Goal: Task Accomplishment & Management: Use online tool/utility

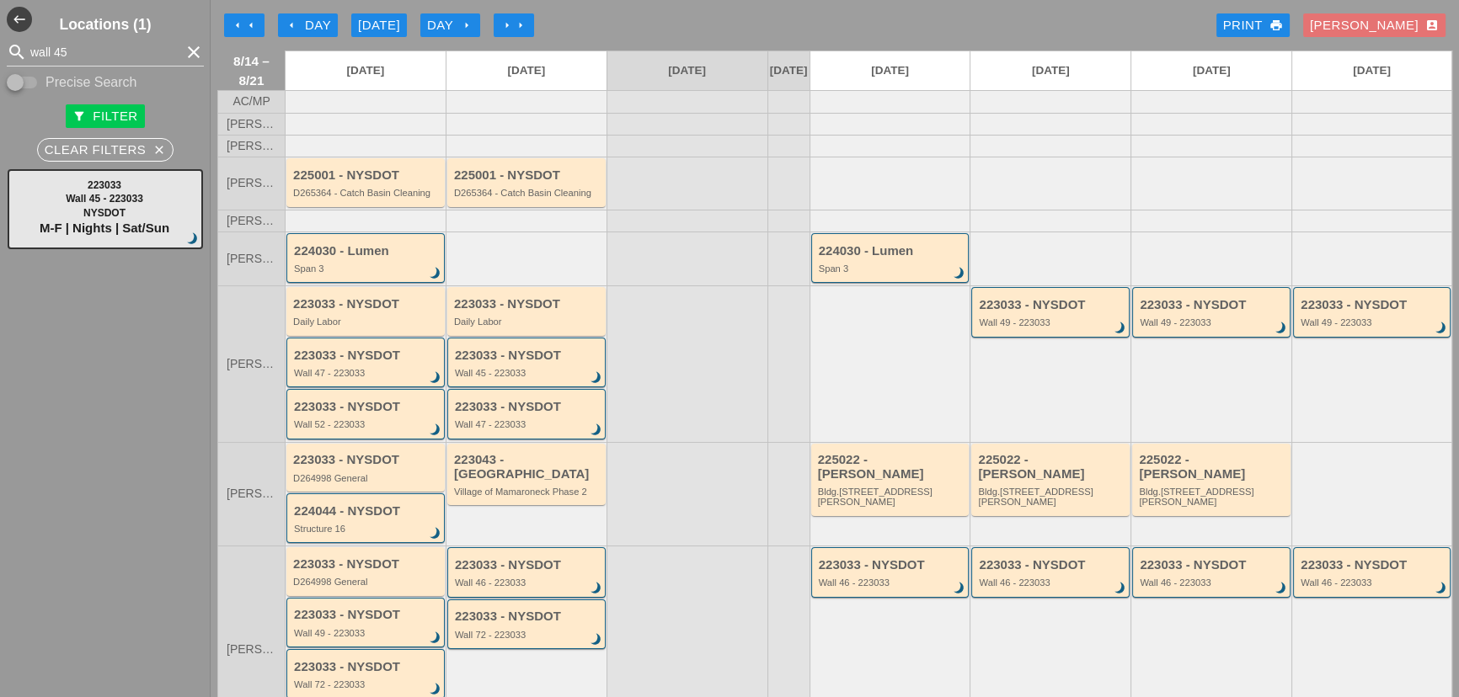
scroll to position [270, 0]
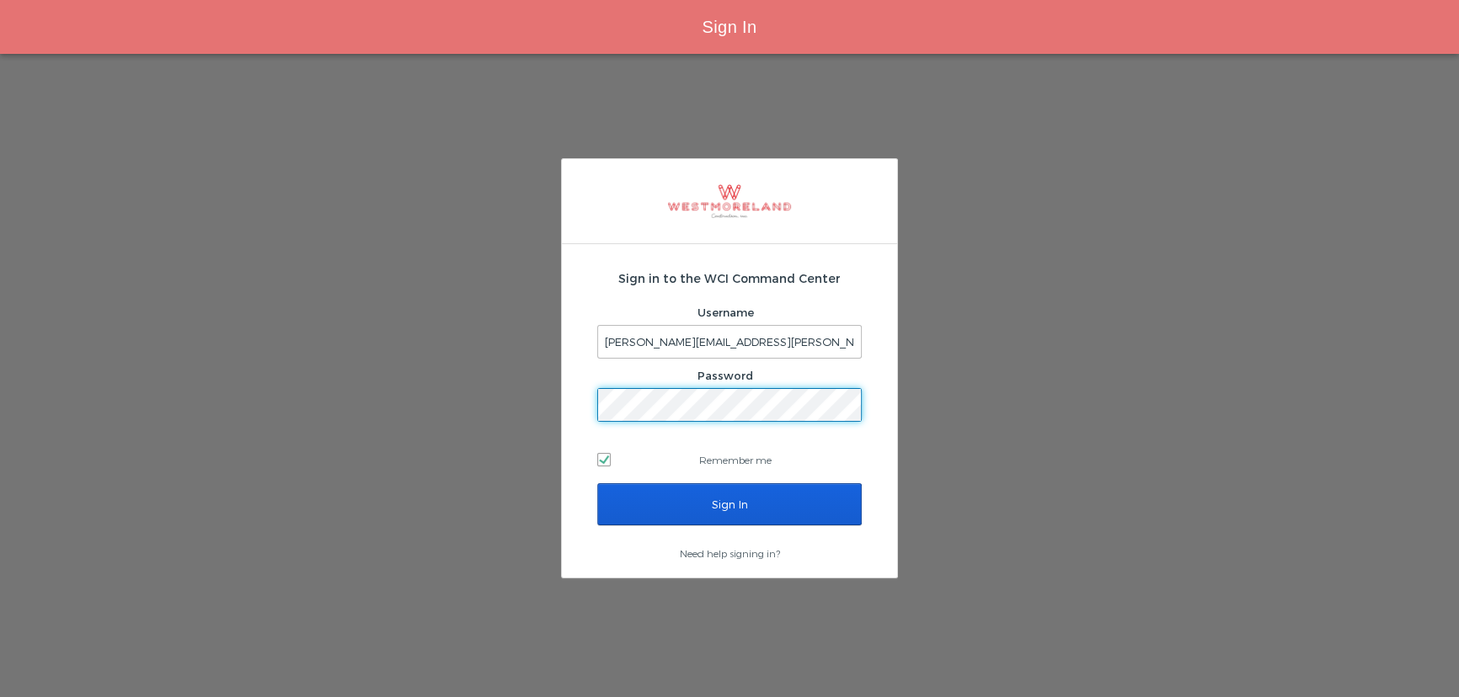
click at [701, 480] on div "Sign in to the WCI Command Center Username seth@westmoreland.nyc Password Remem…" at bounding box center [729, 372] width 264 height 223
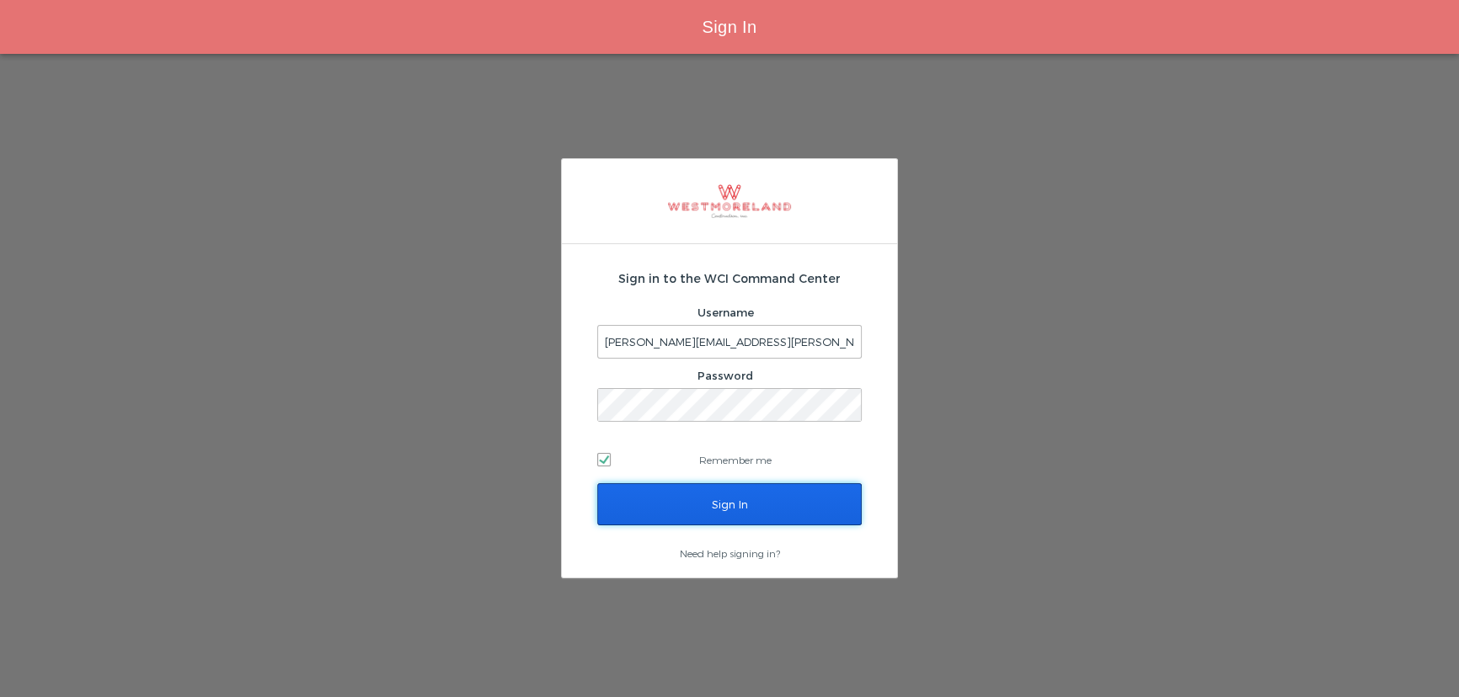
click at [698, 499] on input "Sign In" at bounding box center [729, 504] width 264 height 42
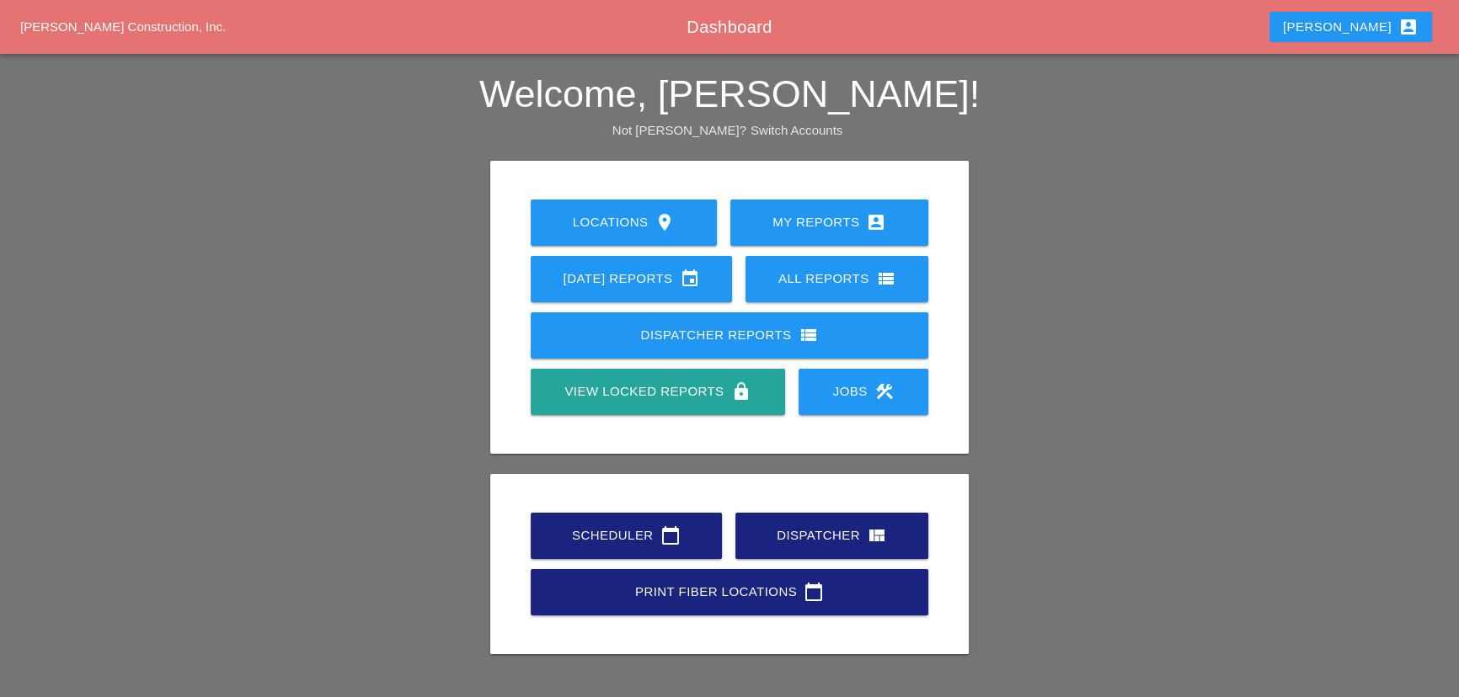
click at [619, 531] on div "Scheduler calendar_today" at bounding box center [626, 536] width 137 height 20
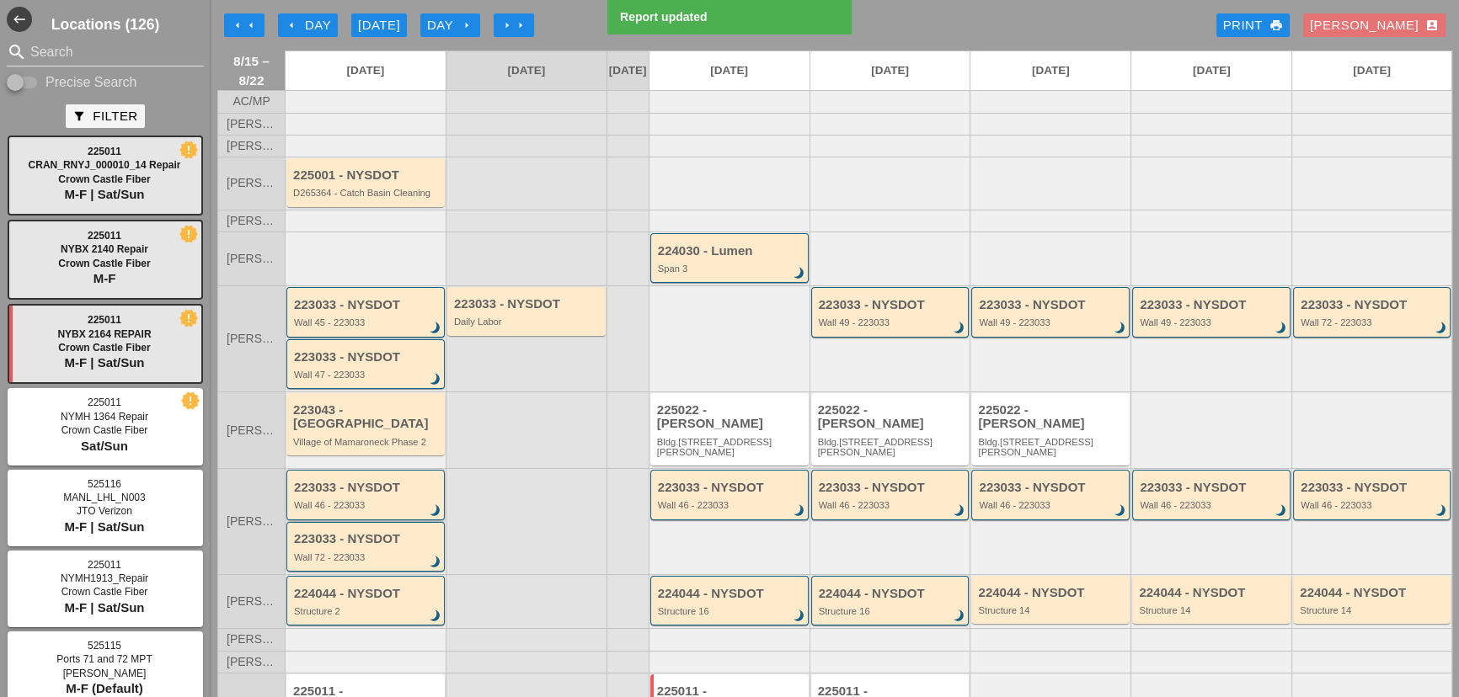
click at [347, 500] on div "Wall 46 - 223033" at bounding box center [367, 505] width 146 height 10
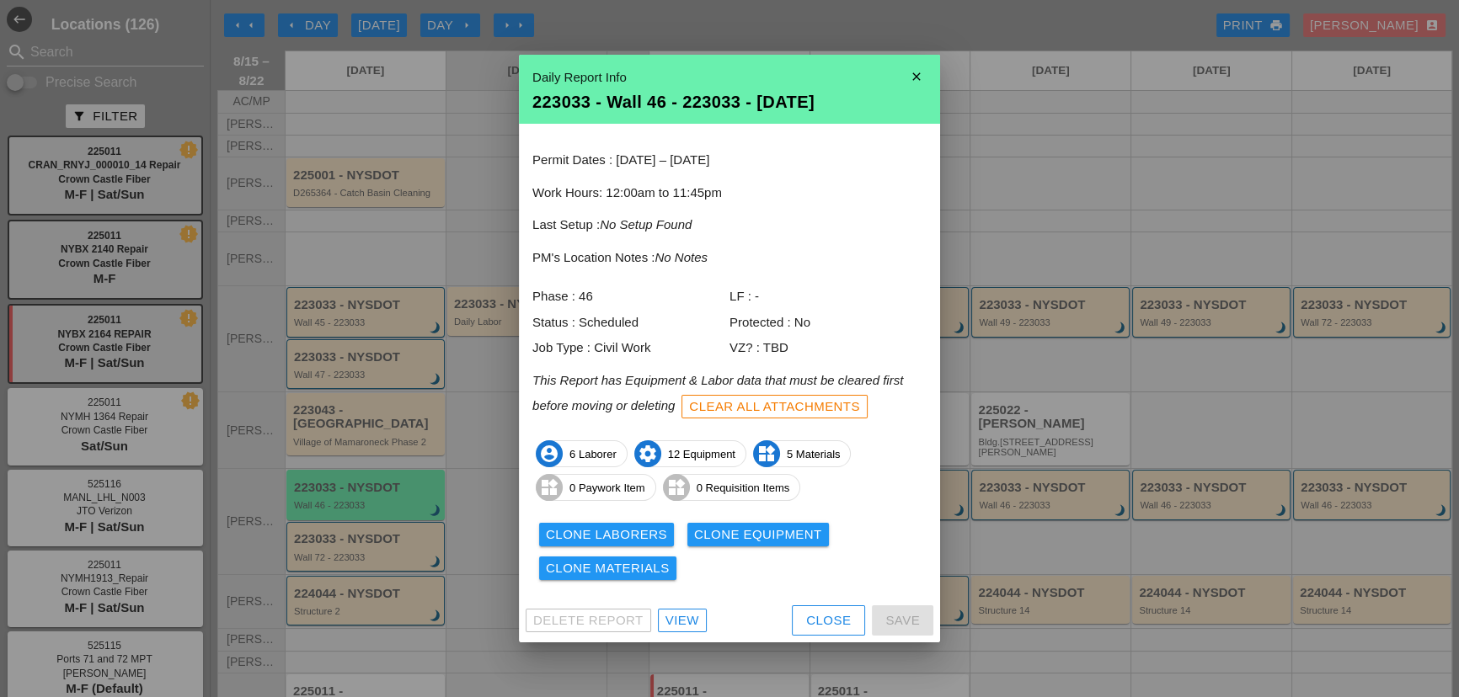
click at [598, 536] on div "Clone Laborers" at bounding box center [606, 535] width 121 height 19
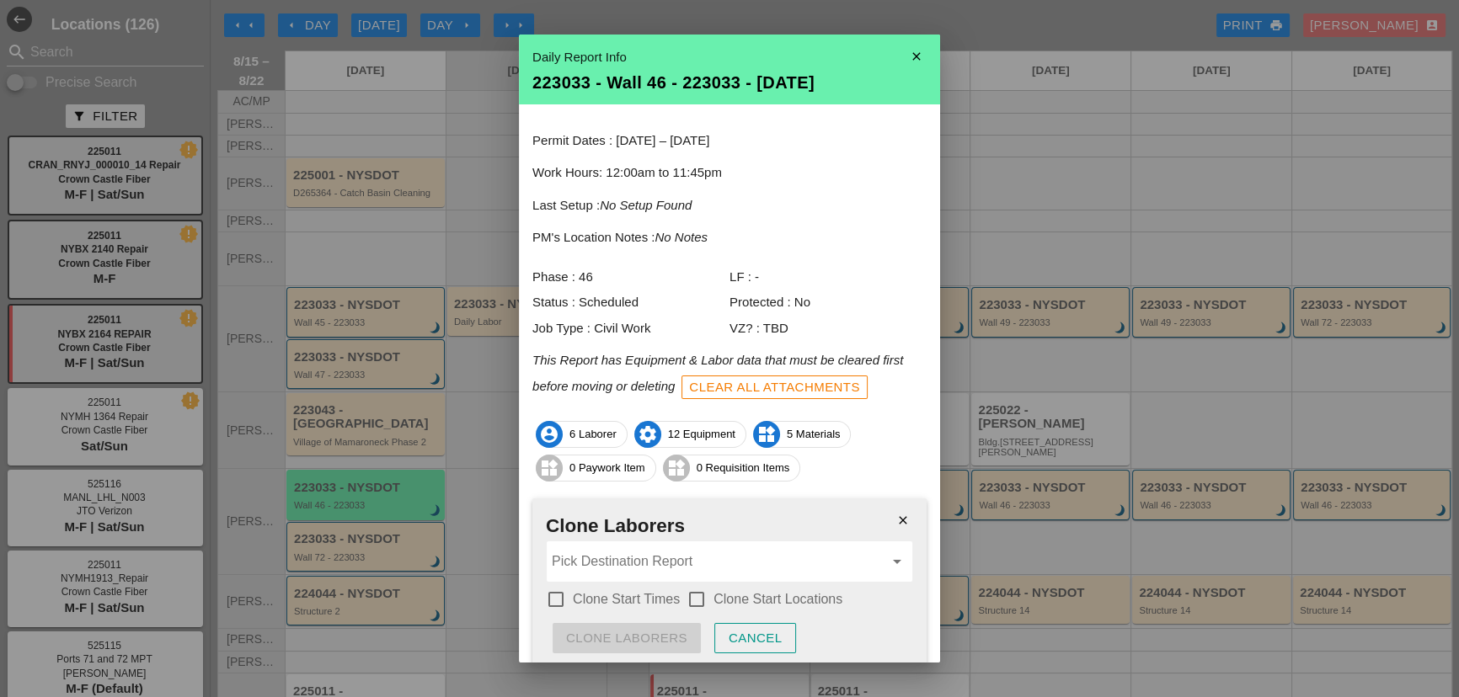
click at [595, 604] on label "Clone Start Times" at bounding box center [626, 599] width 107 height 17
click at [692, 601] on div at bounding box center [696, 599] width 29 height 29
click at [676, 562] on input "Pick Destination Report" at bounding box center [718, 561] width 332 height 27
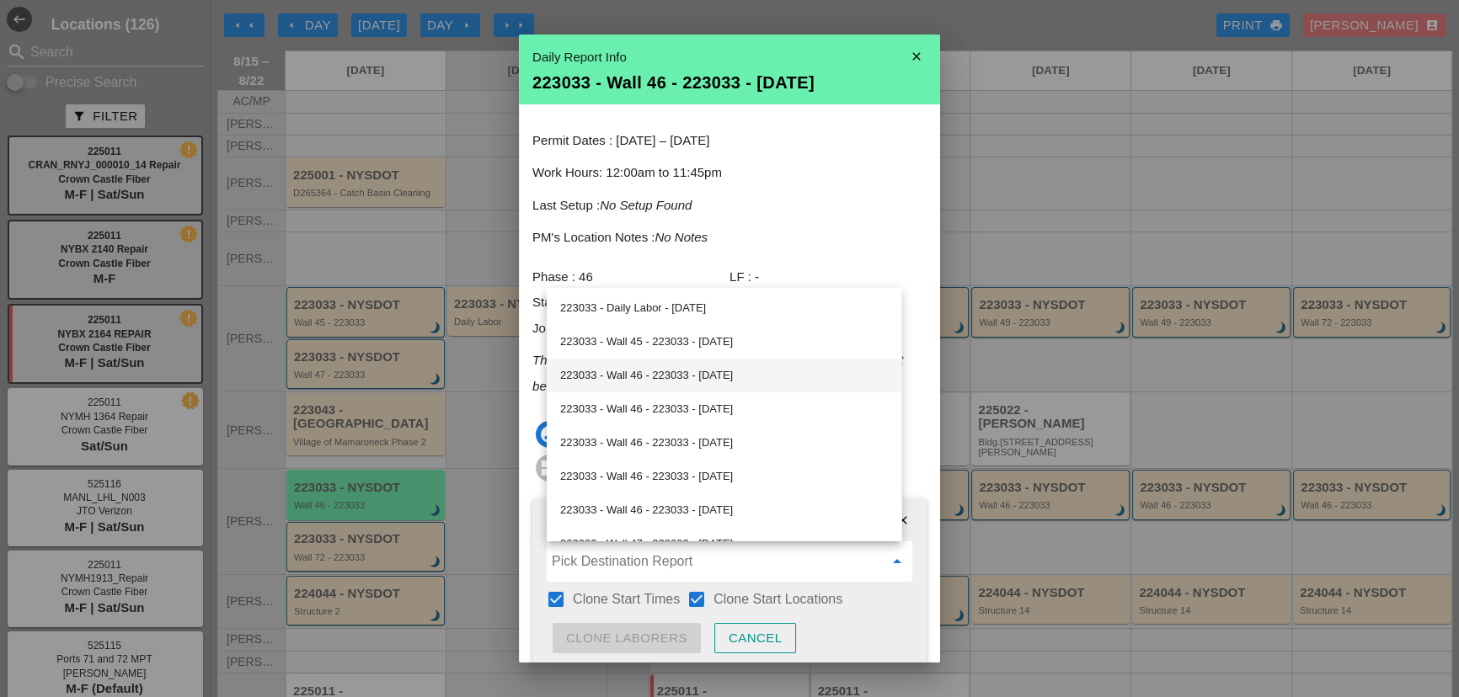
click at [649, 389] on div "223033 - Wall 46 - 223033 - 08/18/2025" at bounding box center [724, 376] width 328 height 34
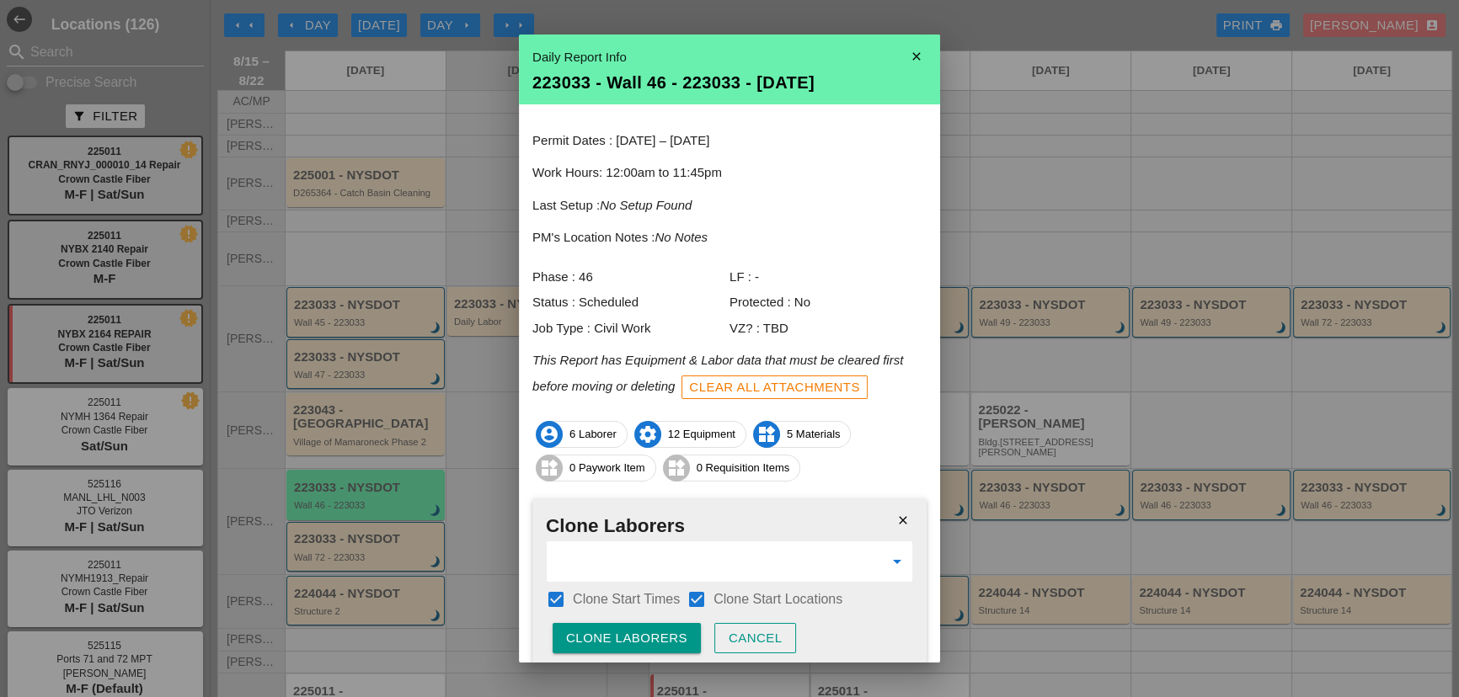
click at [650, 641] on div "Clone Laborers" at bounding box center [626, 638] width 121 height 19
click at [650, 641] on div "Are you sure?" at bounding box center [619, 638] width 107 height 19
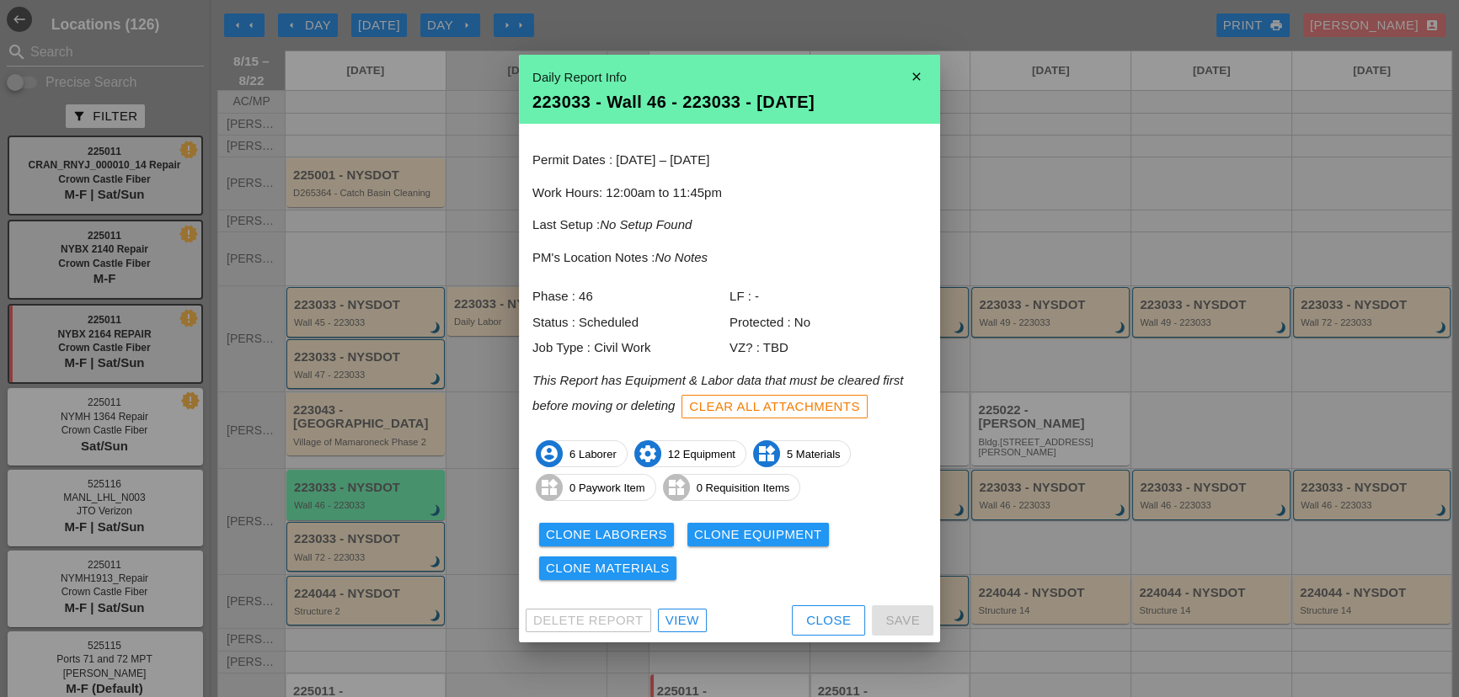
click at [743, 530] on div "Clone Equipment" at bounding box center [758, 535] width 128 height 19
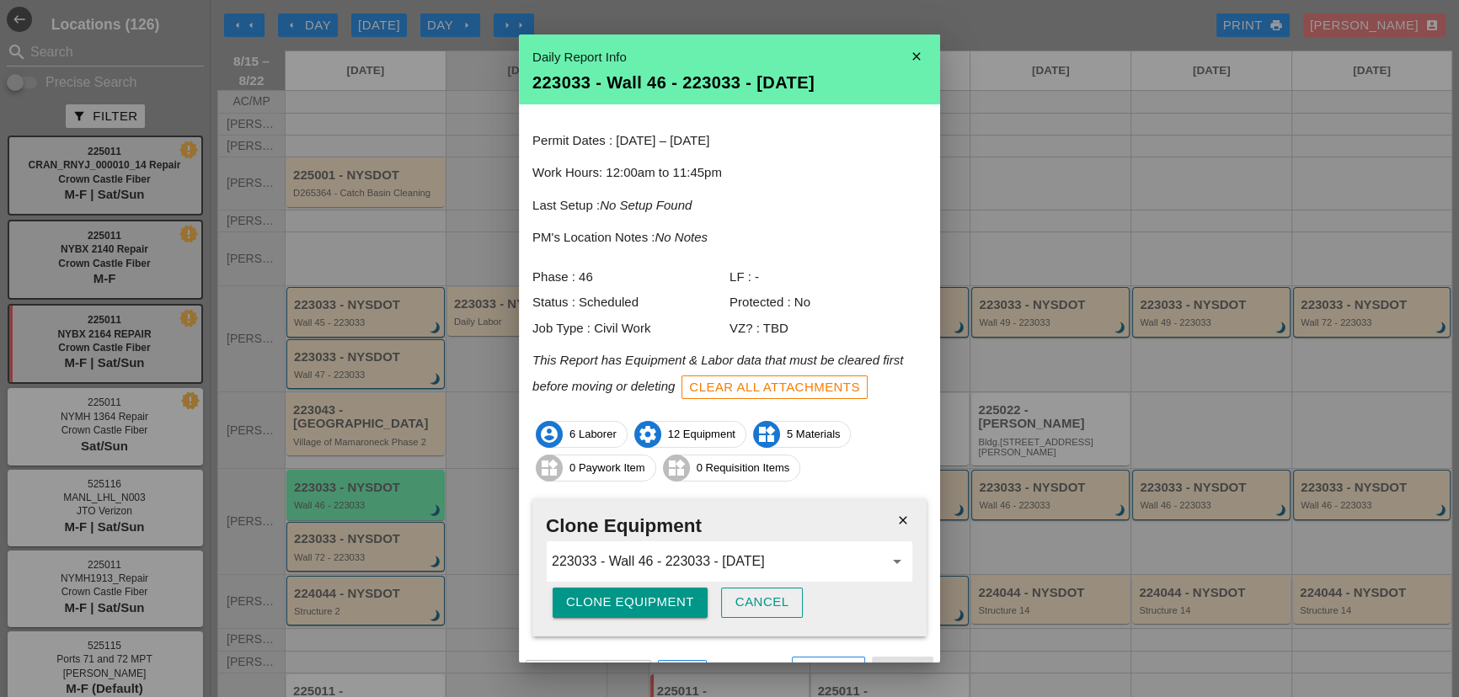
click at [627, 606] on div "Clone Equipment" at bounding box center [630, 602] width 128 height 19
click at [627, 606] on div "Are you sure?" at bounding box center [619, 602] width 107 height 19
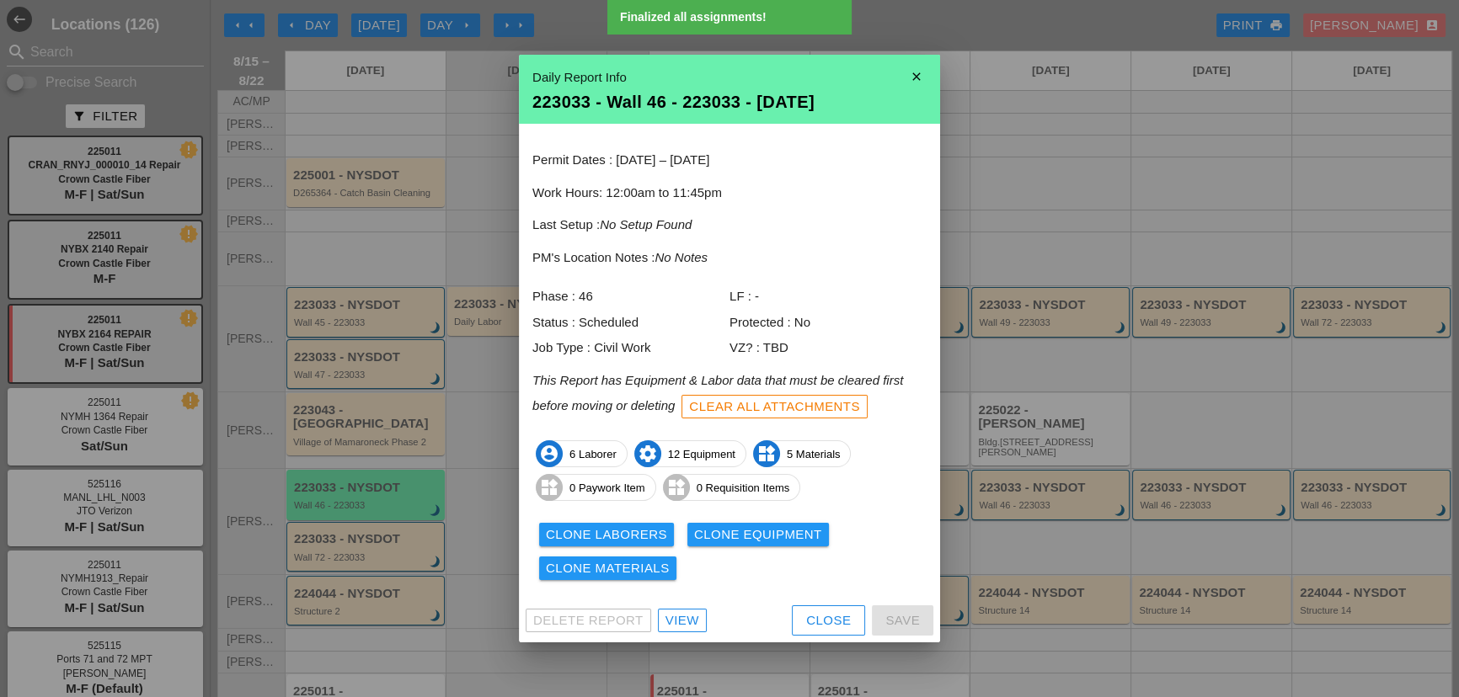
click at [627, 574] on div "Clone Materials" at bounding box center [608, 568] width 124 height 19
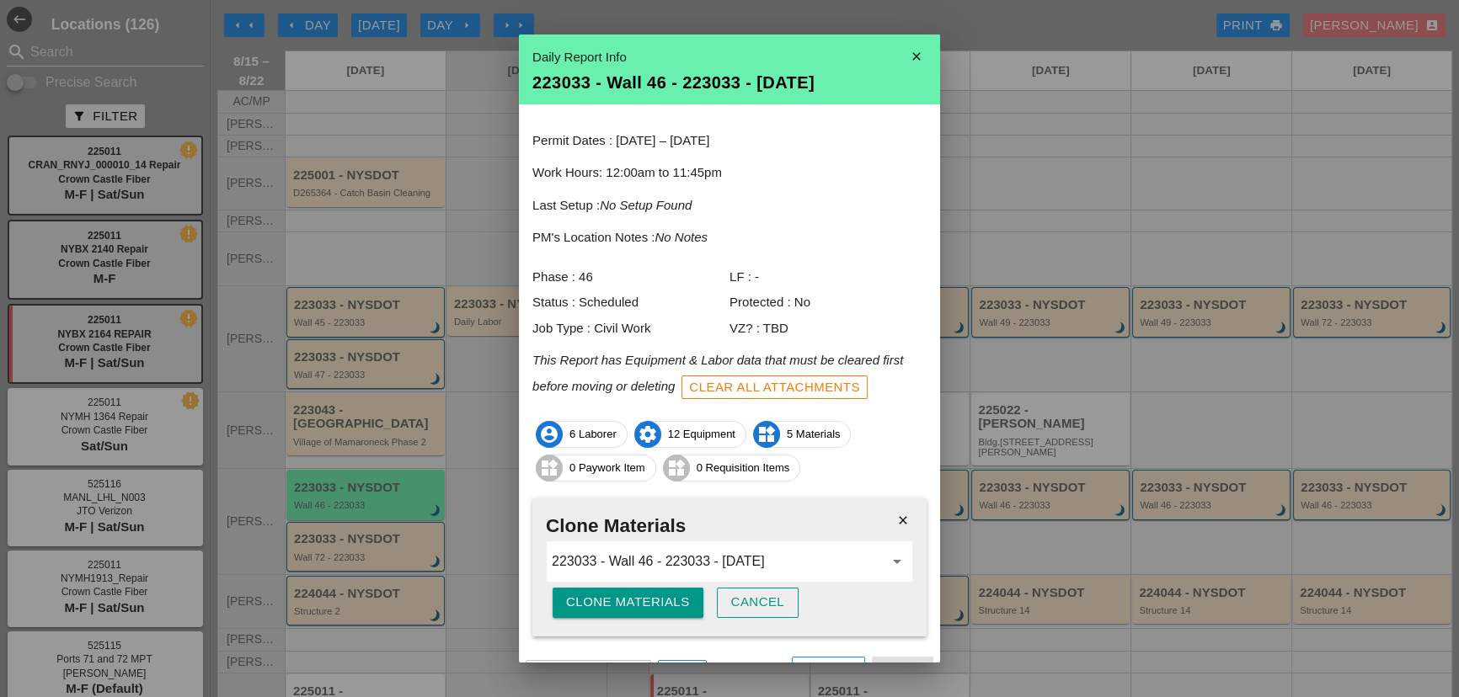
click at [621, 602] on div "Clone Materials" at bounding box center [628, 602] width 124 height 19
click at [621, 602] on div "Are you sure?" at bounding box center [619, 602] width 107 height 19
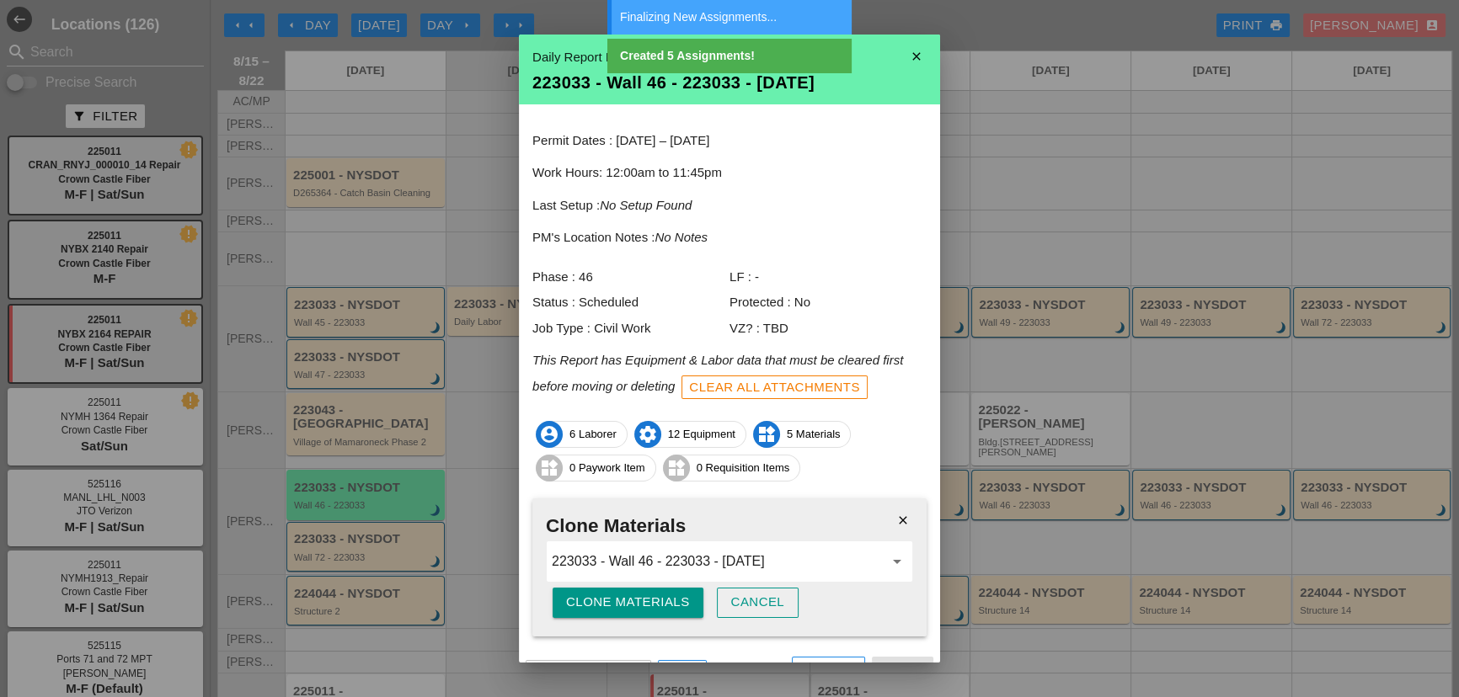
click at [759, 607] on div "Cancel" at bounding box center [758, 602] width 54 height 19
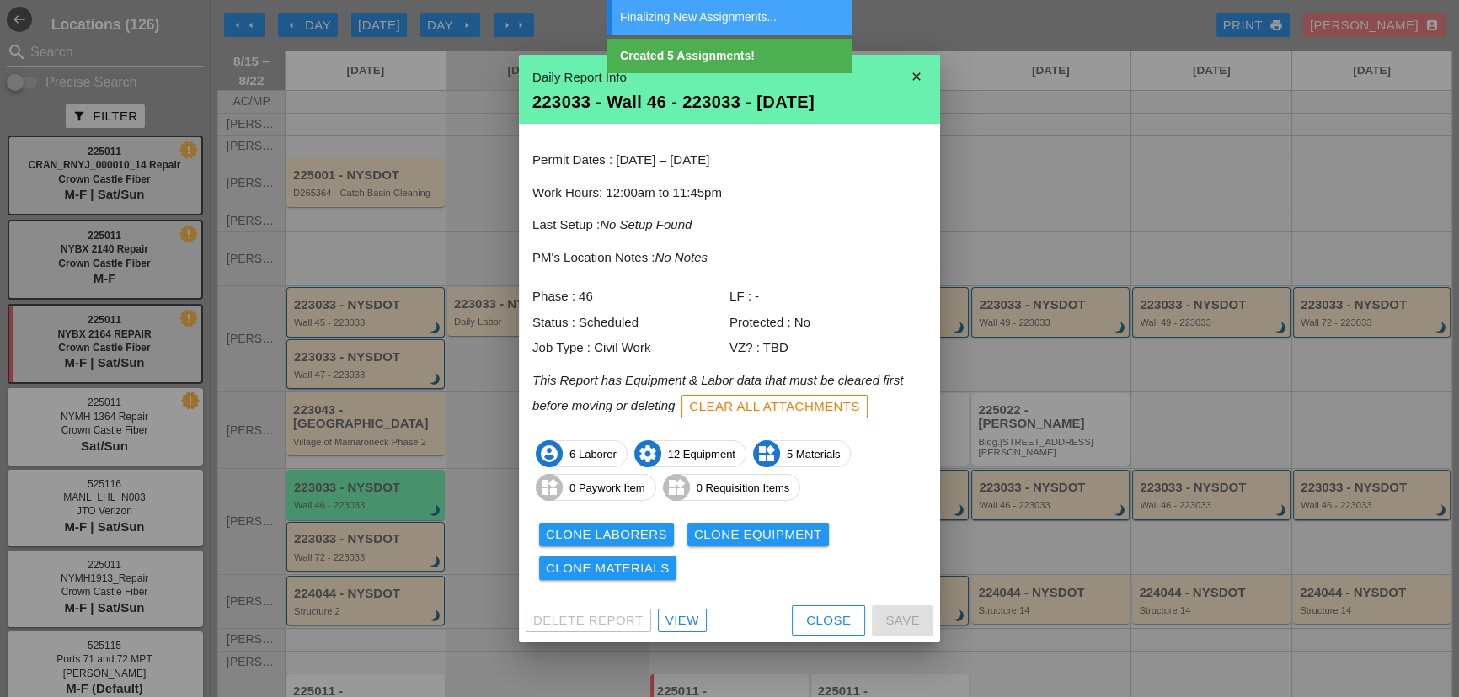
click at [812, 611] on div "Close" at bounding box center [828, 620] width 45 height 19
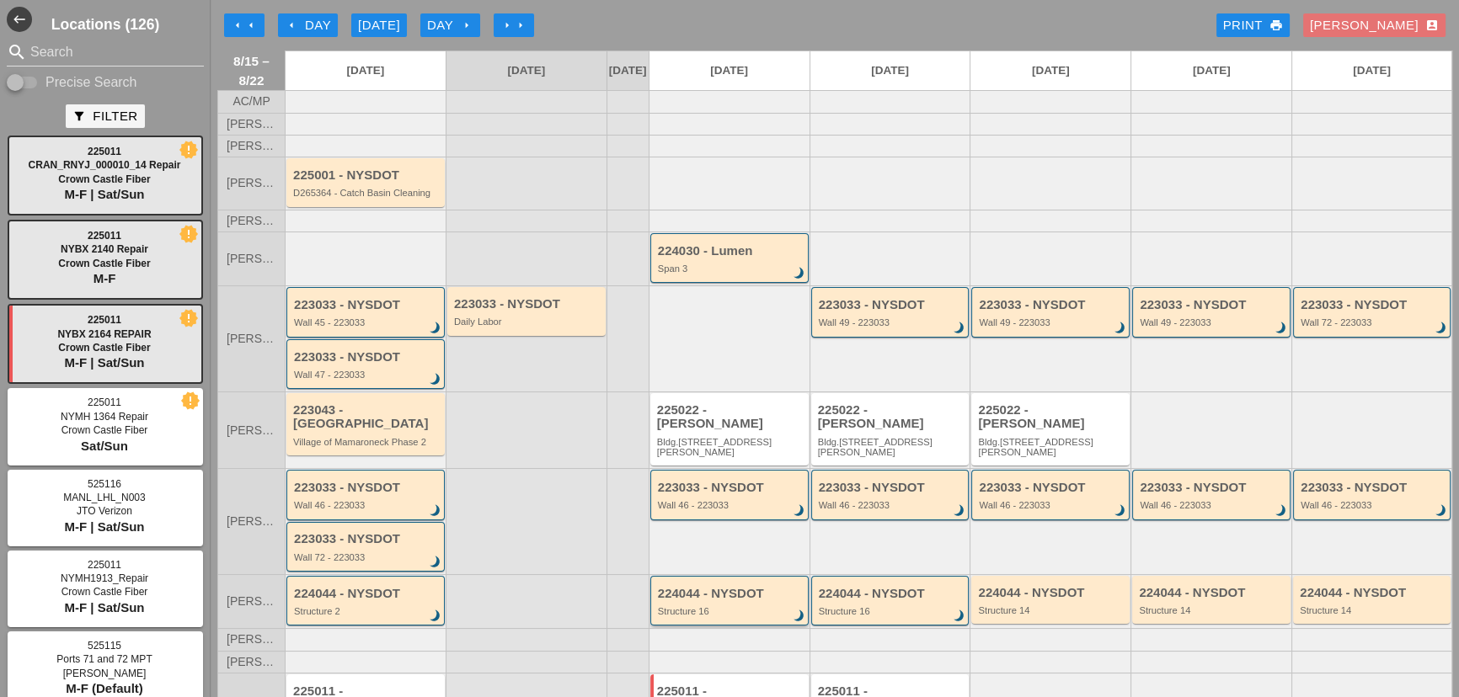
click at [694, 606] on div "Structure 16" at bounding box center [731, 611] width 146 height 10
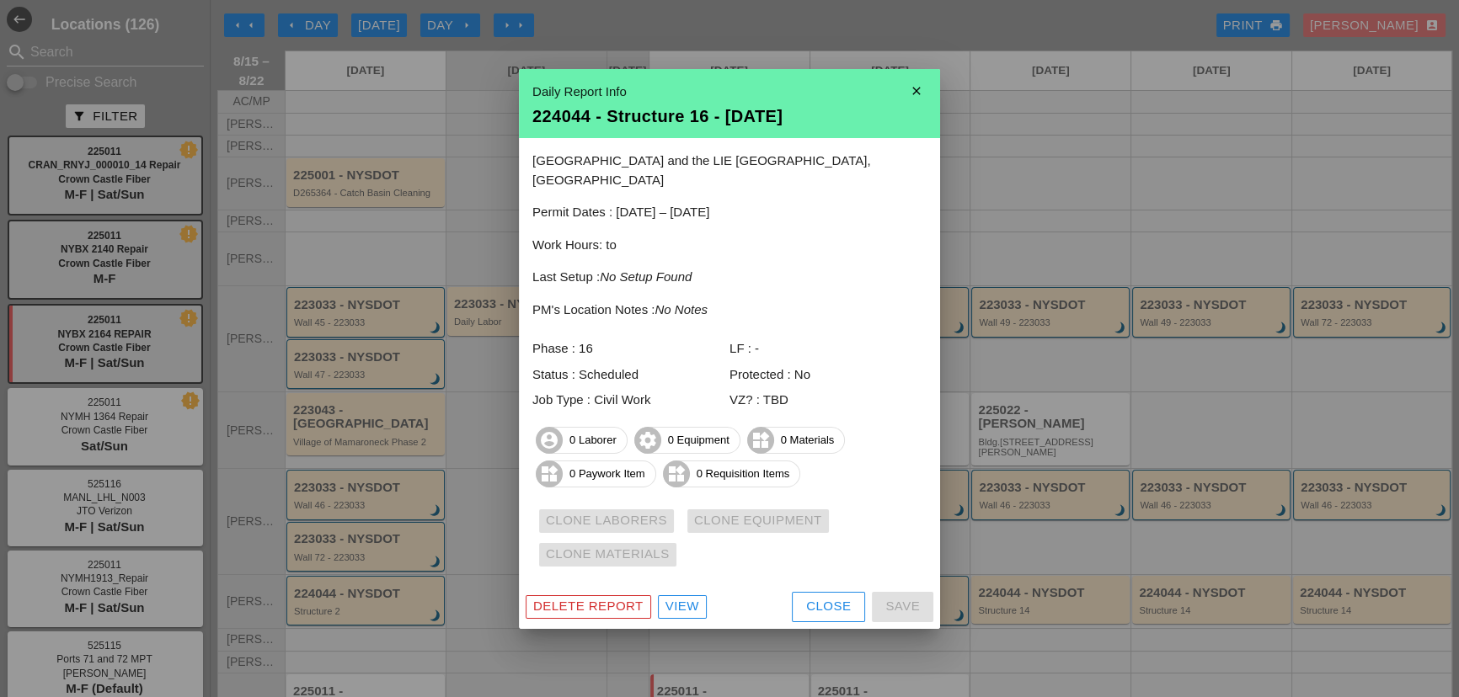
click at [831, 597] on div "Close" at bounding box center [828, 606] width 45 height 19
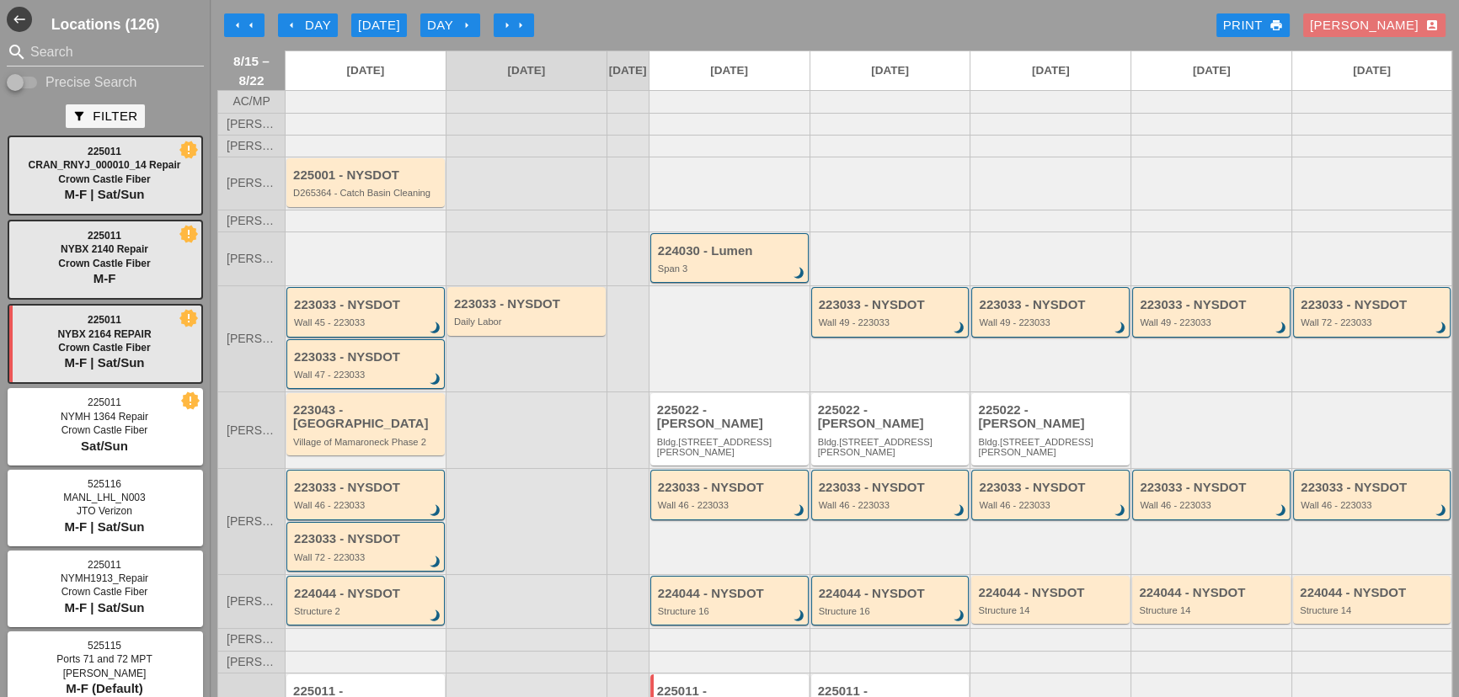
click at [420, 587] on div "224044 - NYSDOT" at bounding box center [367, 594] width 146 height 14
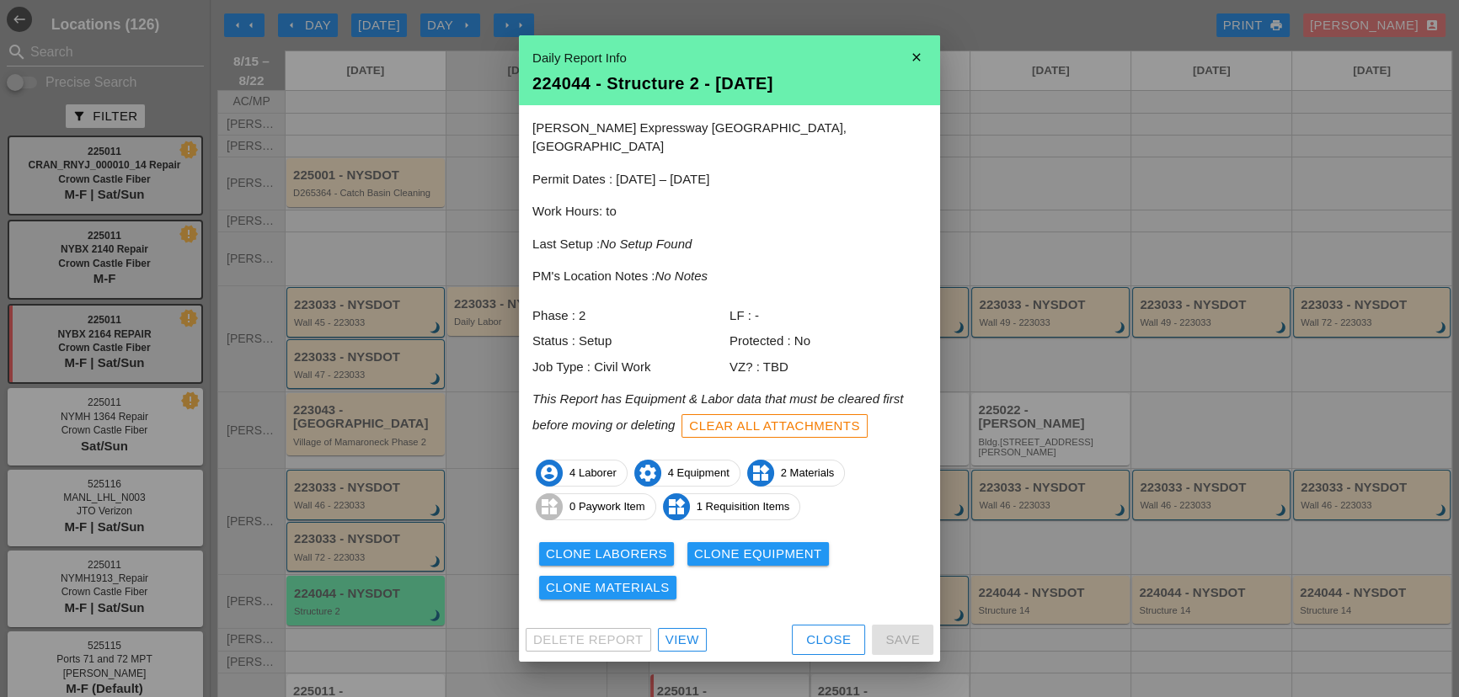
click at [635, 547] on div "Clone Laborers" at bounding box center [606, 554] width 121 height 19
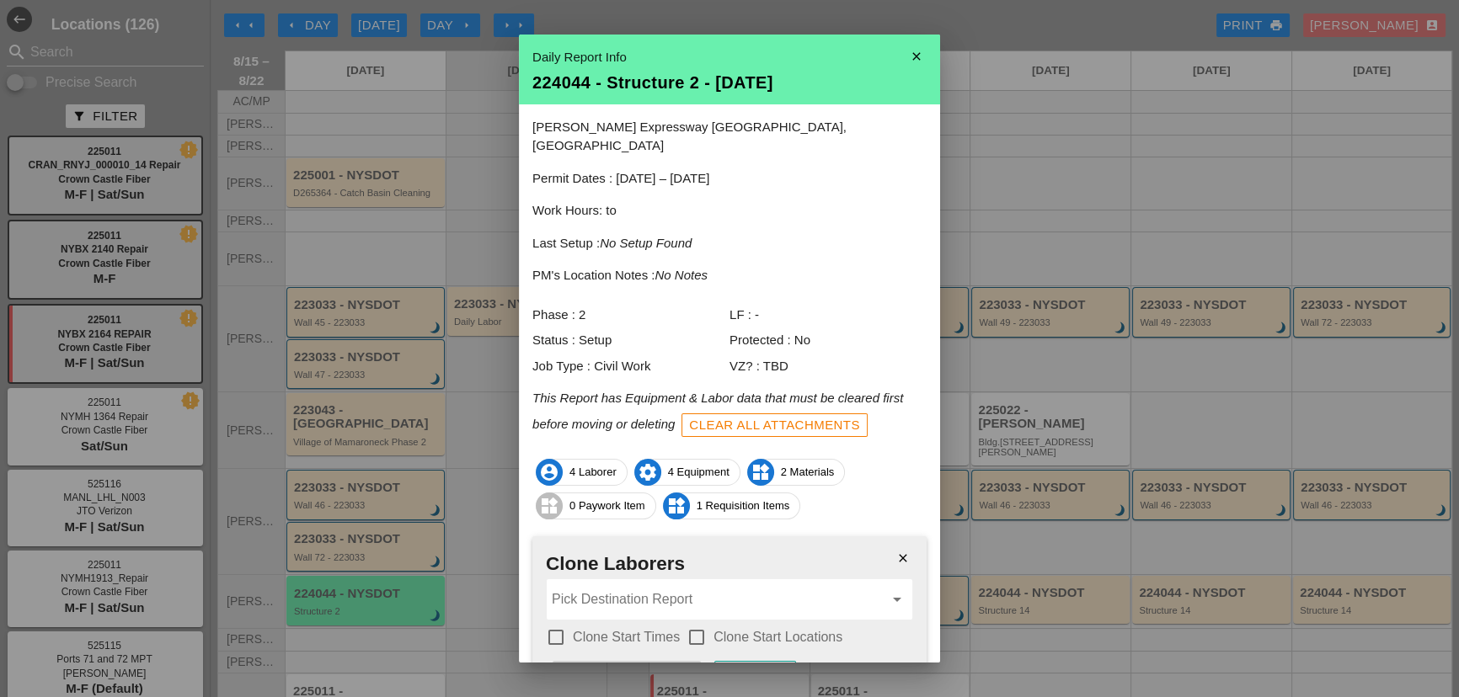
click at [623, 593] on input "Pick Destination Report" at bounding box center [718, 599] width 332 height 27
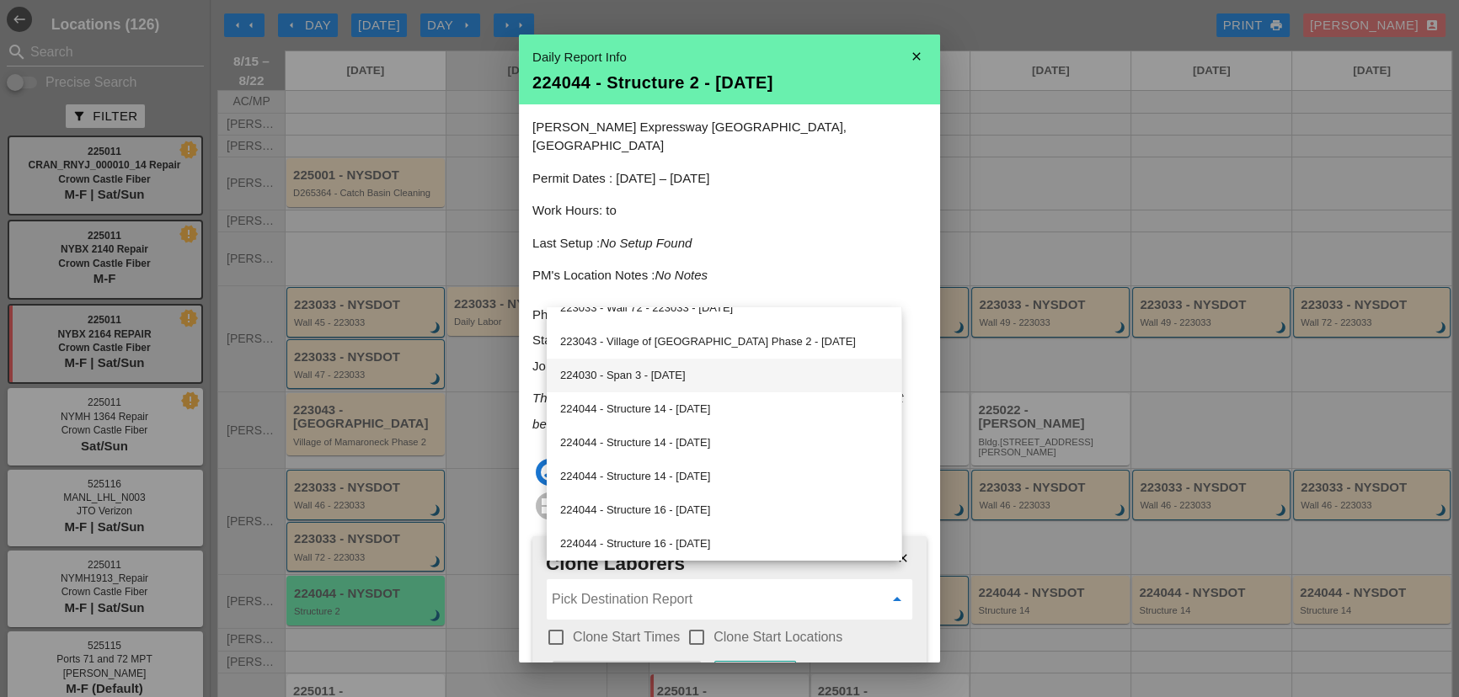
scroll to position [536, 0]
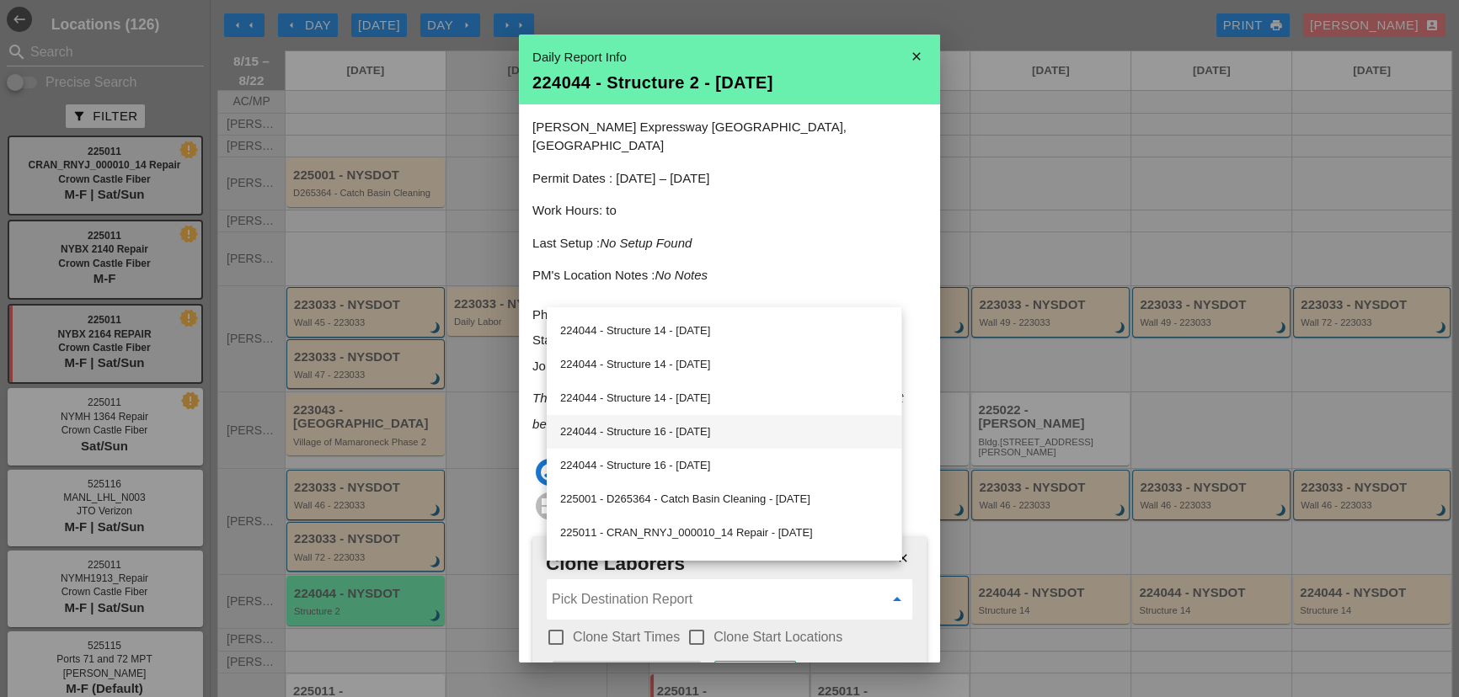
click at [645, 433] on div "224044 - Structure 16 - 08/18/2025" at bounding box center [724, 432] width 328 height 20
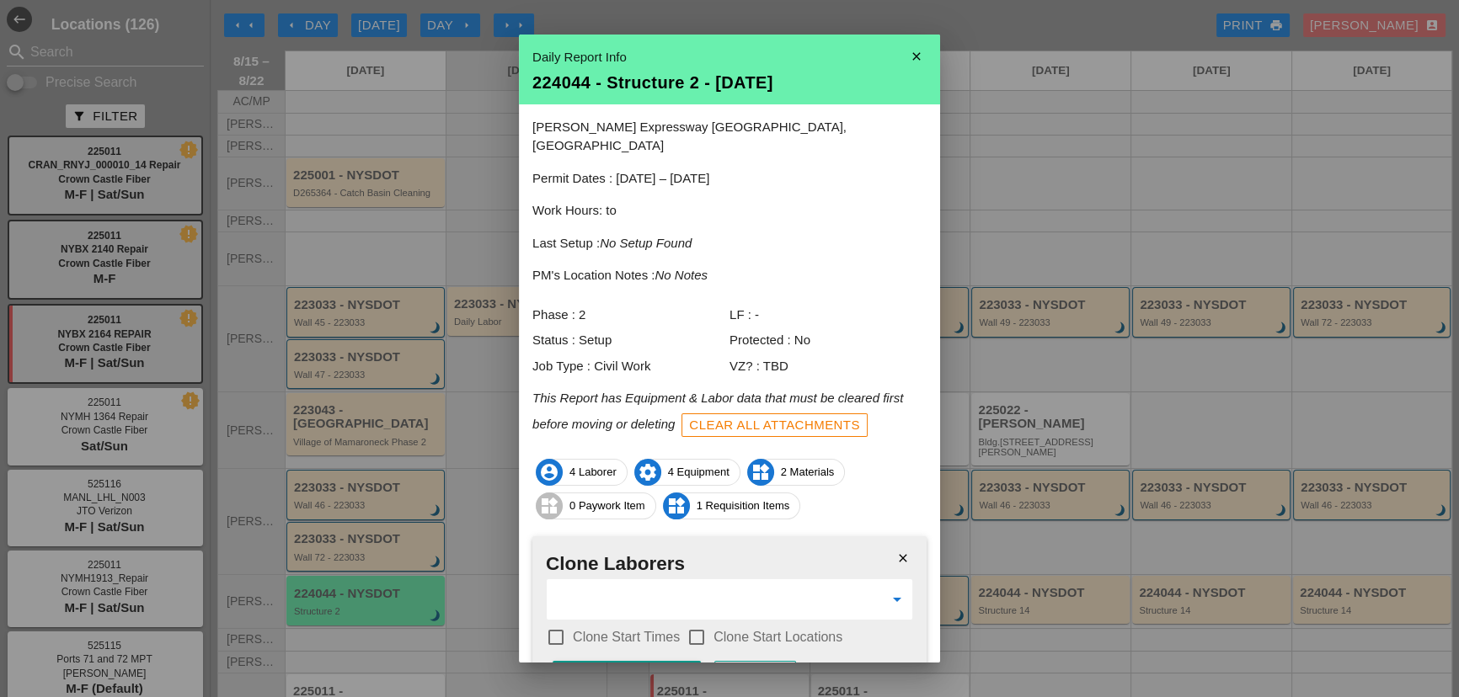
click at [579, 629] on label "Clone Start Times" at bounding box center [626, 637] width 107 height 17
click at [723, 629] on label "Clone Start Locations" at bounding box center [777, 637] width 129 height 17
click at [666, 661] on button "Clone Laborers" at bounding box center [626, 676] width 148 height 30
click at [665, 667] on div "Are you sure?" at bounding box center [619, 676] width 107 height 19
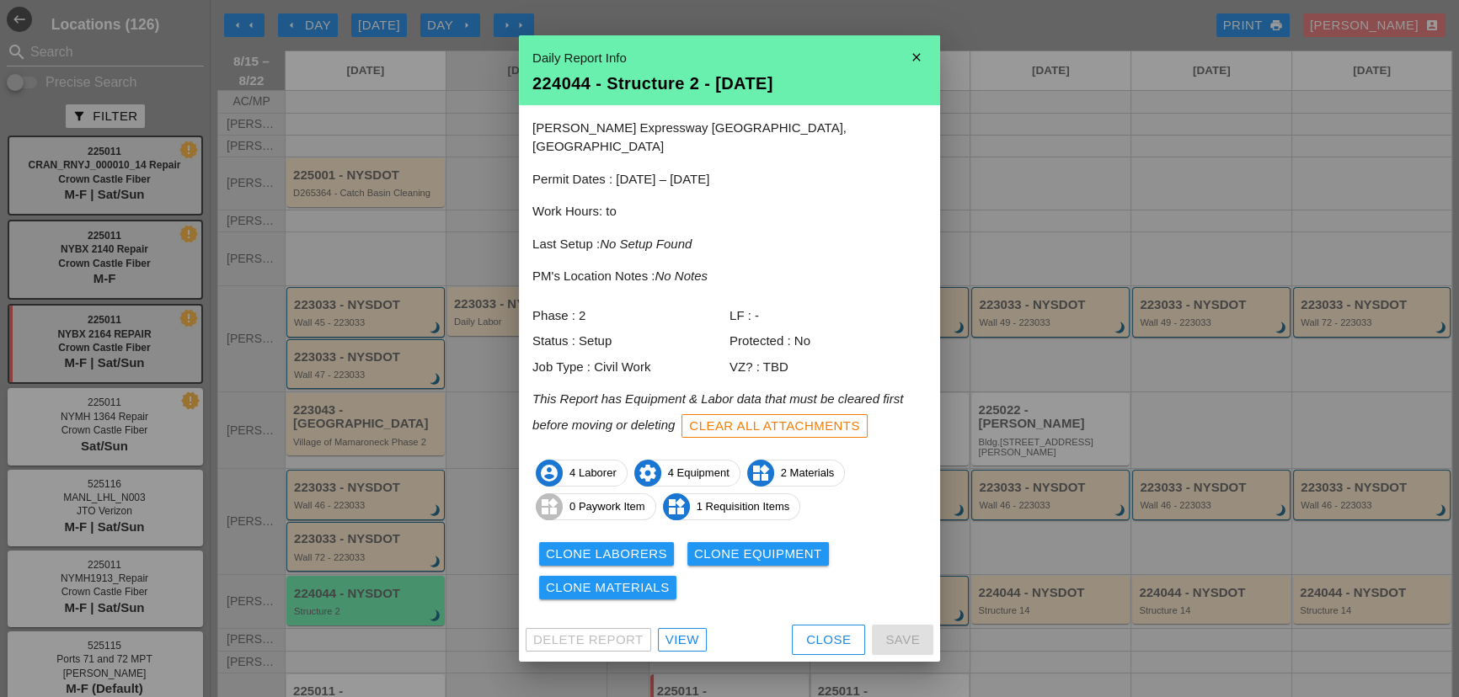
click at [782, 545] on div "Clone Equipment" at bounding box center [758, 554] width 128 height 19
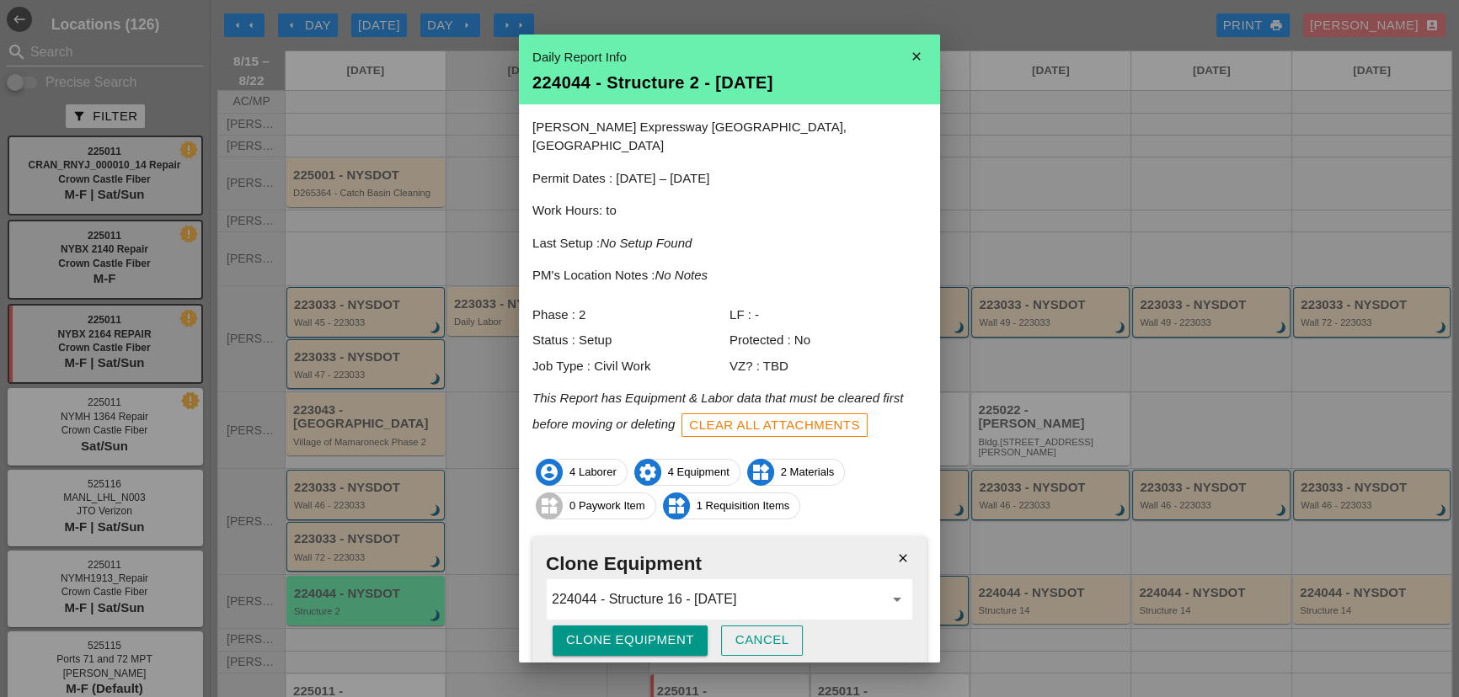
click at [660, 631] on div "Clone Equipment" at bounding box center [630, 640] width 128 height 19
click at [659, 631] on div "Are you sure?" at bounding box center [619, 640] width 107 height 19
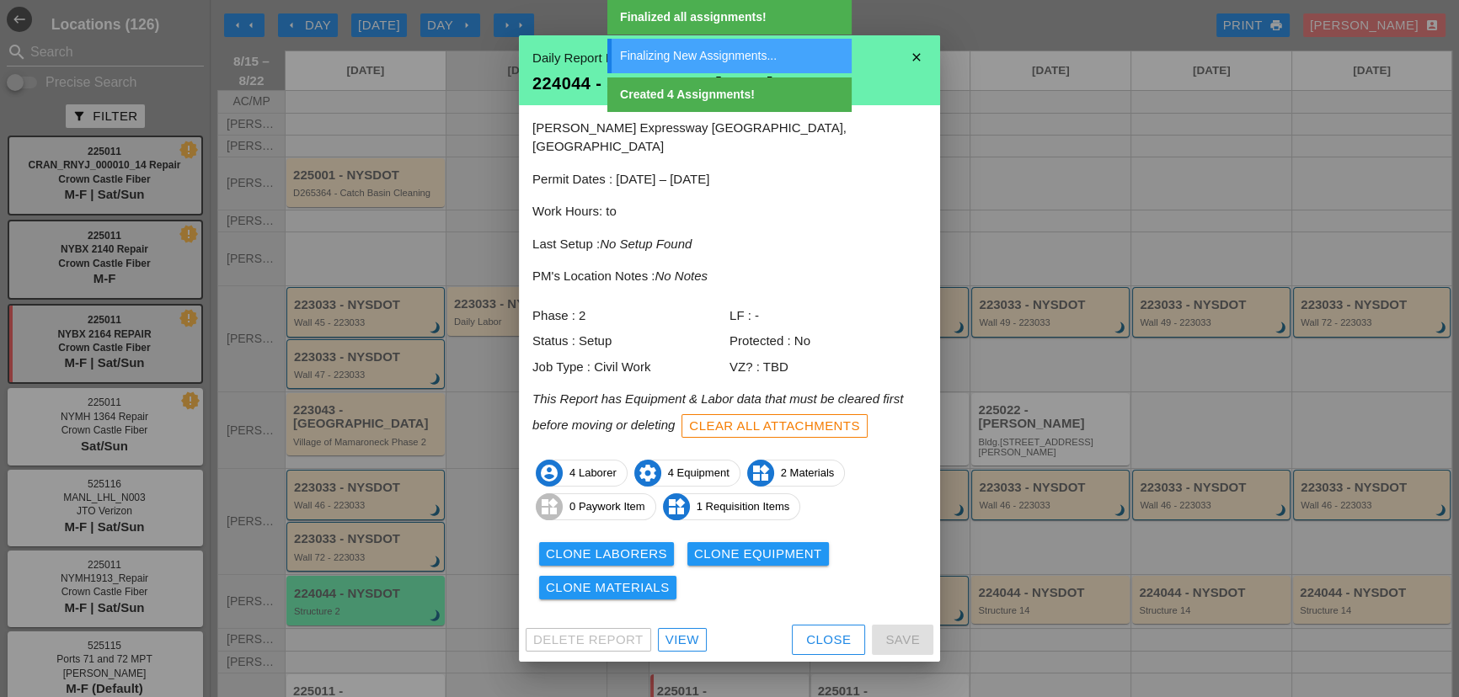
click at [610, 579] on div "Clone Materials" at bounding box center [608, 588] width 124 height 19
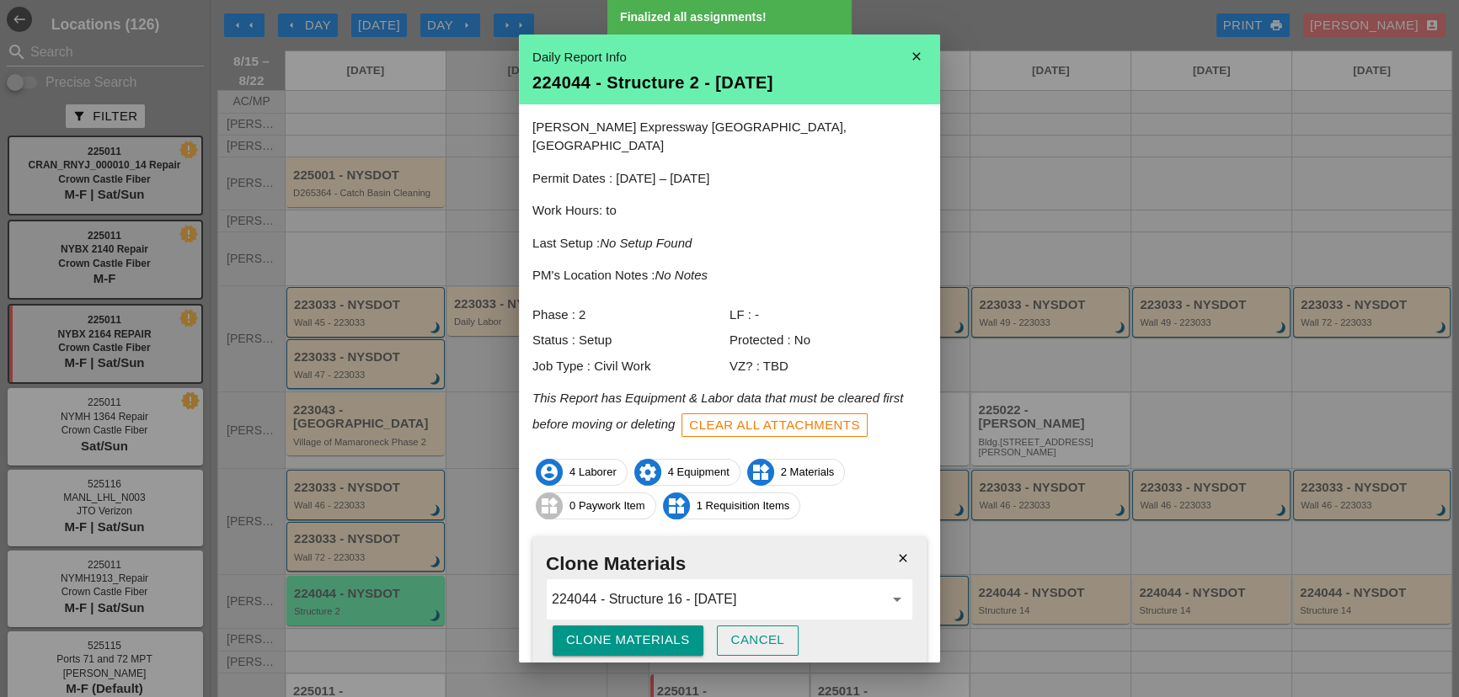
click at [785, 627] on button "Cancel" at bounding box center [758, 641] width 83 height 30
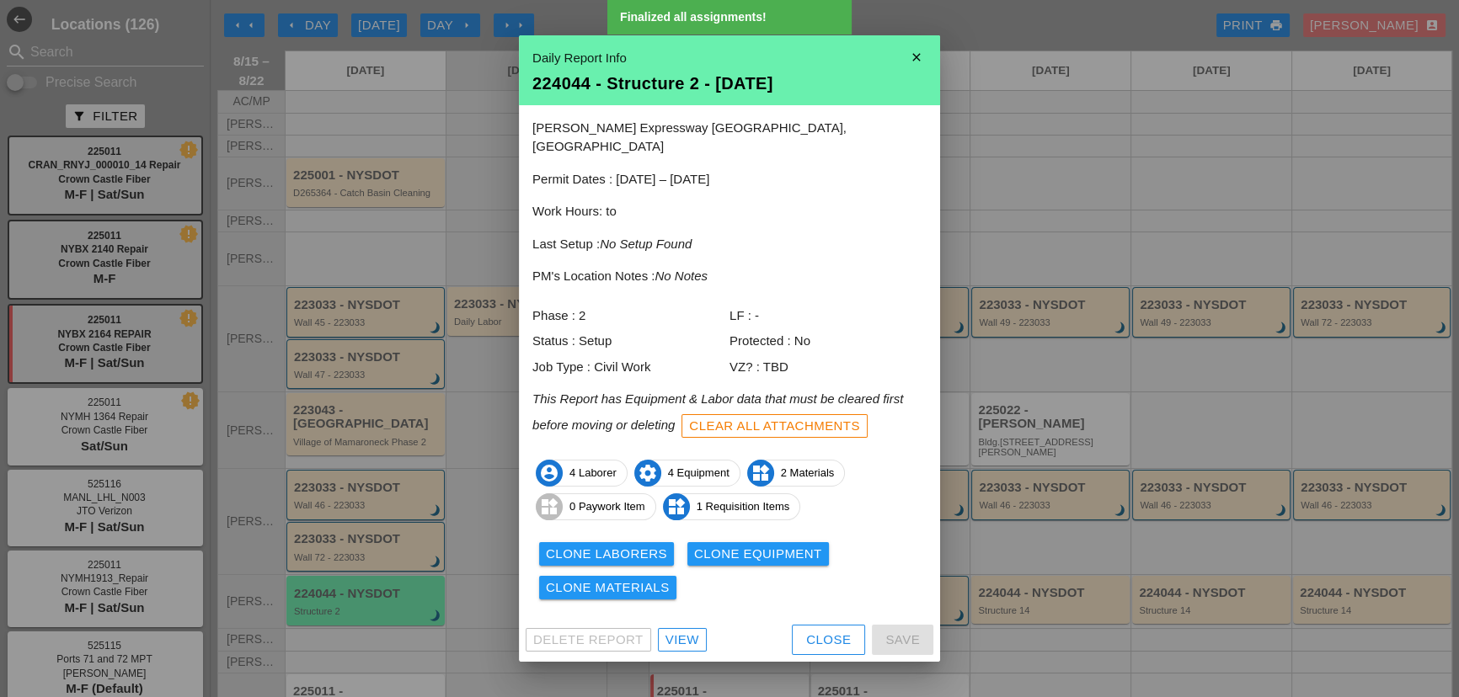
click at [829, 640] on button "Close" at bounding box center [828, 640] width 73 height 30
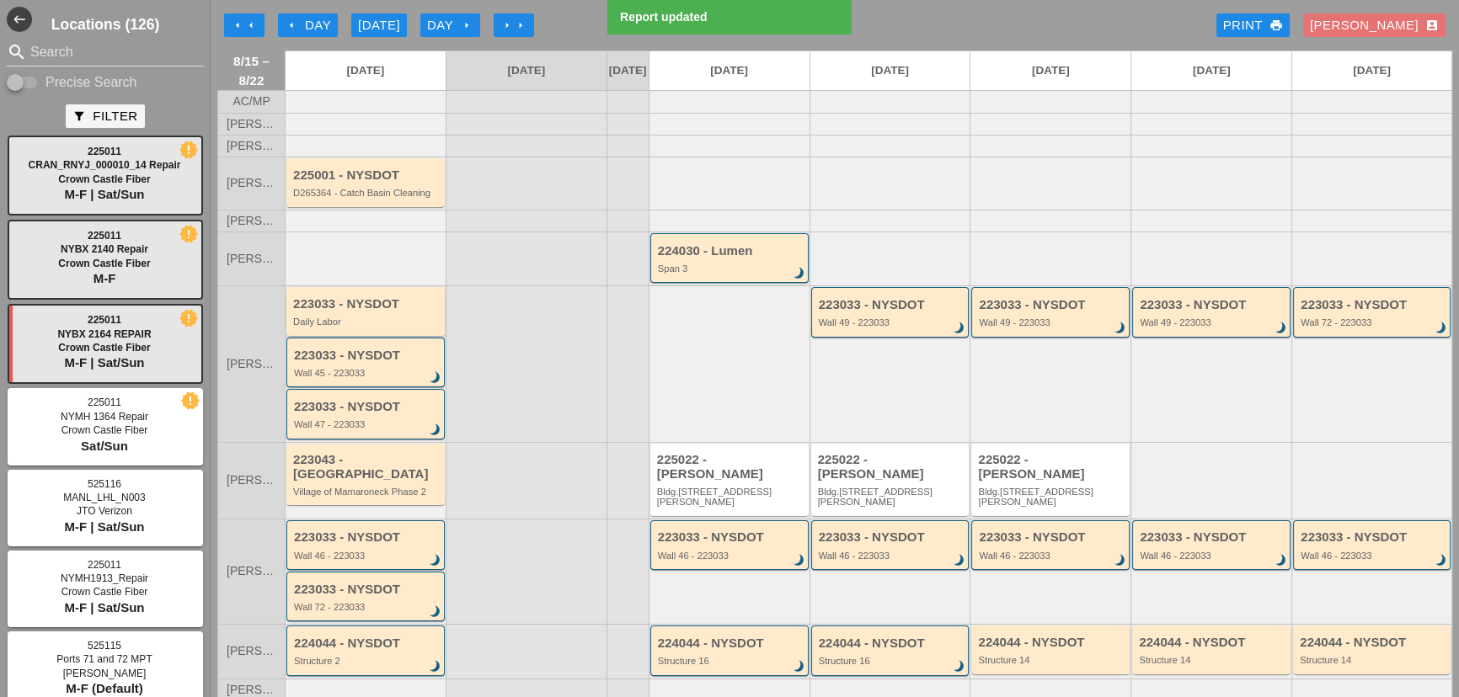
click at [346, 312] on div "223033 - NYSDOT" at bounding box center [366, 304] width 147 height 14
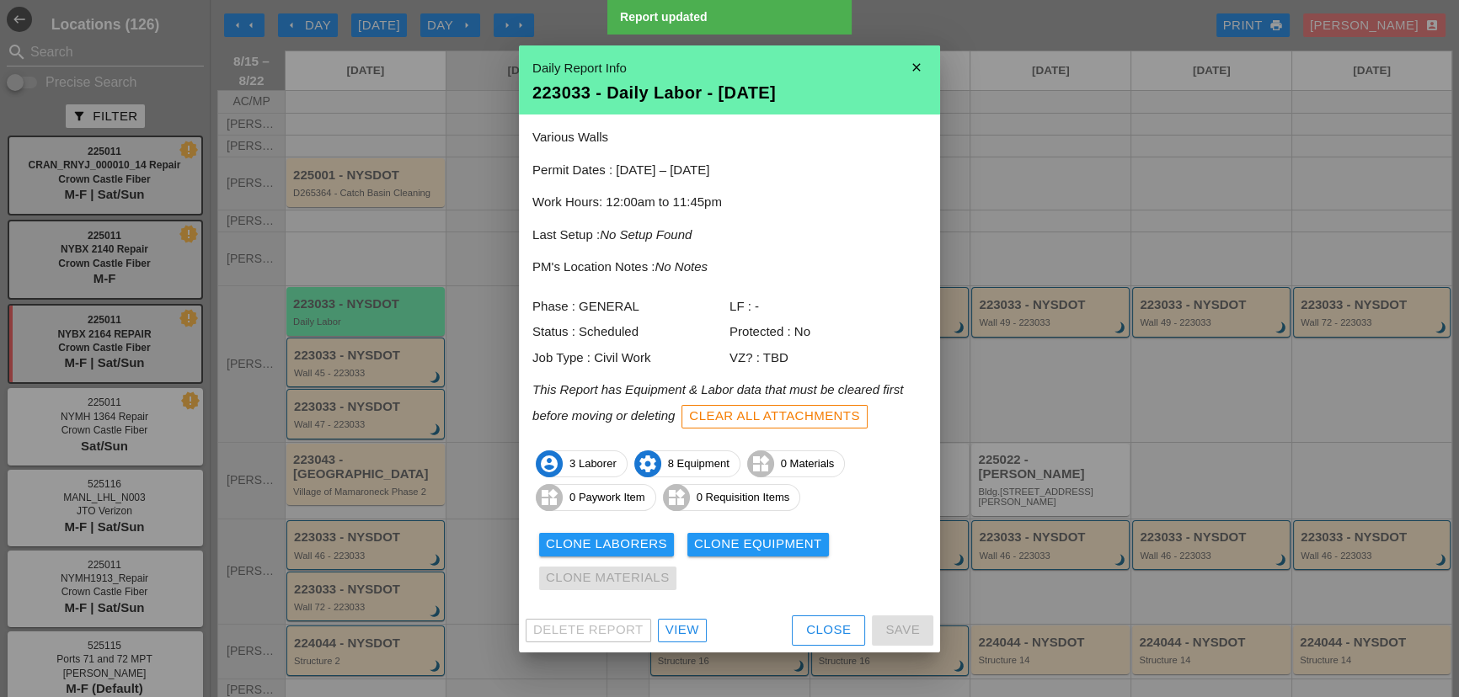
click at [669, 627] on div "View" at bounding box center [682, 630] width 34 height 19
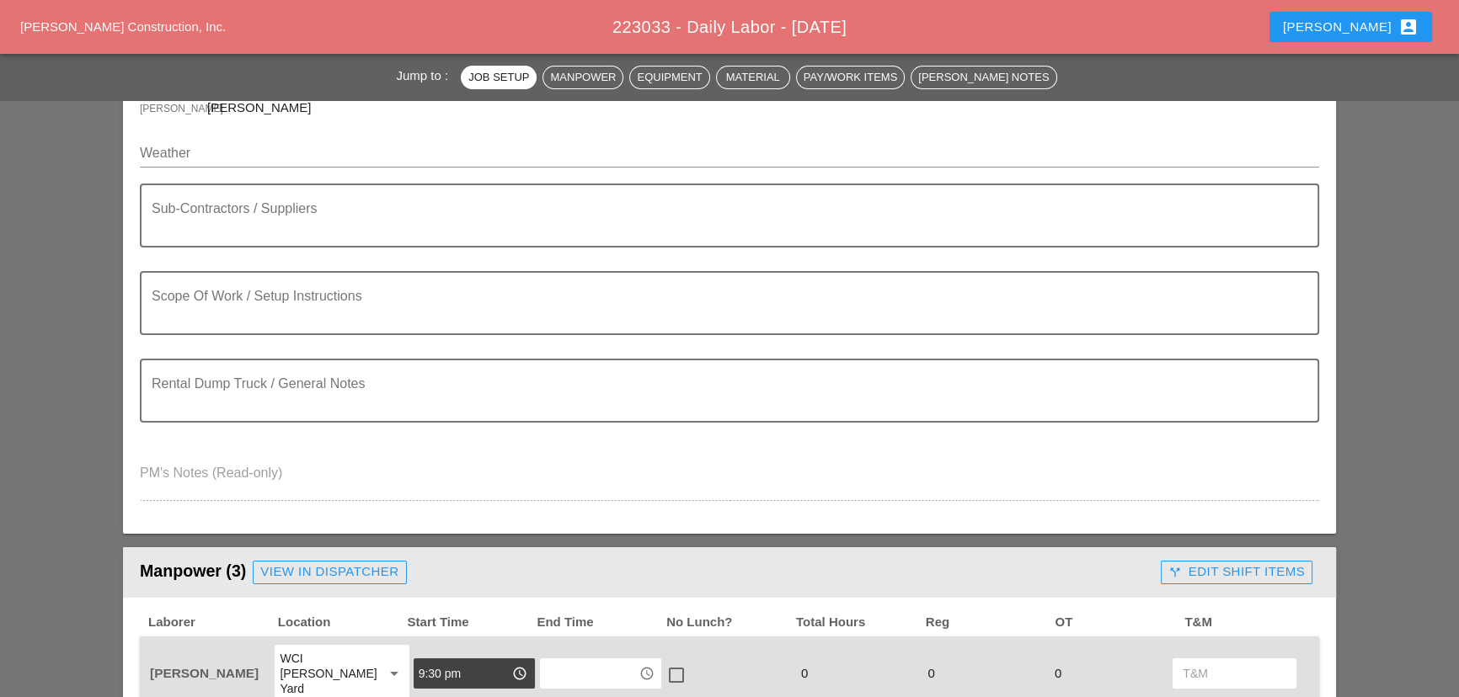
scroll to position [76, 0]
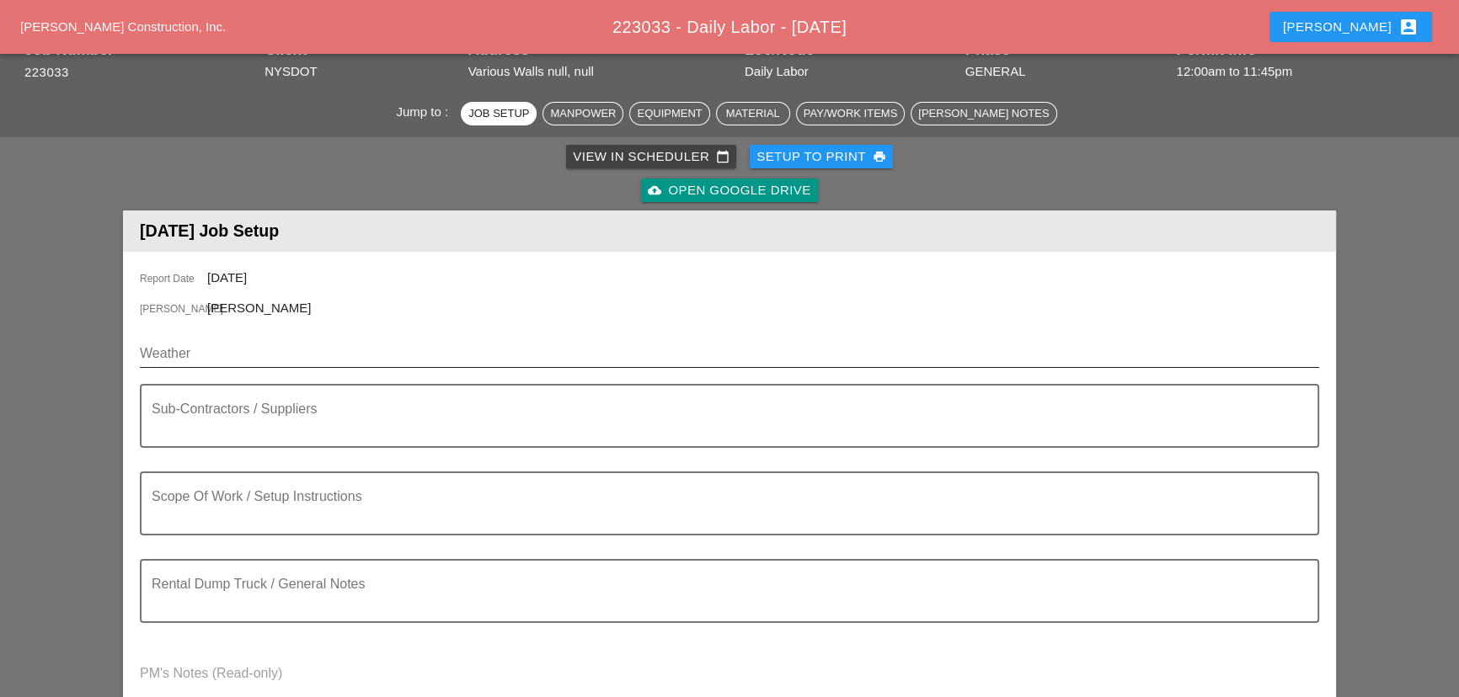
click at [233, 367] on div "Weather" at bounding box center [729, 353] width 1179 height 27
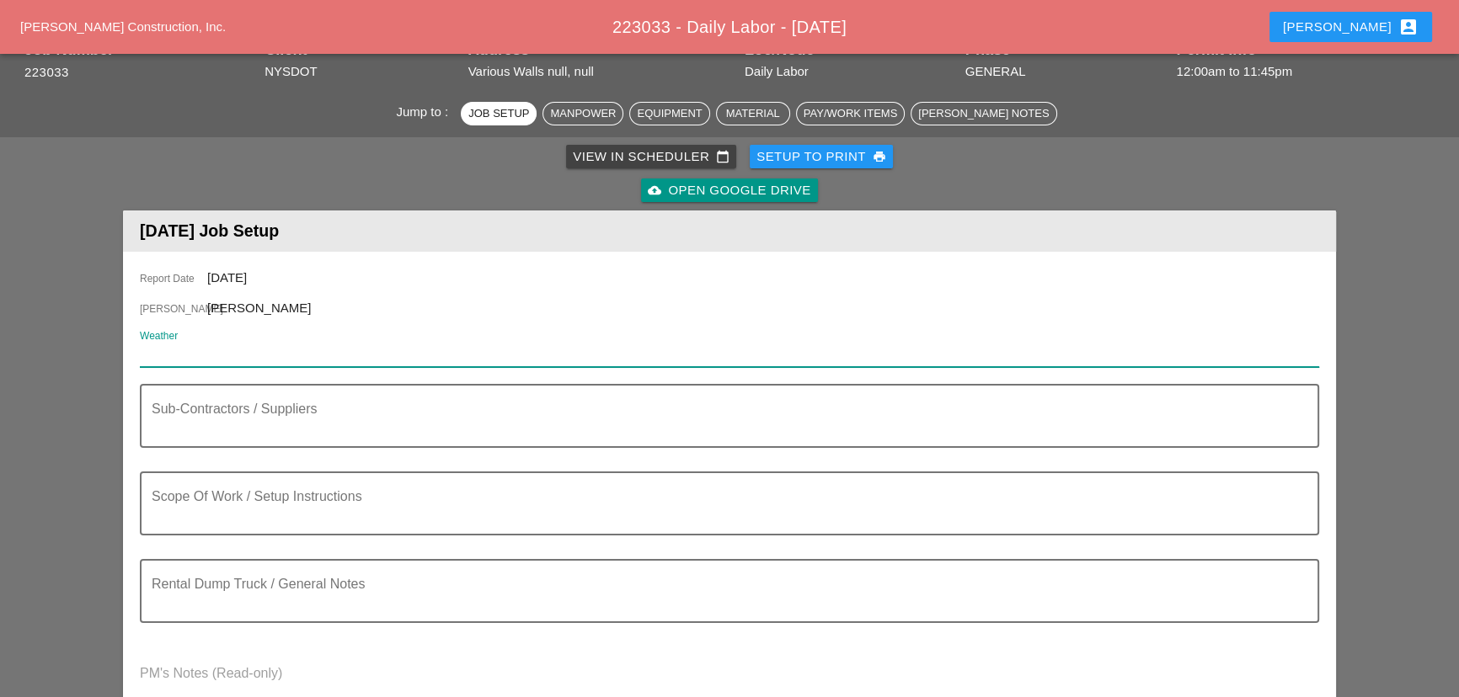
paste input "Night 70° 10% SE 7 mph Partly cloudy early followed by cloudy skies overnight. …"
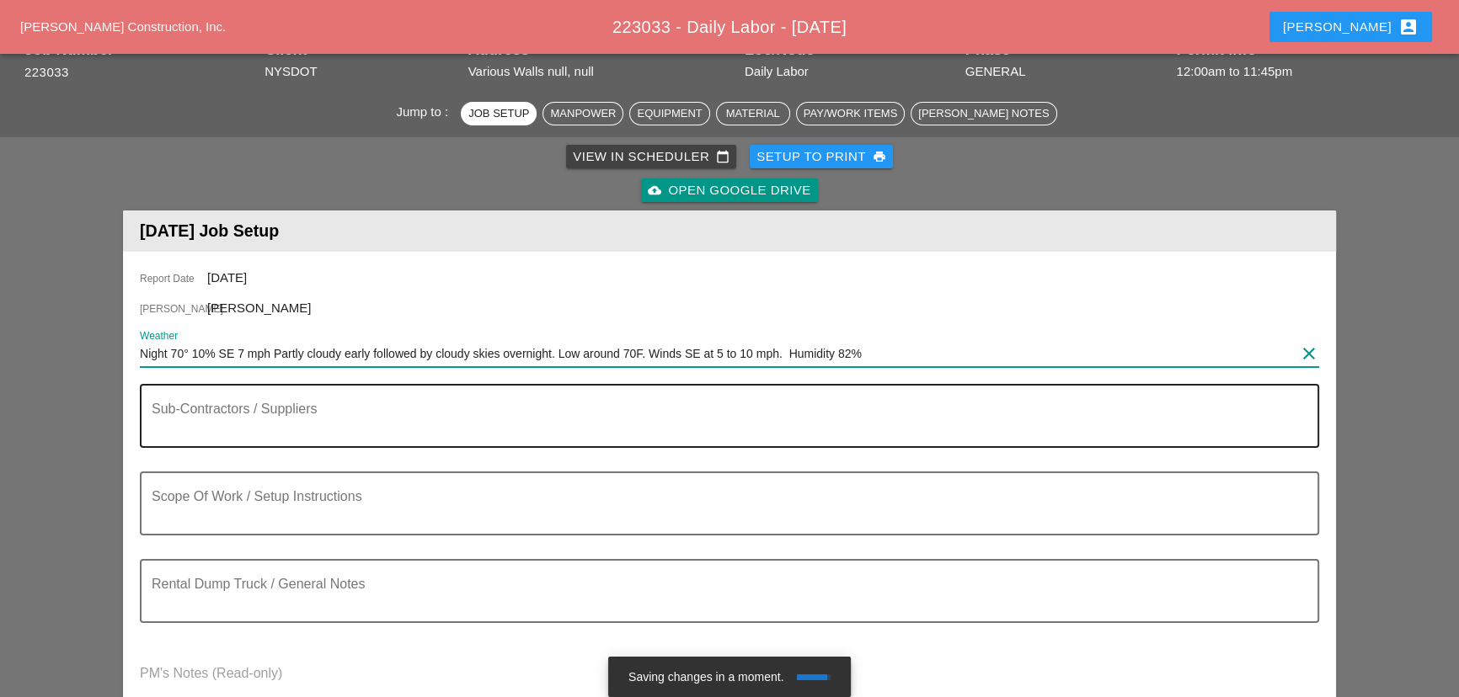
type input "Night 70° 10% SE 7 mph Partly cloudy early followed by cloudy skies overnight. …"
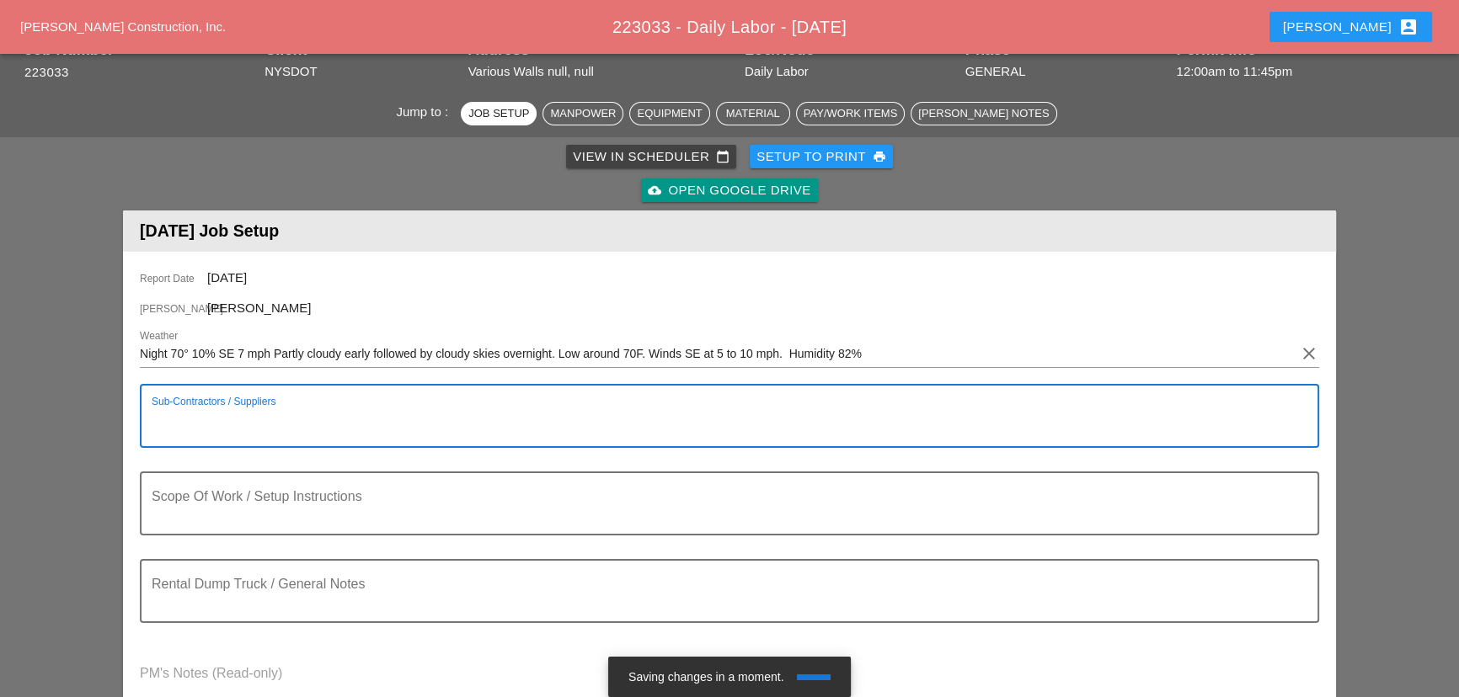
click at [238, 434] on textarea "Sub-Contractors / Suppliers" at bounding box center [723, 426] width 1142 height 40
type textarea "[D&C] - PROTECTIVE SEALANT"
click at [370, 483] on div "Scope Of Work / Setup Instructions" at bounding box center [723, 503] width 1142 height 61
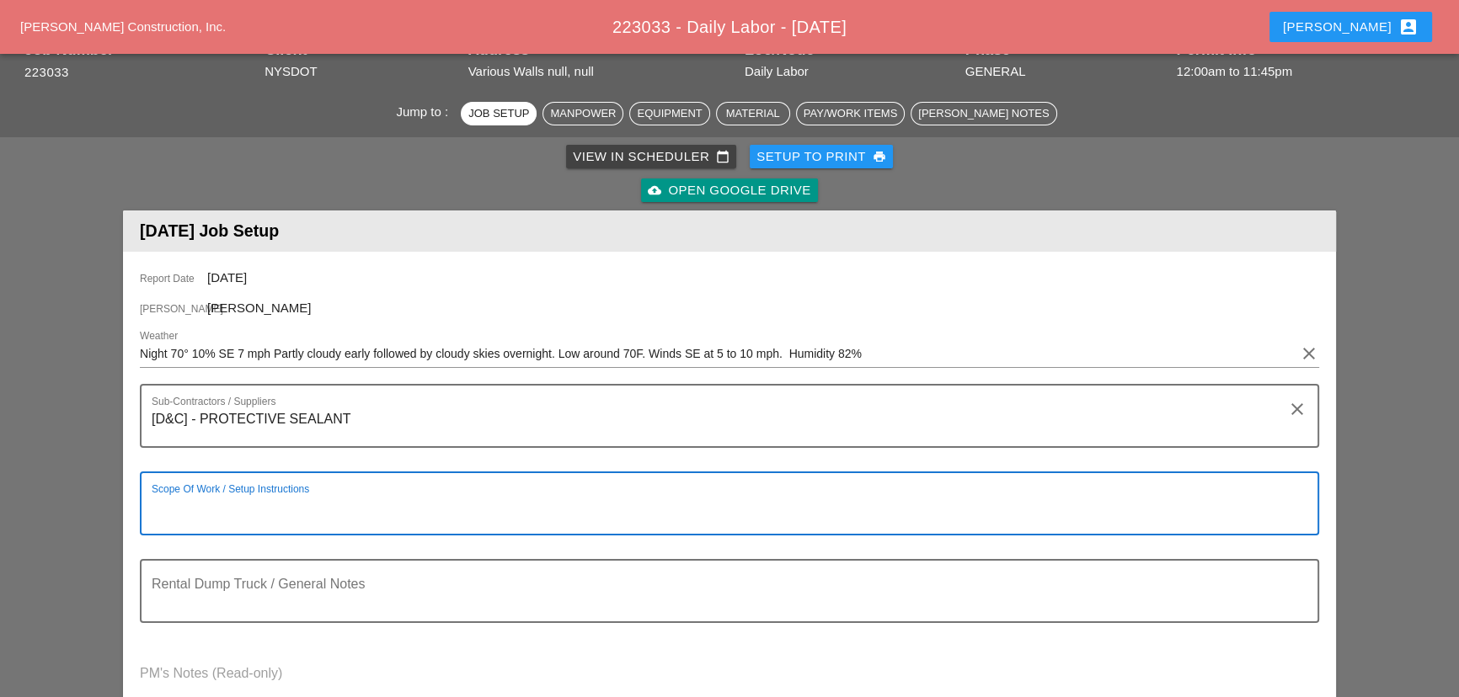
paste textarea "LOCATION: 04 WALL: 47 WIN: 1-095-051 LANE CLOSURE LOCATION: [FRONT FACE] CROSS …"
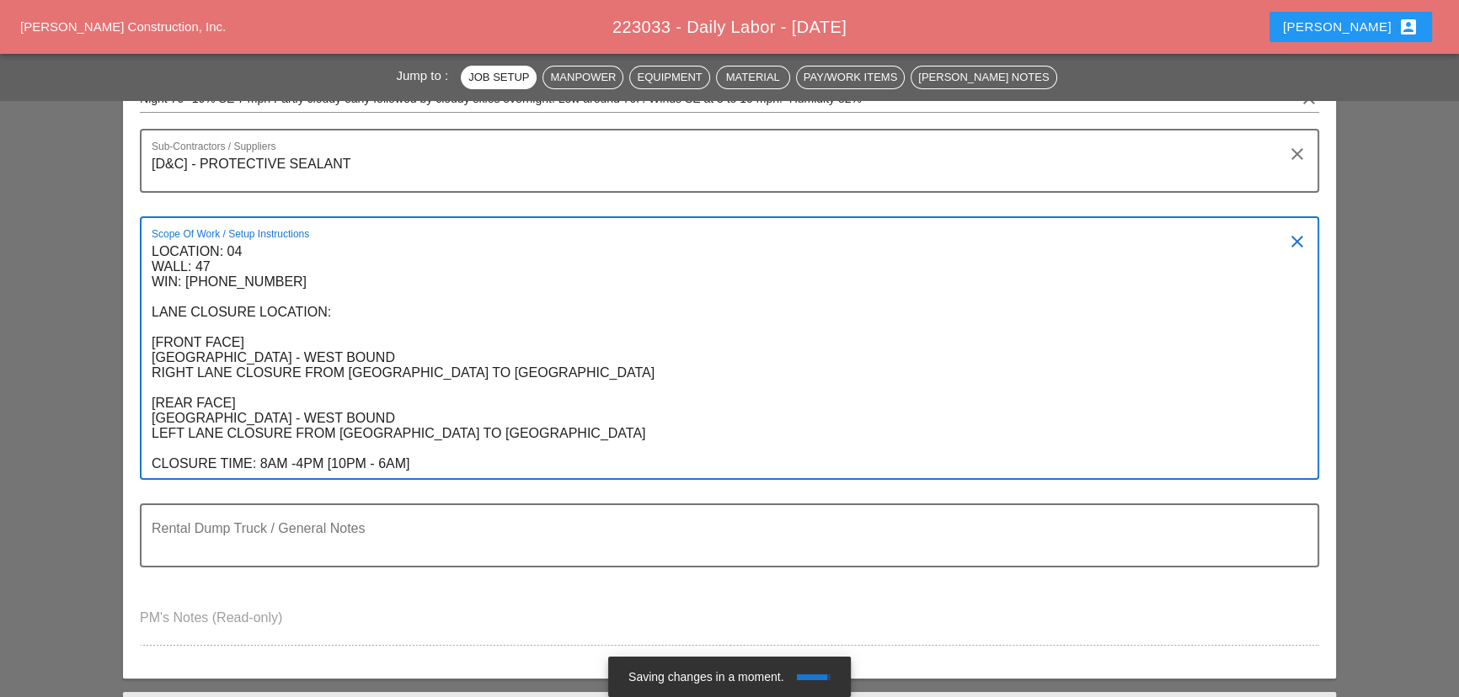
scroll to position [335, 0]
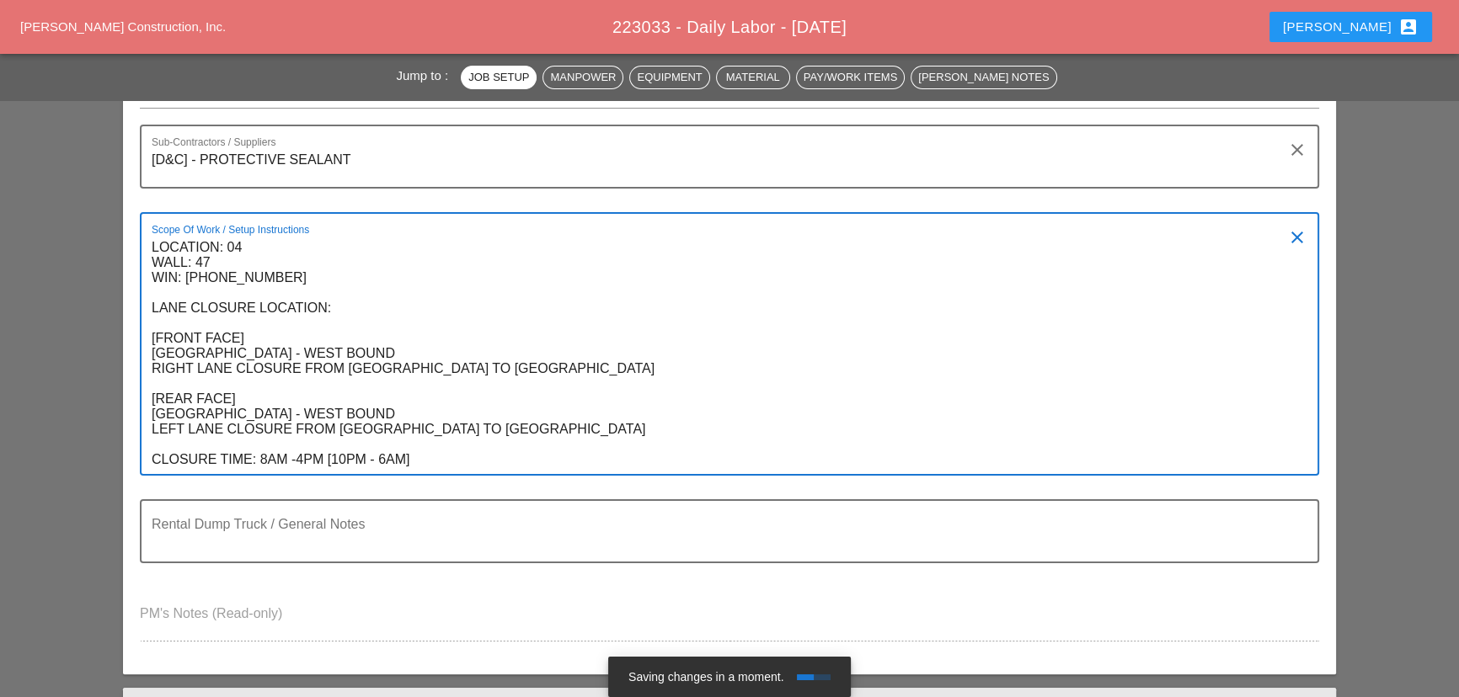
drag, startPoint x: 322, startPoint y: 460, endPoint x: 260, endPoint y: 456, distance: 61.6
click at [260, 456] on textarea "LOCATION: 04 WALL: 47 WIN: 1-095-051 LANE CLOSURE LOCATION: [FRONT FACE] CROSS …" at bounding box center [723, 354] width 1142 height 240
click at [266, 456] on textarea "LOCATION: 04 WALL: 47 WIN: 1-095-051 LANE CLOSURE LOCATION: [FRONT FACE] CROSS …" at bounding box center [723, 354] width 1142 height 240
click at [350, 466] on textarea "LOCATION: 04 WALL: 47 WIN: 1-095-051 LANE CLOSURE LOCATION: [FRONT FACE] CROSS …" at bounding box center [723, 354] width 1142 height 240
drag, startPoint x: 537, startPoint y: 430, endPoint x: 165, endPoint y: 378, distance: 375.9
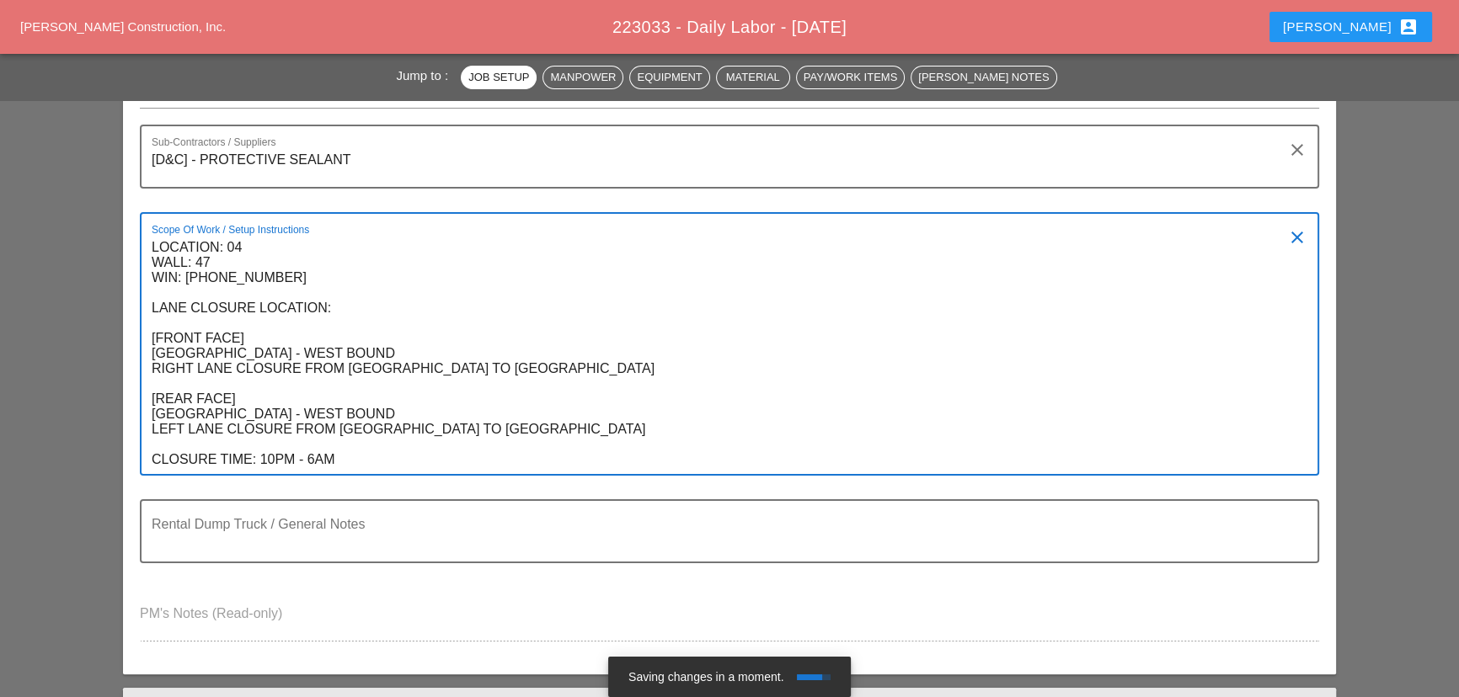
click at [165, 378] on textarea "LOCATION: 04 WALL: 47 WIN: 1-095-051 LANE CLOSURE LOCATION: [FRONT FACE] CROSS …" at bounding box center [723, 354] width 1142 height 240
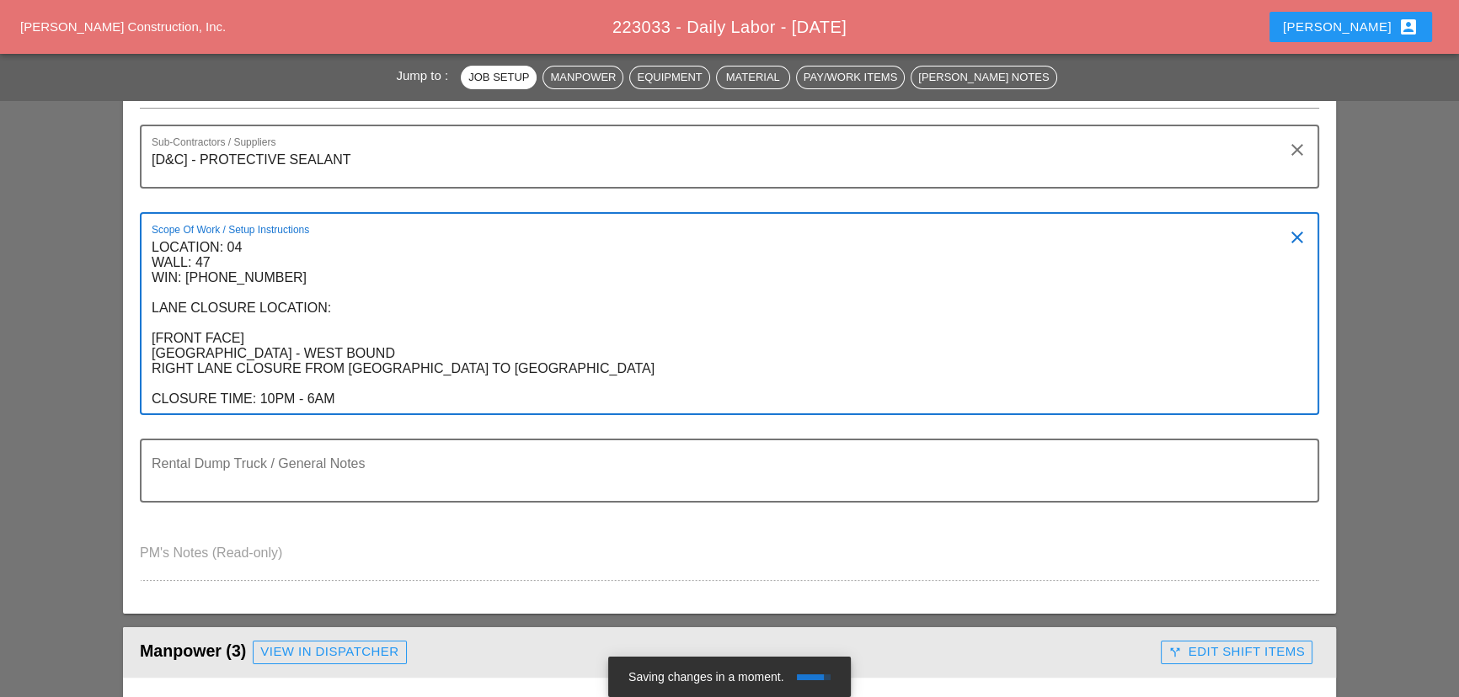
click at [349, 401] on textarea "LOCATION: 04 WALL: 47 WIN: 1-095-051 LANE CLOSURE LOCATION: [FRONT FACE] CROSS …" at bounding box center [723, 323] width 1142 height 179
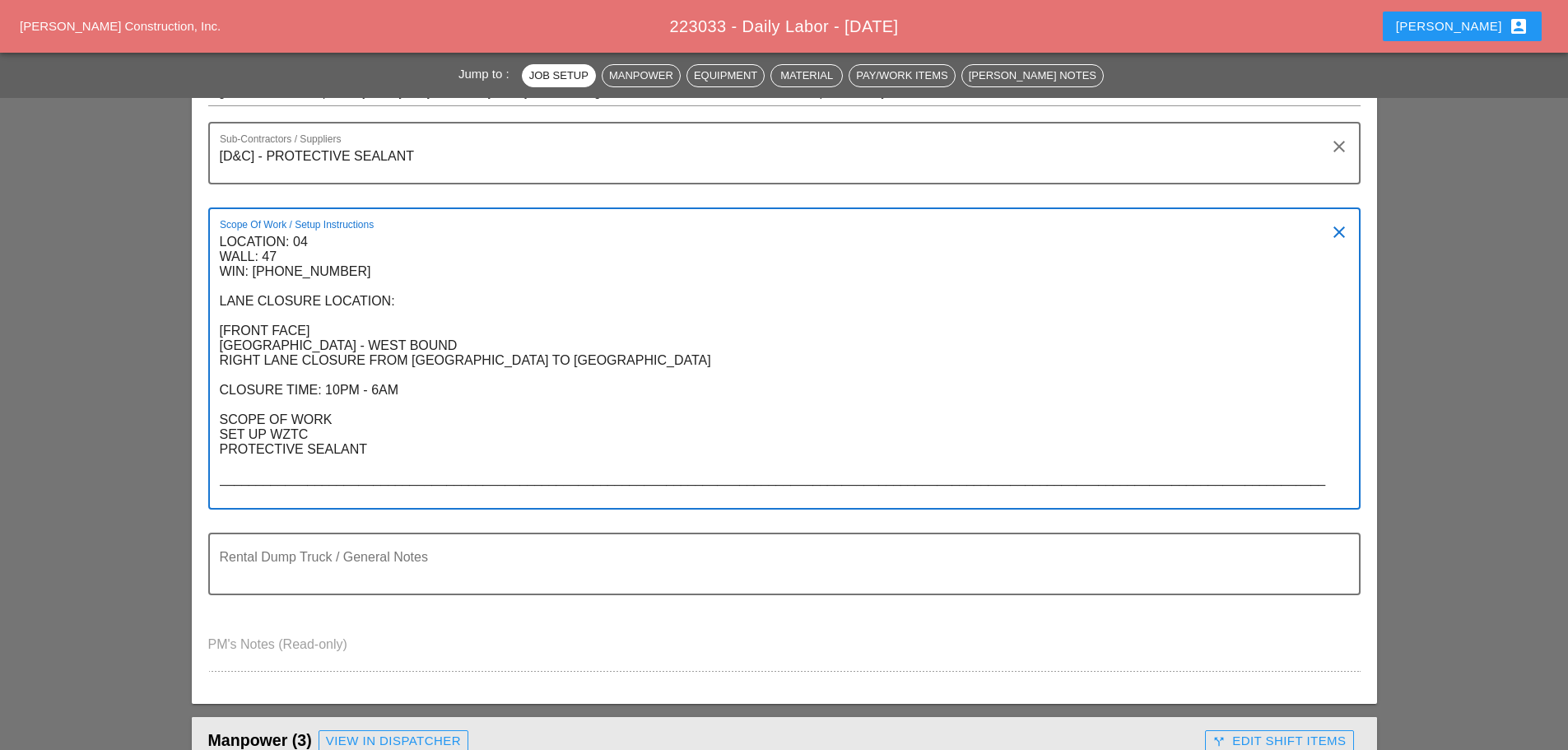
paste textarea "LOCATION: 04 WALL: 45 WIN: 1-095-046 LANE CLOSURE LOCATION: [FRONT FACE] CROSS …"
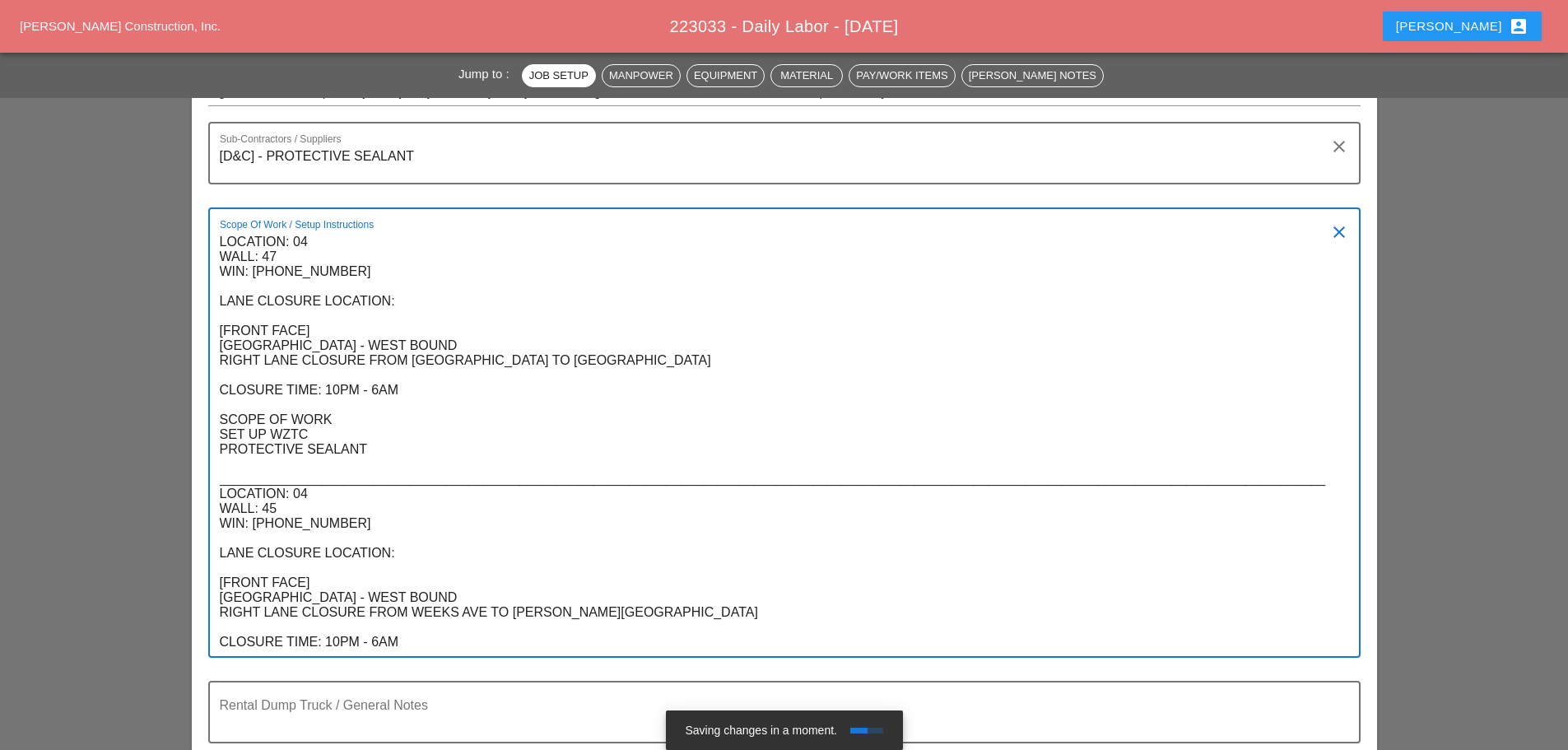
drag, startPoint x: 370, startPoint y: 454, endPoint x: 220, endPoint y: 415, distance: 155.0
click at [220, 415] on textarea "LOCATION: 04 WALL: 47 WIN: 1-095-051 LANE CLOSURE LOCATION: [FRONT FACE] CROSS …" at bounding box center [778, 442] width 1116 height 427
click at [434, 637] on textarea "LOCATION: 04 WALL: 47 WIN: 1-095-051 LANE CLOSURE LOCATION: [FRONT FACE] CROSS …" at bounding box center [778, 442] width 1116 height 427
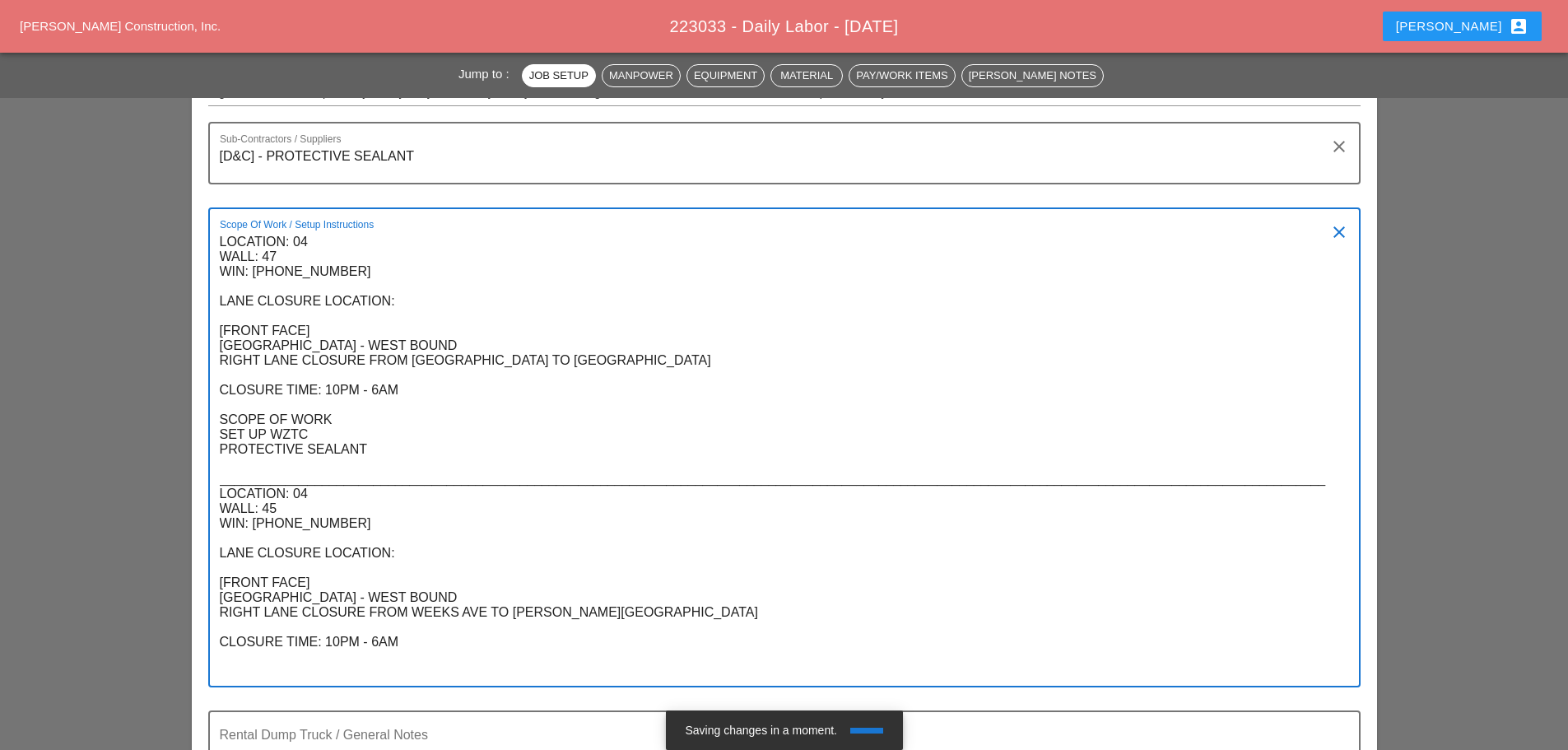
paste textarea "SCOPE OF WORK SET UP WZTC PROTECTIVE SEALANT"
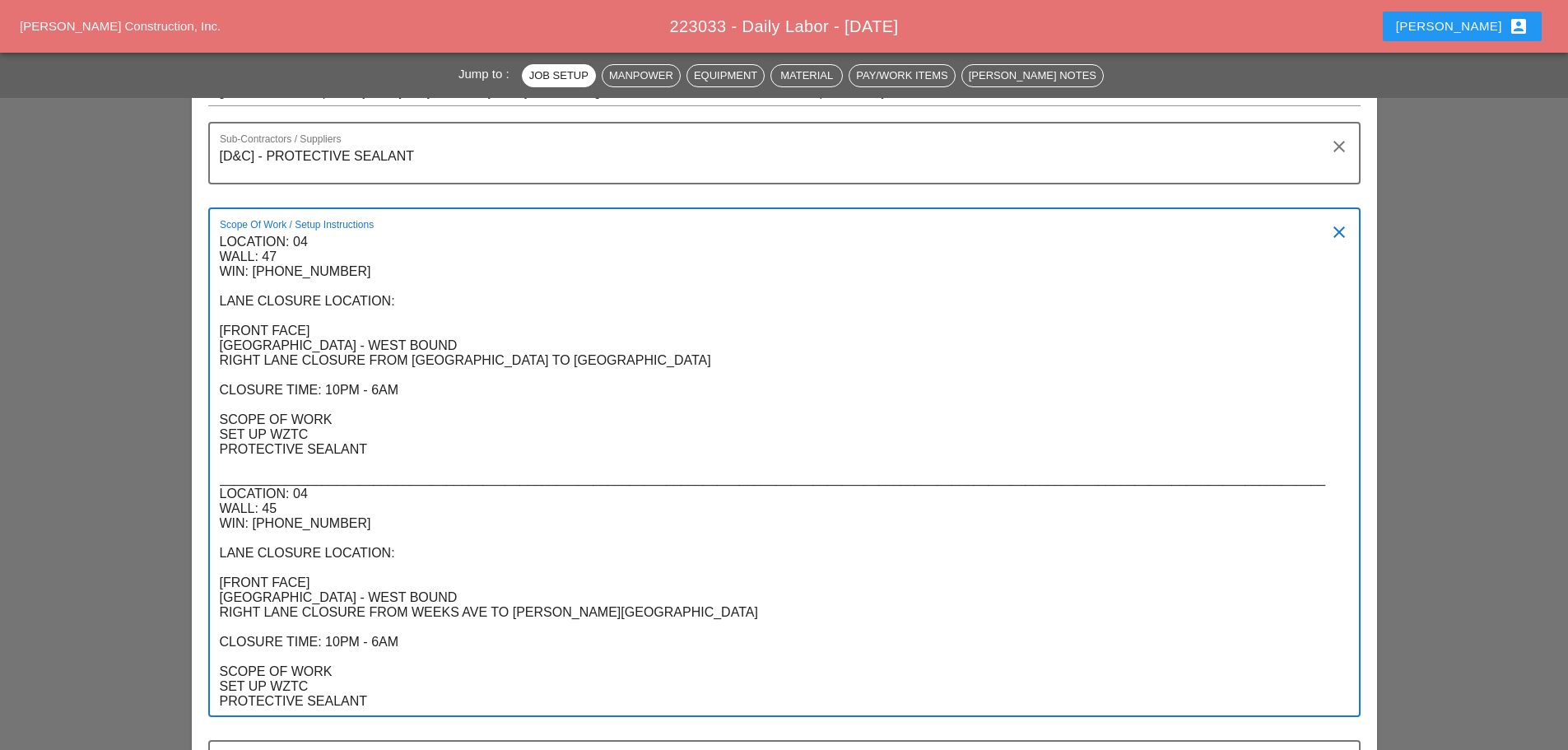
click at [217, 495] on div "Scope Of Work / Setup Instructions LOCATION: 04 WALL: 47 WIN: 1-095-051 LANE CL…" at bounding box center [784, 462] width 1153 height 509
click at [220, 495] on textarea "LOCATION: 04 WALL: 47 WIN: 1-095-051 LANE CLOSURE LOCATION: [FRONT FACE] CROSS …" at bounding box center [778, 472] width 1116 height 487
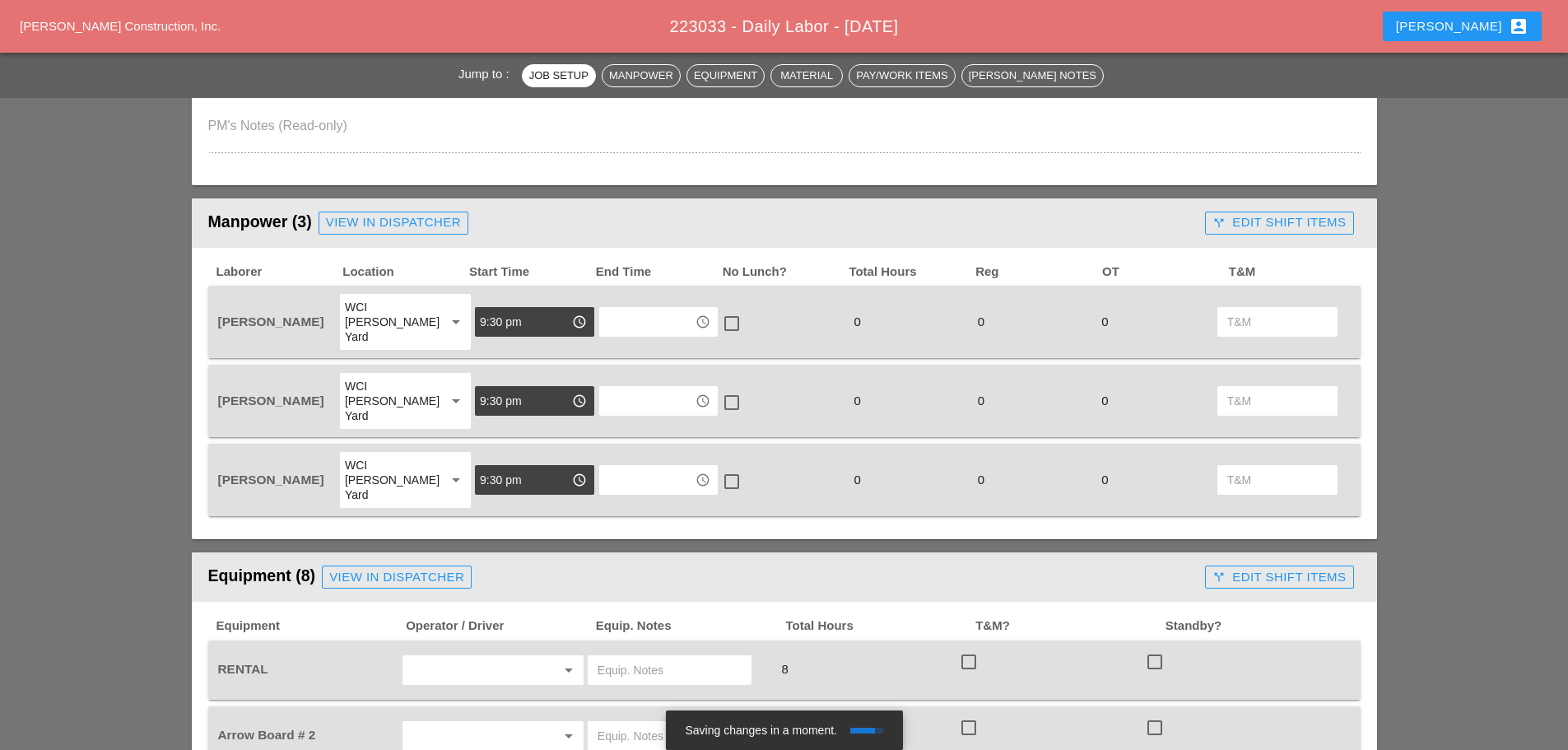
scroll to position [1316, 0]
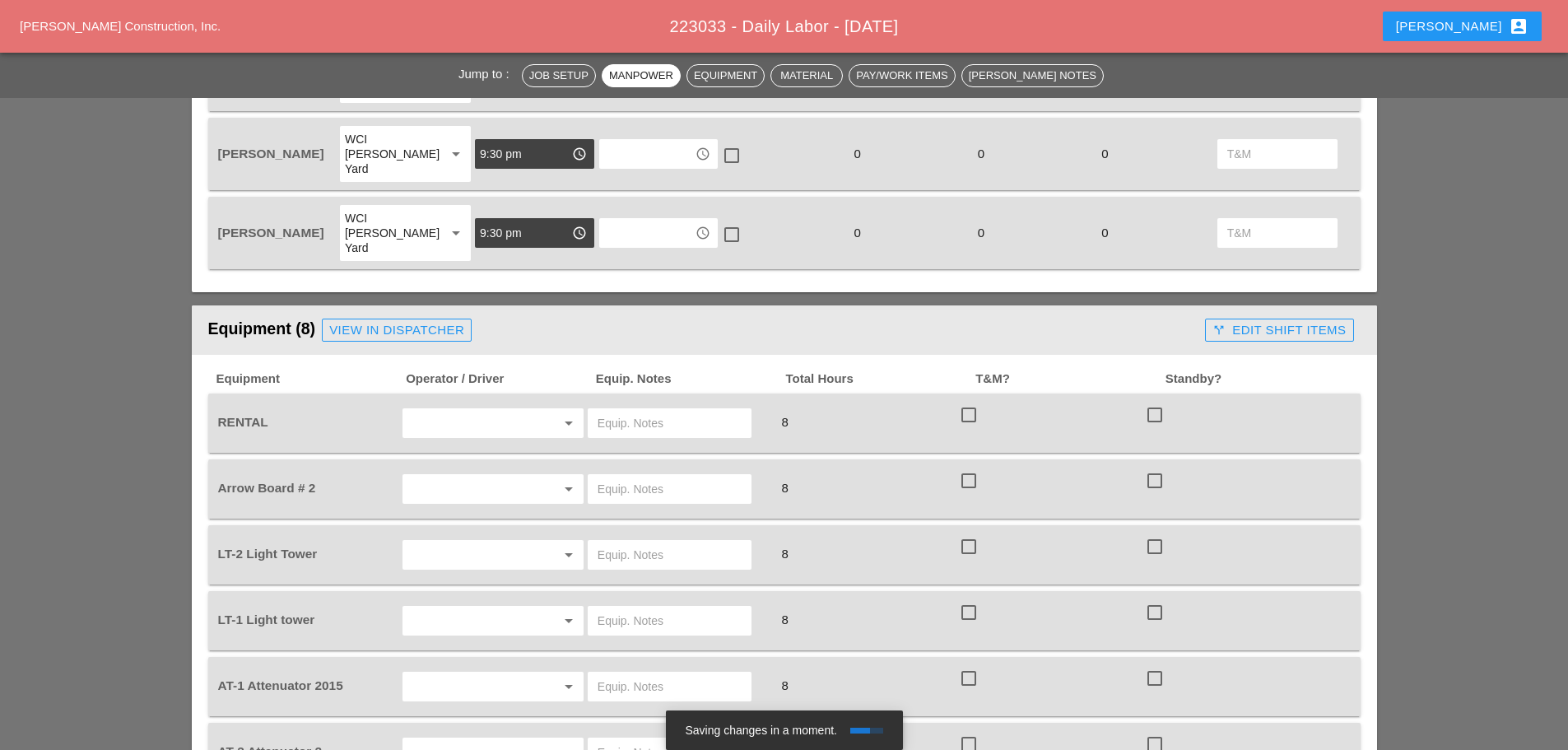
type textarea "LOCATION: 04 WALL: 47 WIN: [PHONE_NUMBER] LANE CLOSURE LOCATION: [FRONT FACE] […"
click at [515, 410] on input "text" at bounding box center [470, 422] width 125 height 26
click at [421, 370] on span "Operator / Driver" at bounding box center [500, 378] width 191 height 19
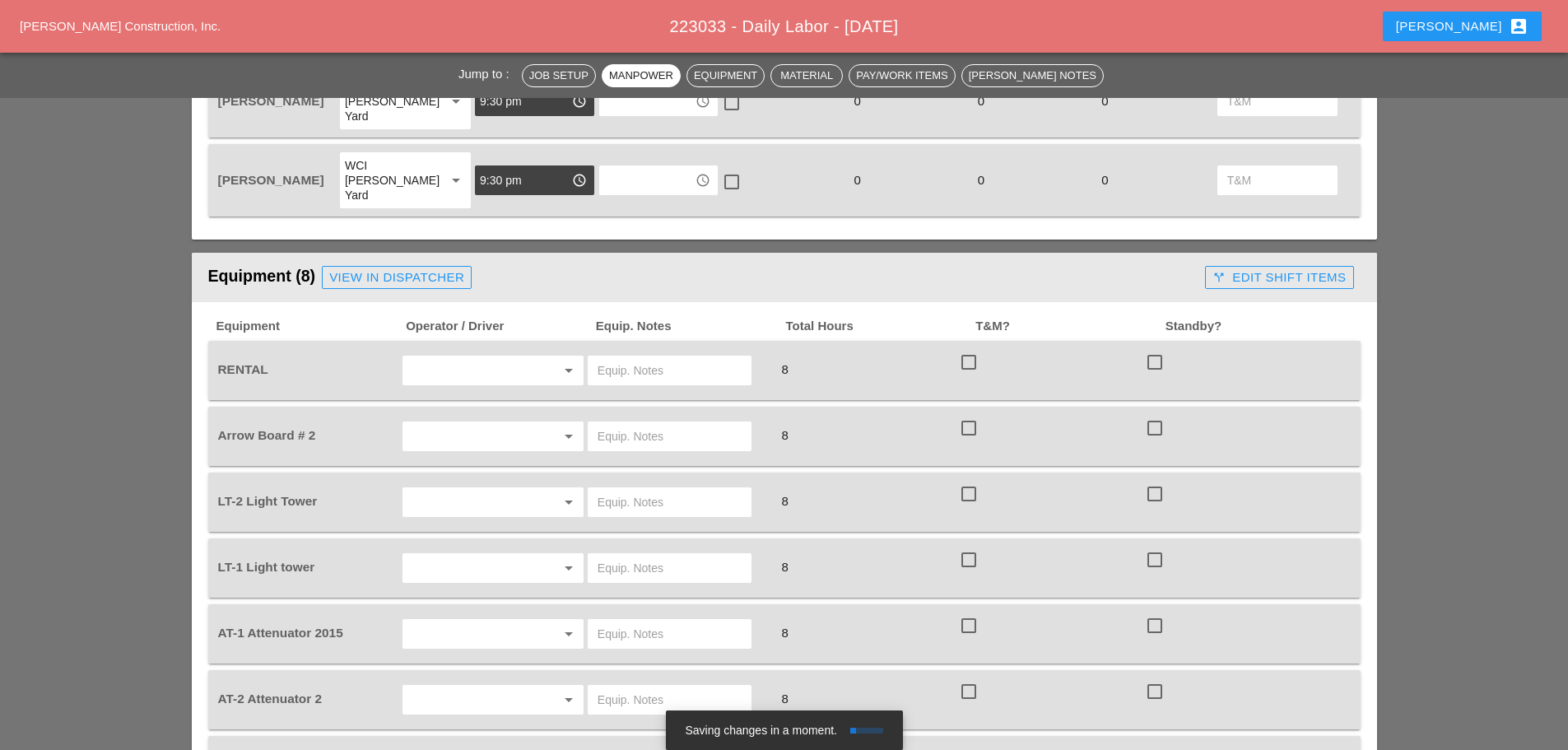
scroll to position [1398, 0]
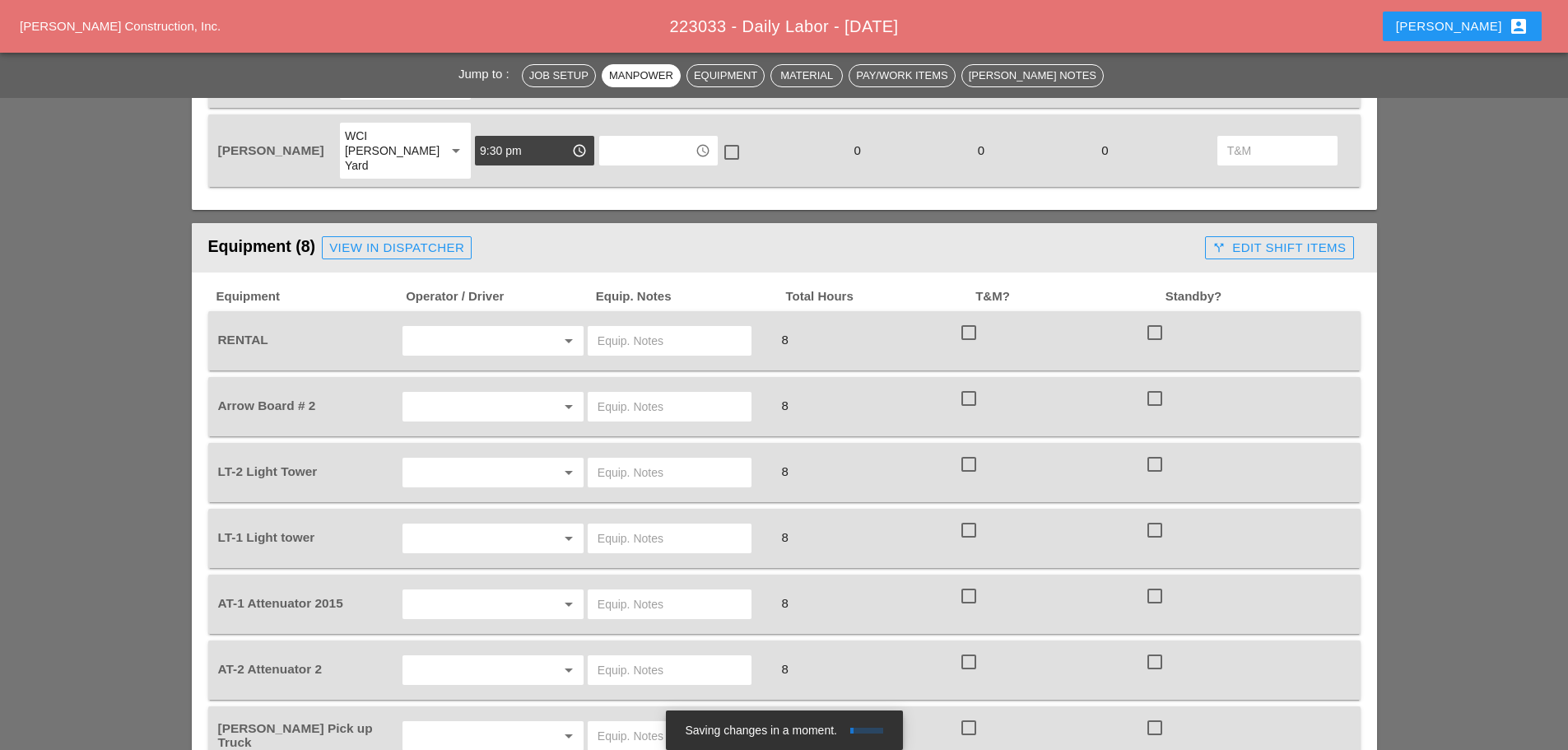
click at [427, 394] on input "text" at bounding box center [470, 407] width 125 height 26
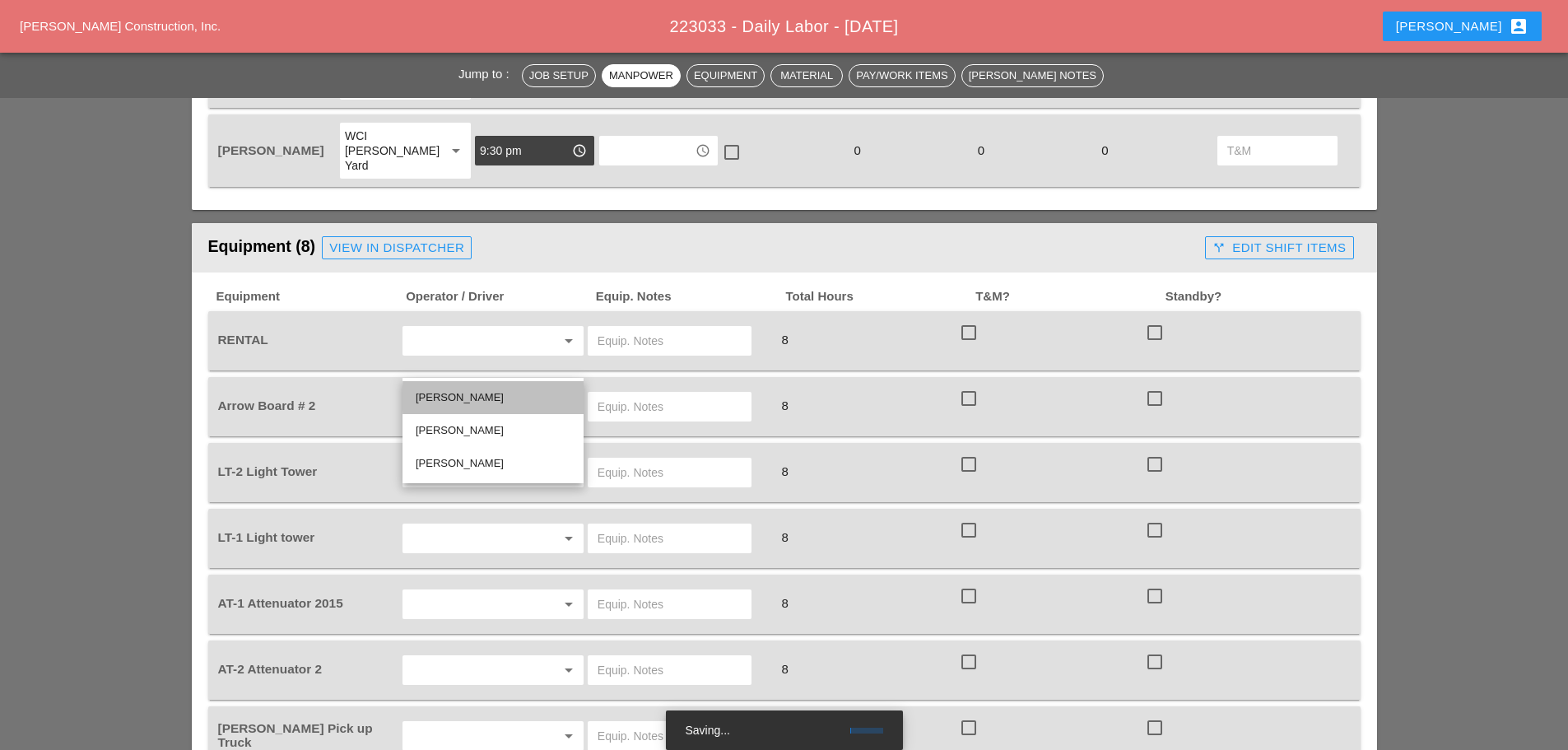
click at [441, 405] on div "[PERSON_NAME]" at bounding box center [493, 398] width 154 height 20
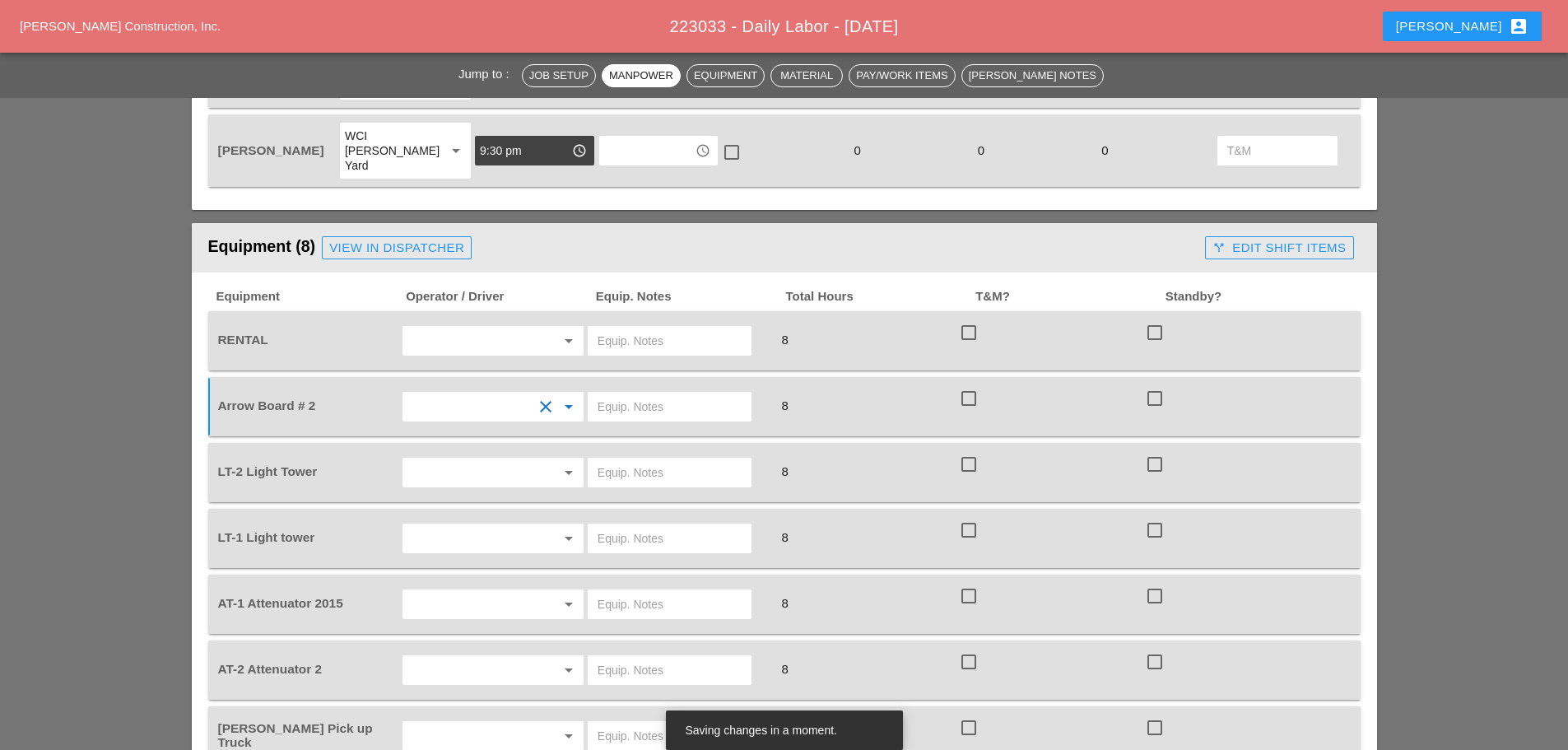
click at [468, 460] on input "text" at bounding box center [470, 472] width 125 height 26
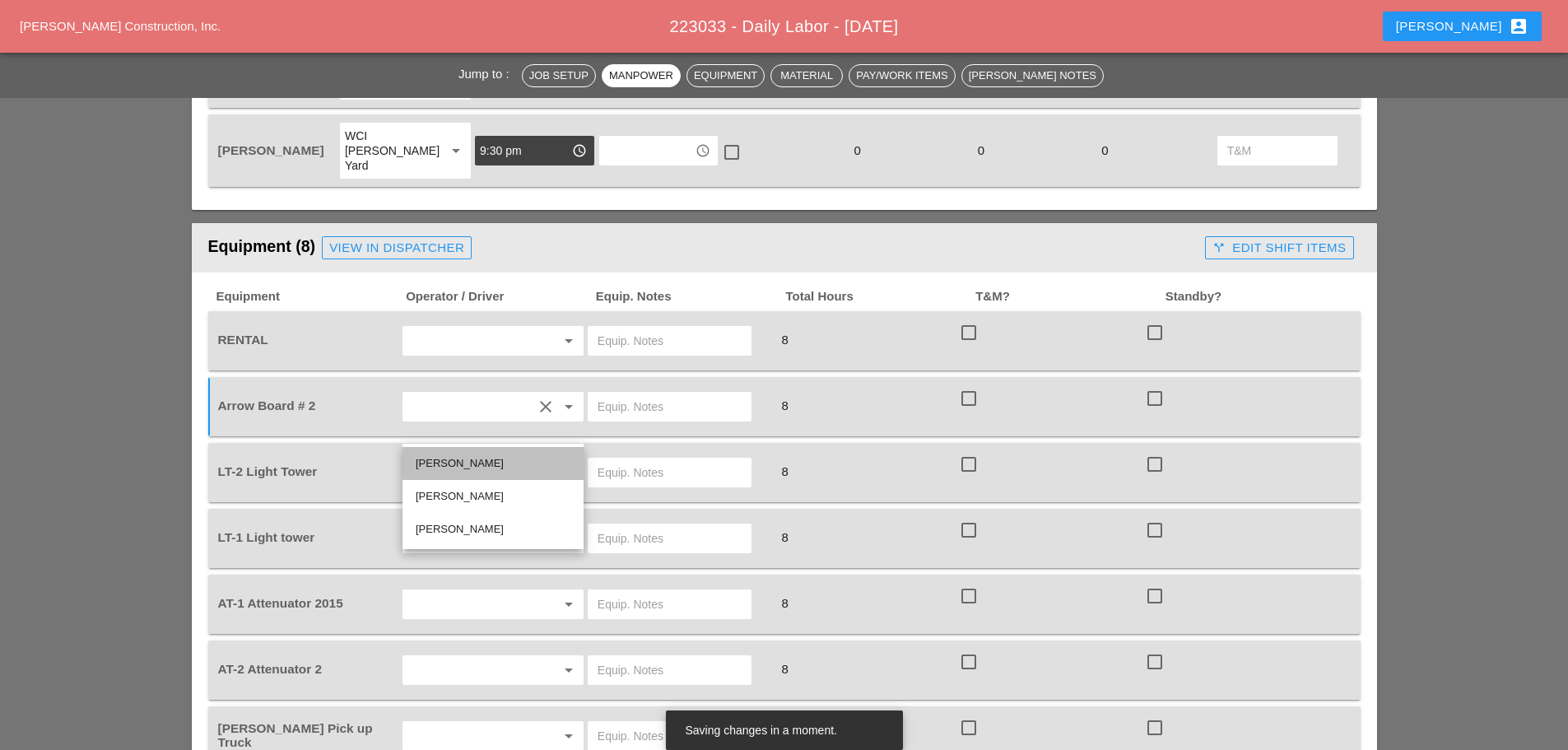
click at [467, 463] on div "[PERSON_NAME]" at bounding box center [493, 463] width 154 height 20
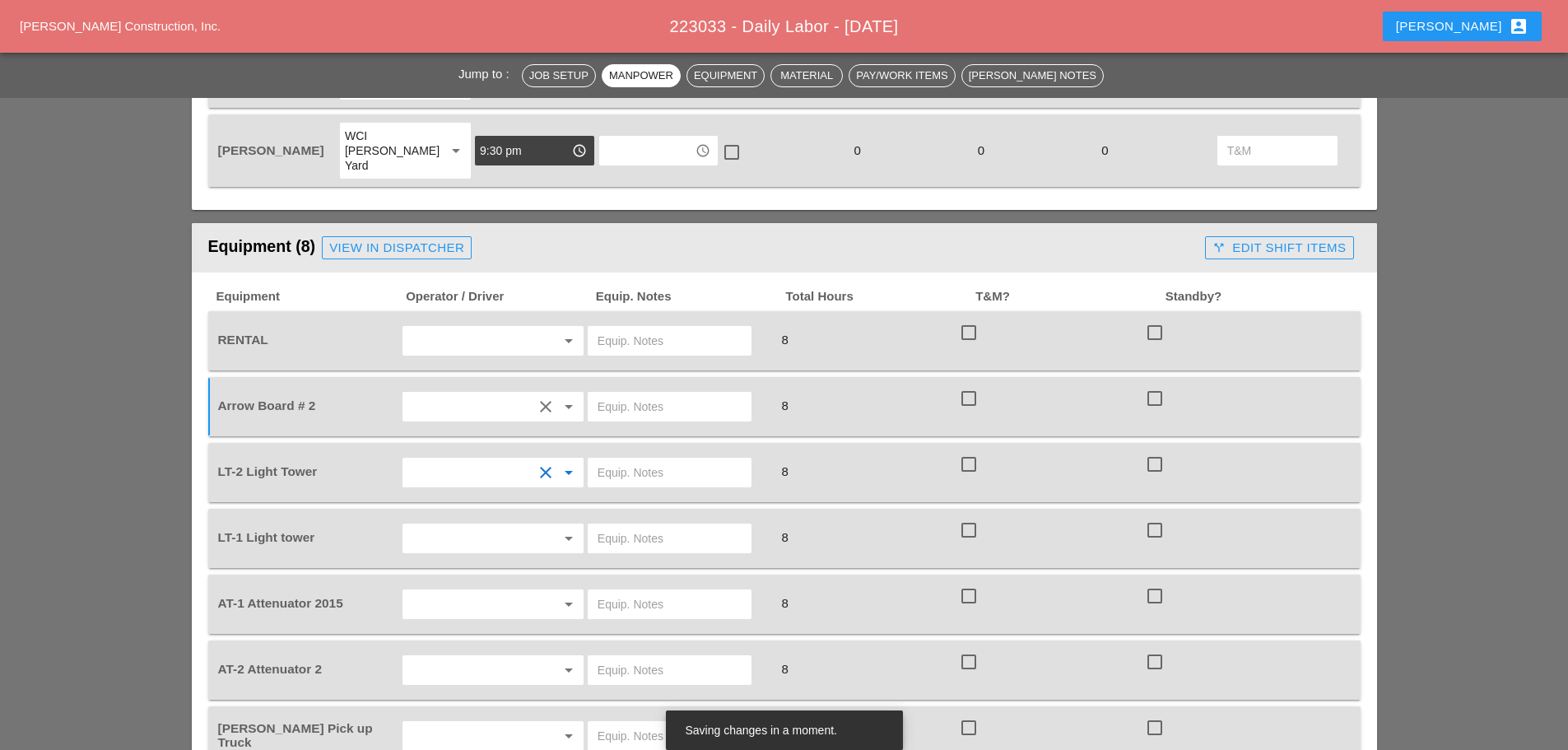
click at [455, 525] on input "text" at bounding box center [470, 538] width 125 height 26
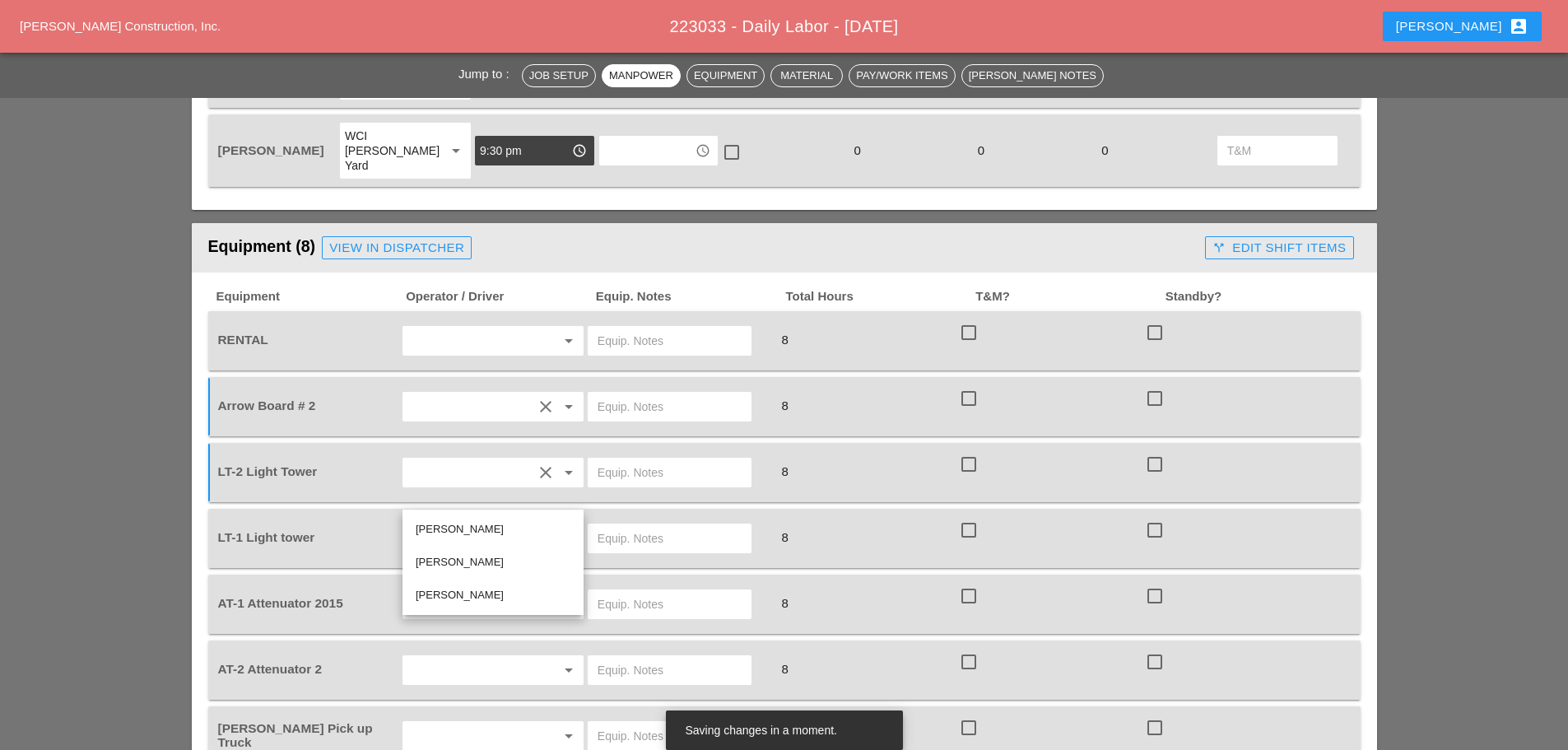
click at [456, 512] on div "Ricardo Capao Andon Lala Cristian Morillon" at bounding box center [493, 562] width 181 height 106
click at [457, 524] on div "[PERSON_NAME]" at bounding box center [493, 529] width 154 height 20
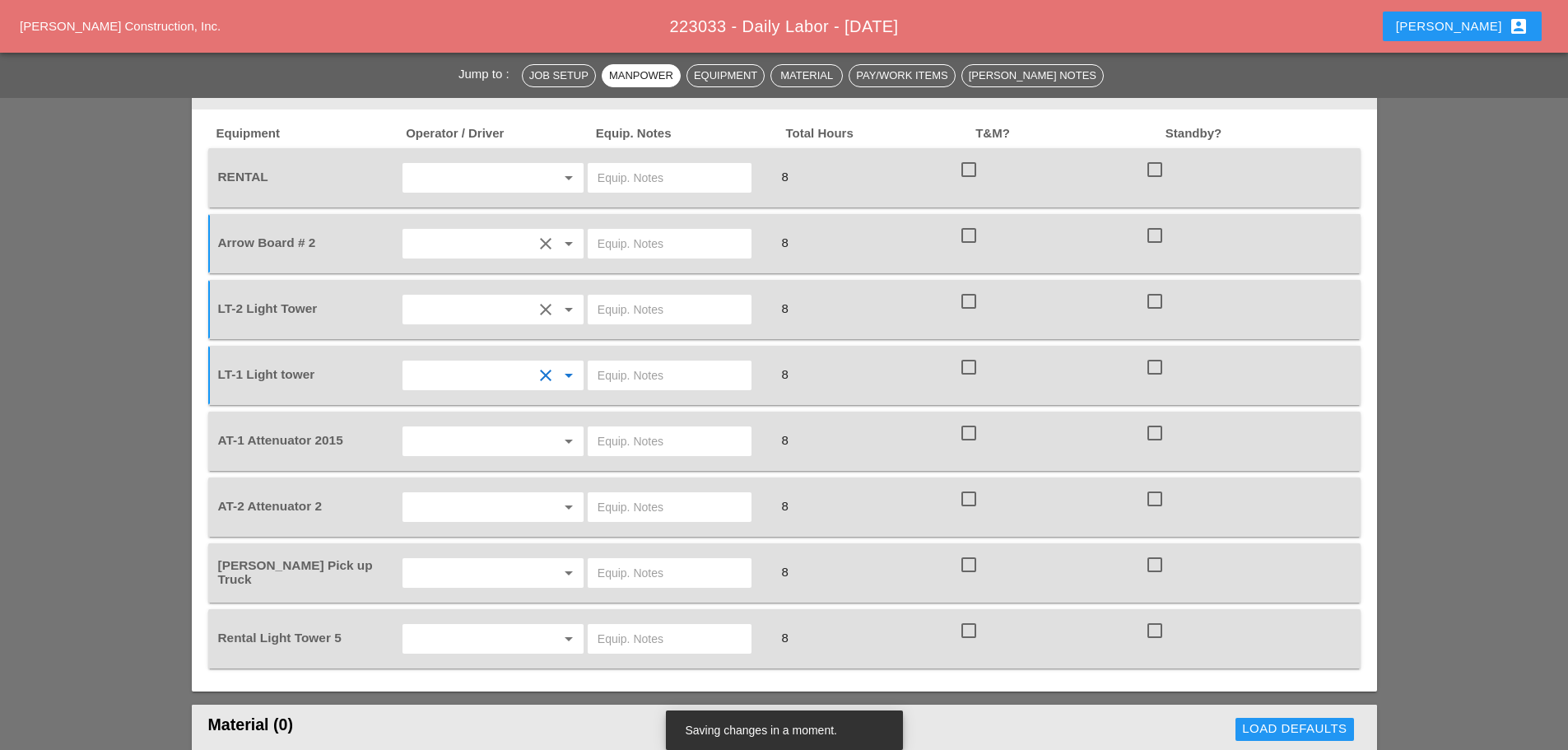
scroll to position [1564, 0]
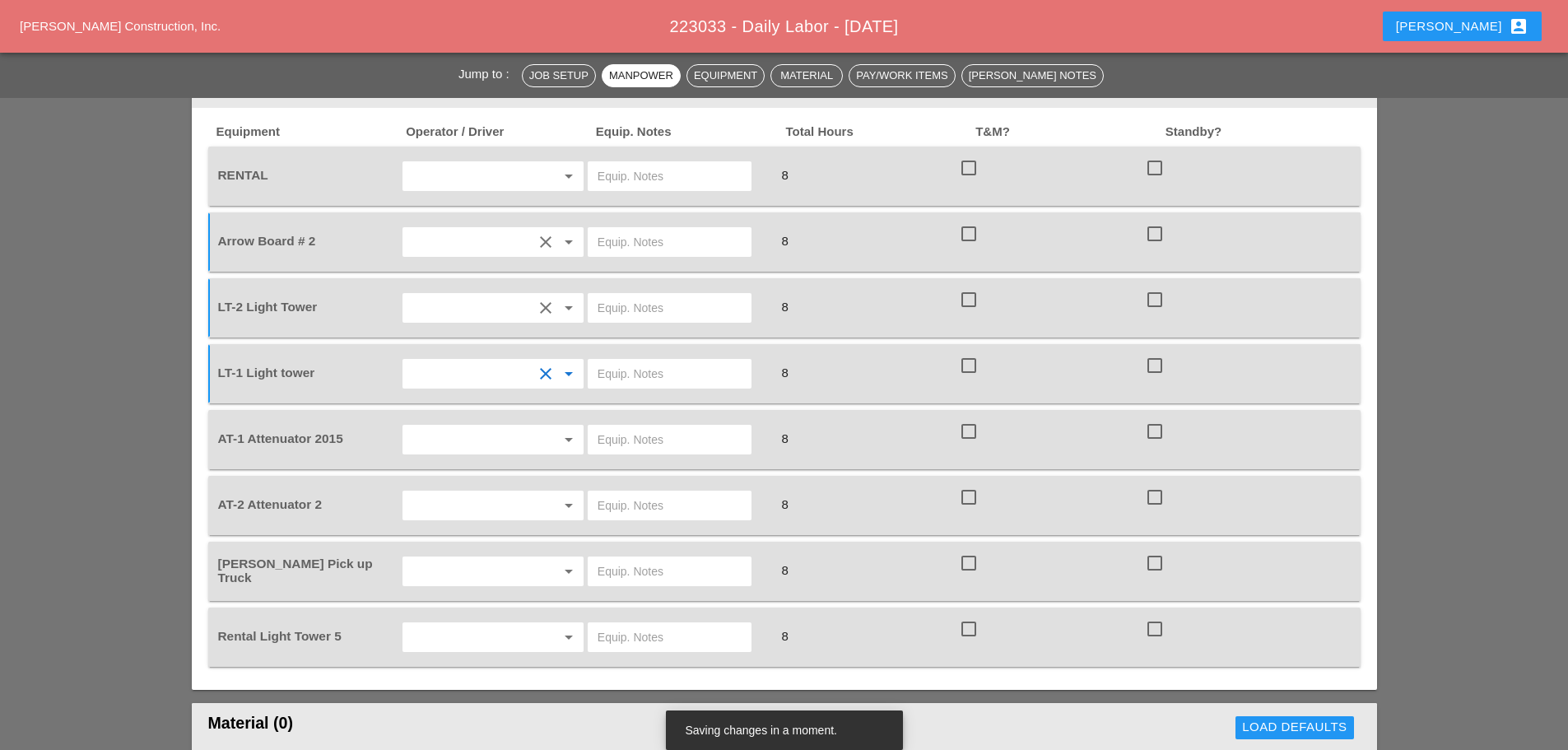
click at [448, 426] on input "text" at bounding box center [470, 439] width 125 height 26
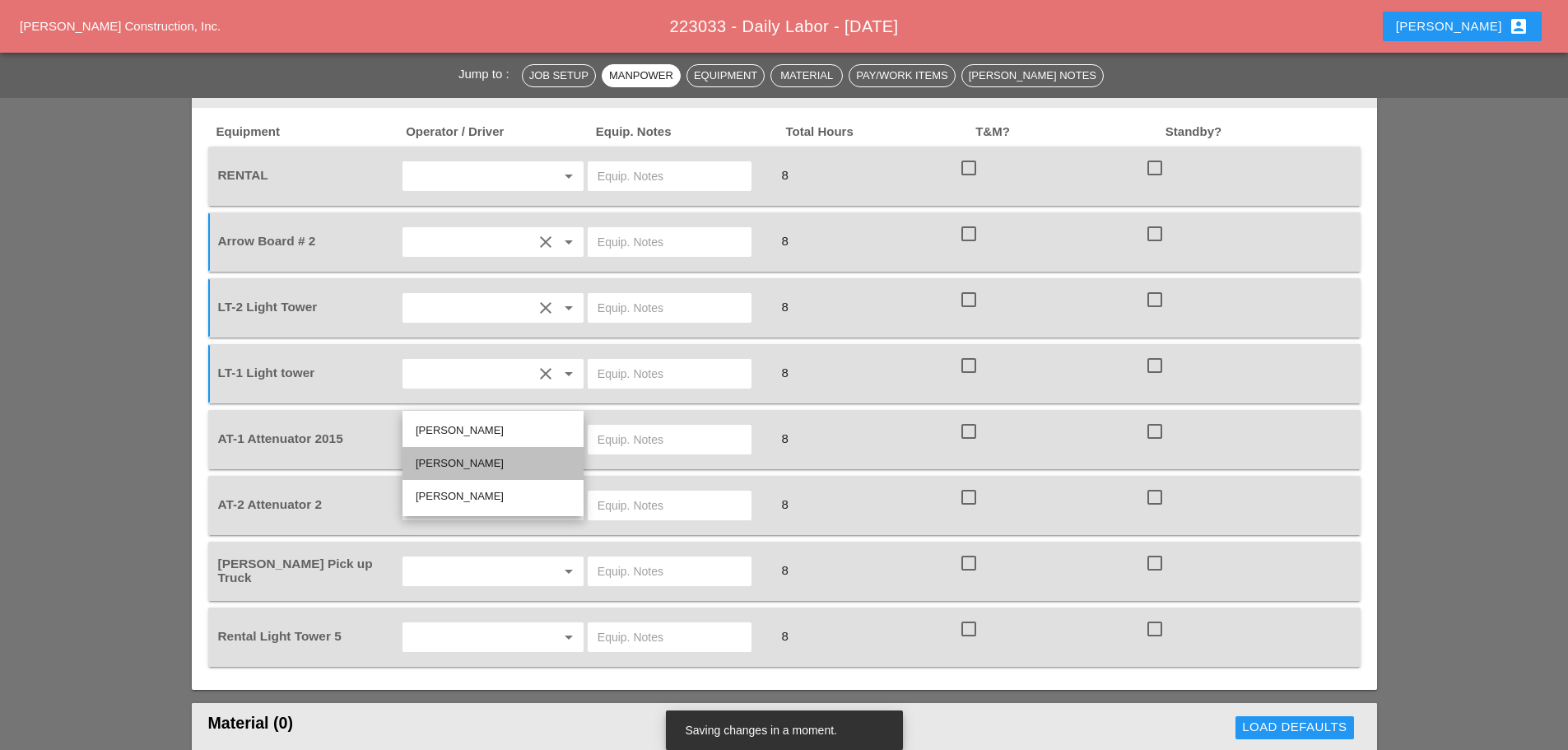
click at [448, 462] on div "[PERSON_NAME]" at bounding box center [493, 463] width 154 height 20
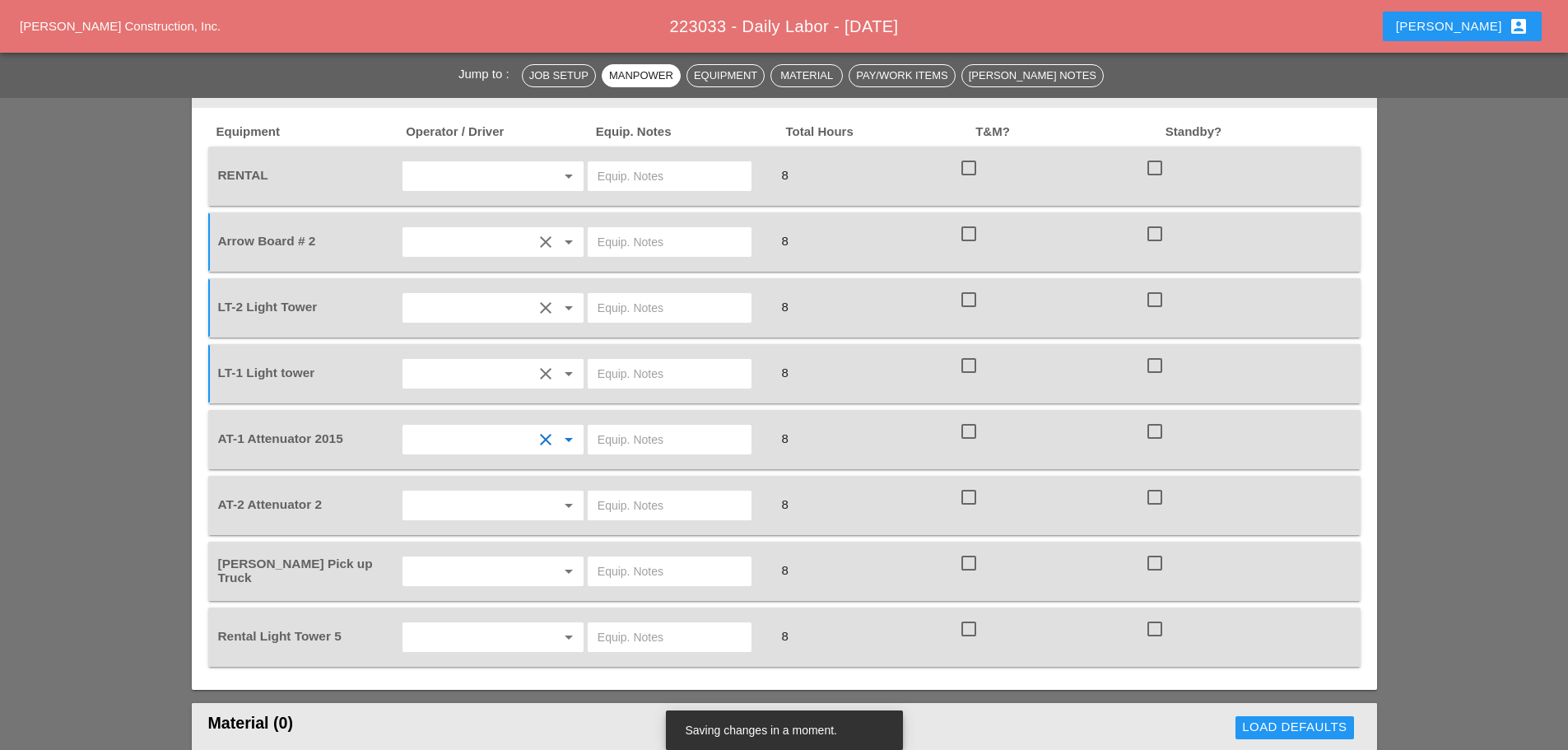
click at [448, 493] on input "text" at bounding box center [470, 506] width 125 height 26
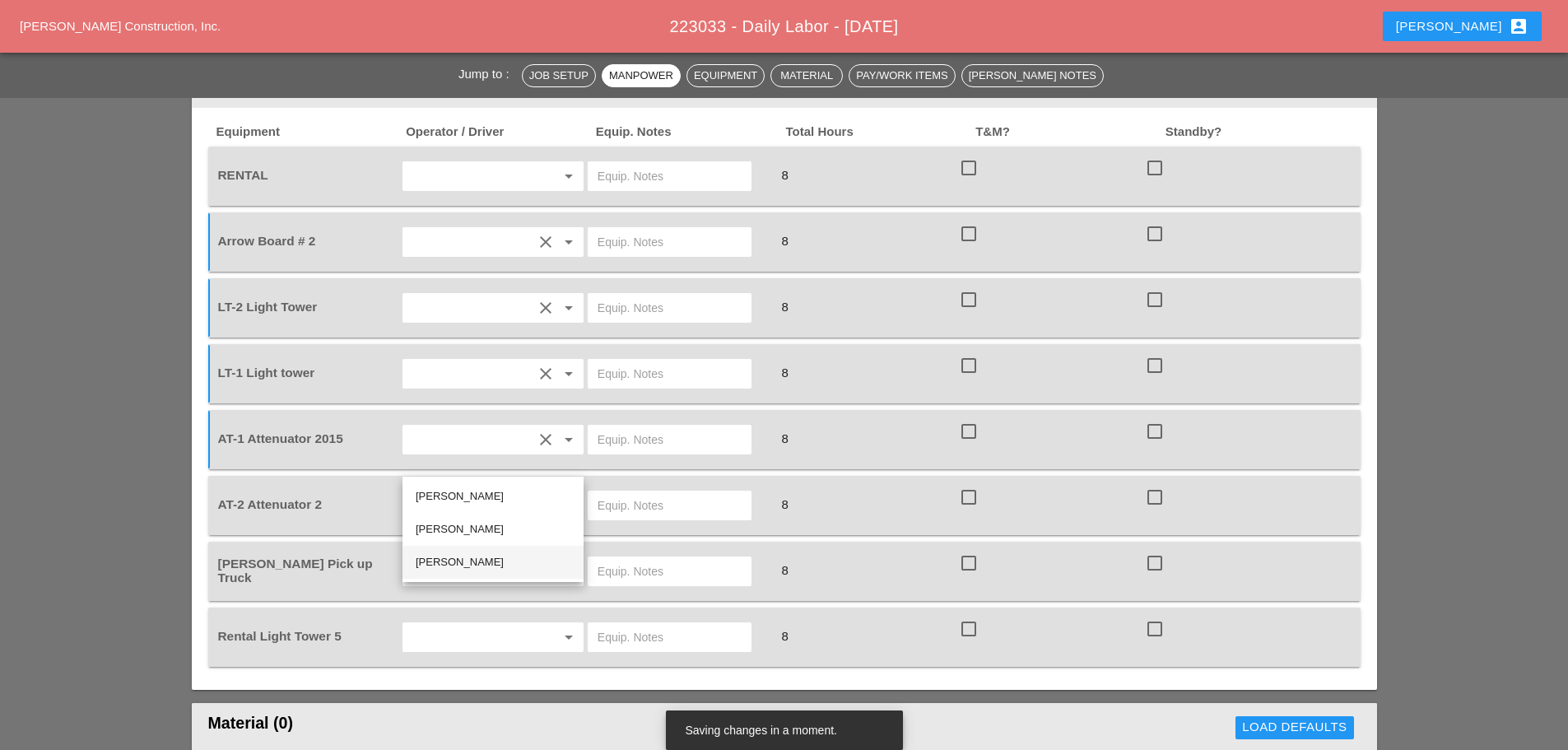
click at [446, 551] on div "[PERSON_NAME]" at bounding box center [493, 562] width 154 height 33
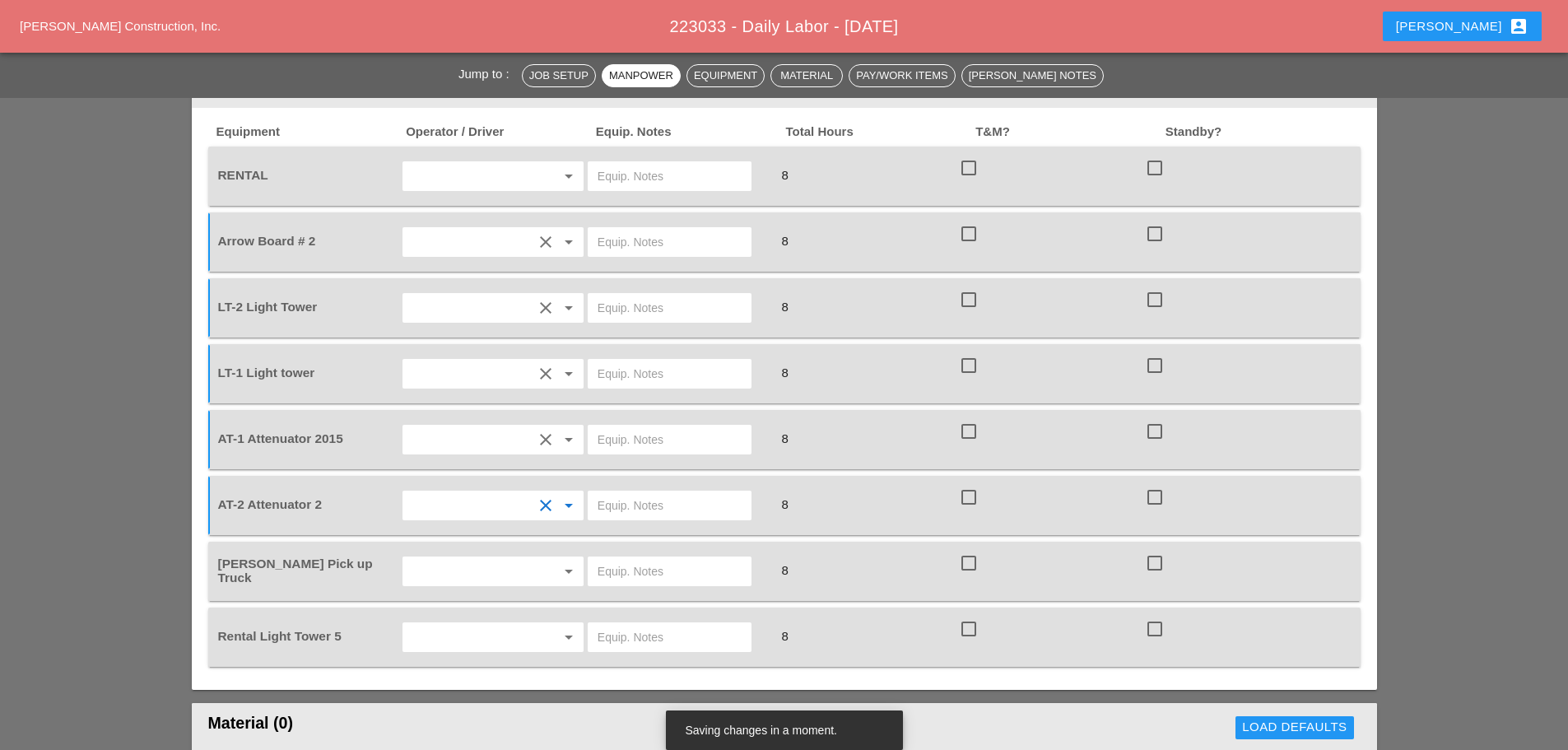
click at [439, 558] on input "text" at bounding box center [470, 571] width 125 height 26
click at [457, 568] on div "[PERSON_NAME]" at bounding box center [493, 562] width 154 height 20
click at [454, 624] on input "text" at bounding box center [470, 637] width 125 height 26
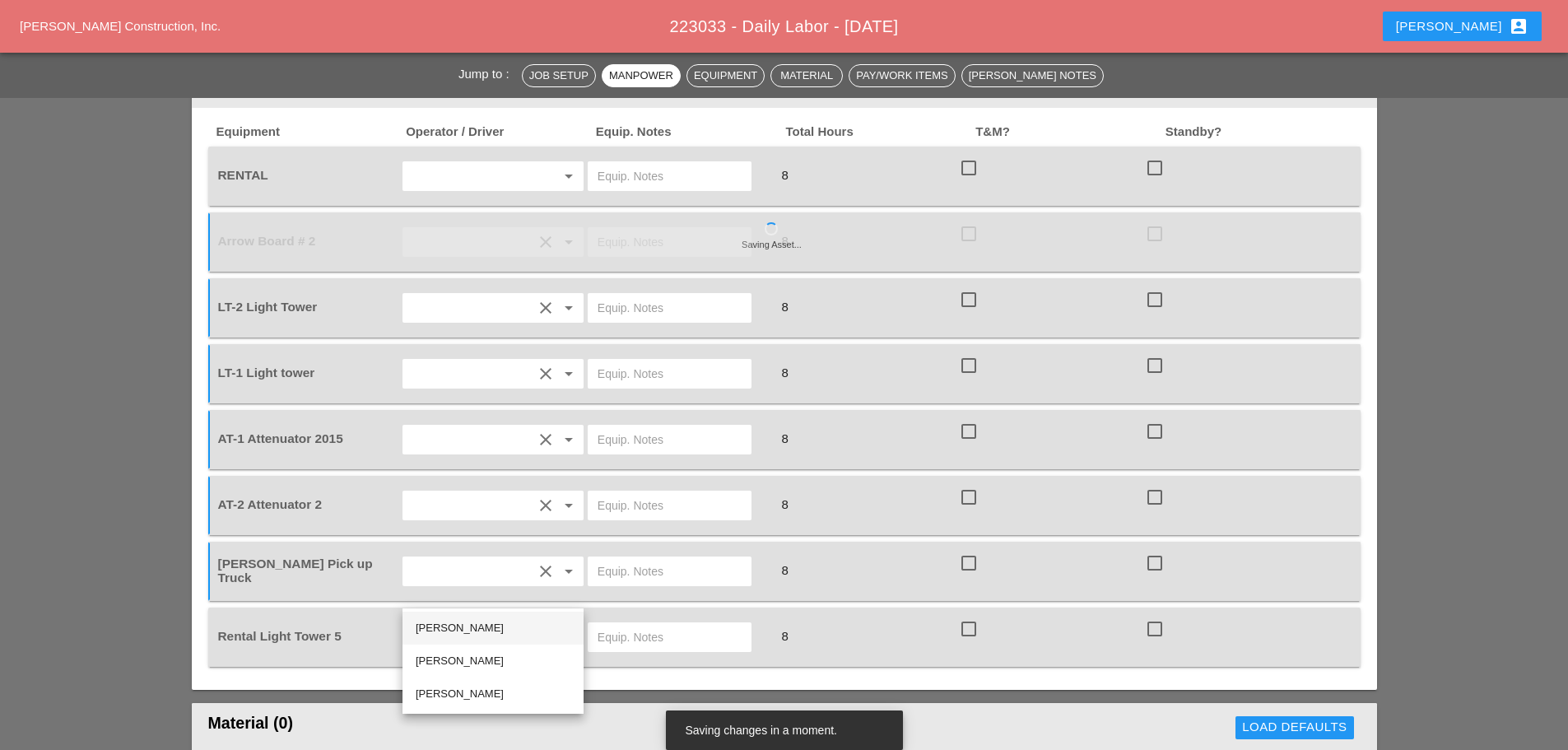
click at [458, 617] on div "[PERSON_NAME]" at bounding box center [493, 629] width 154 height 33
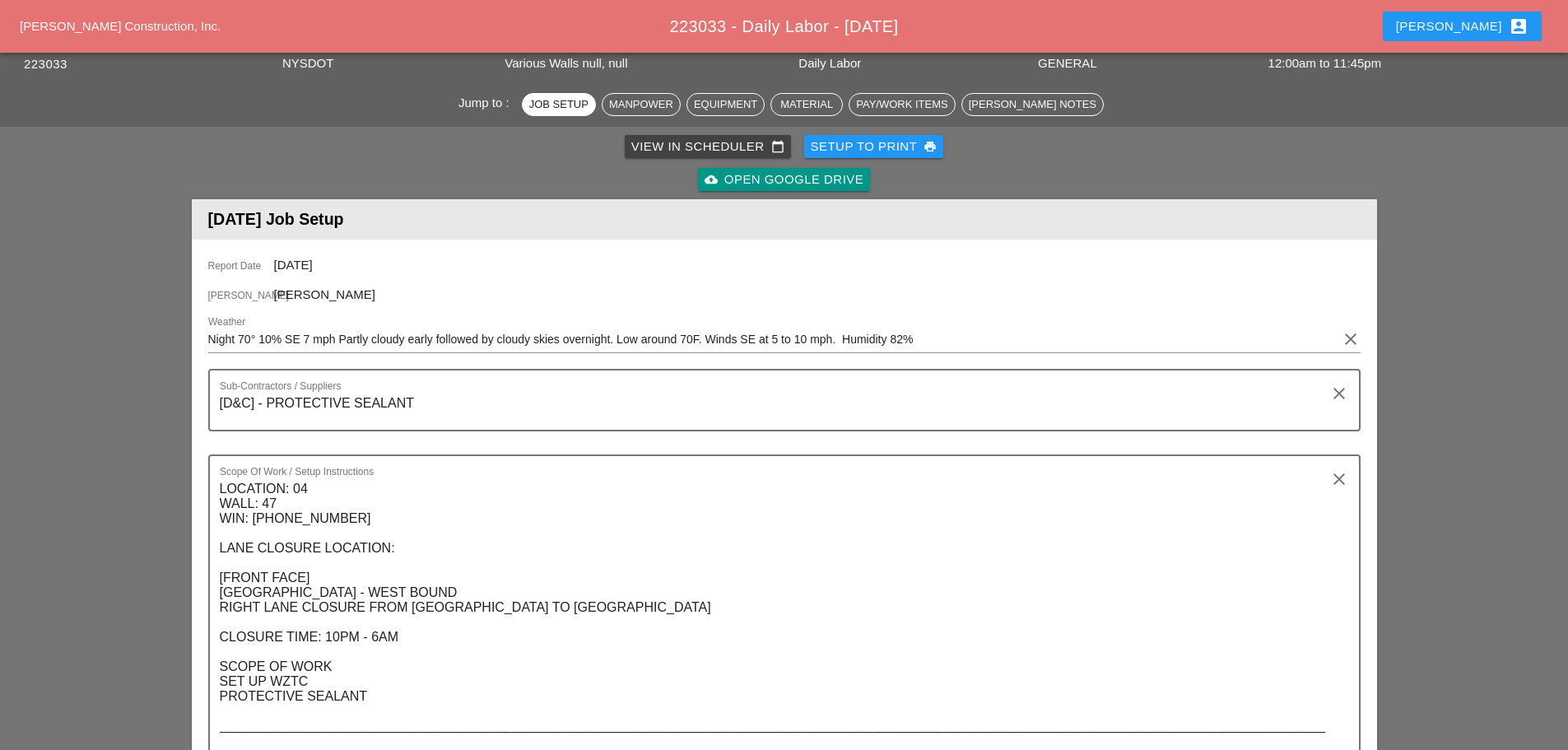
scroll to position [0, 0]
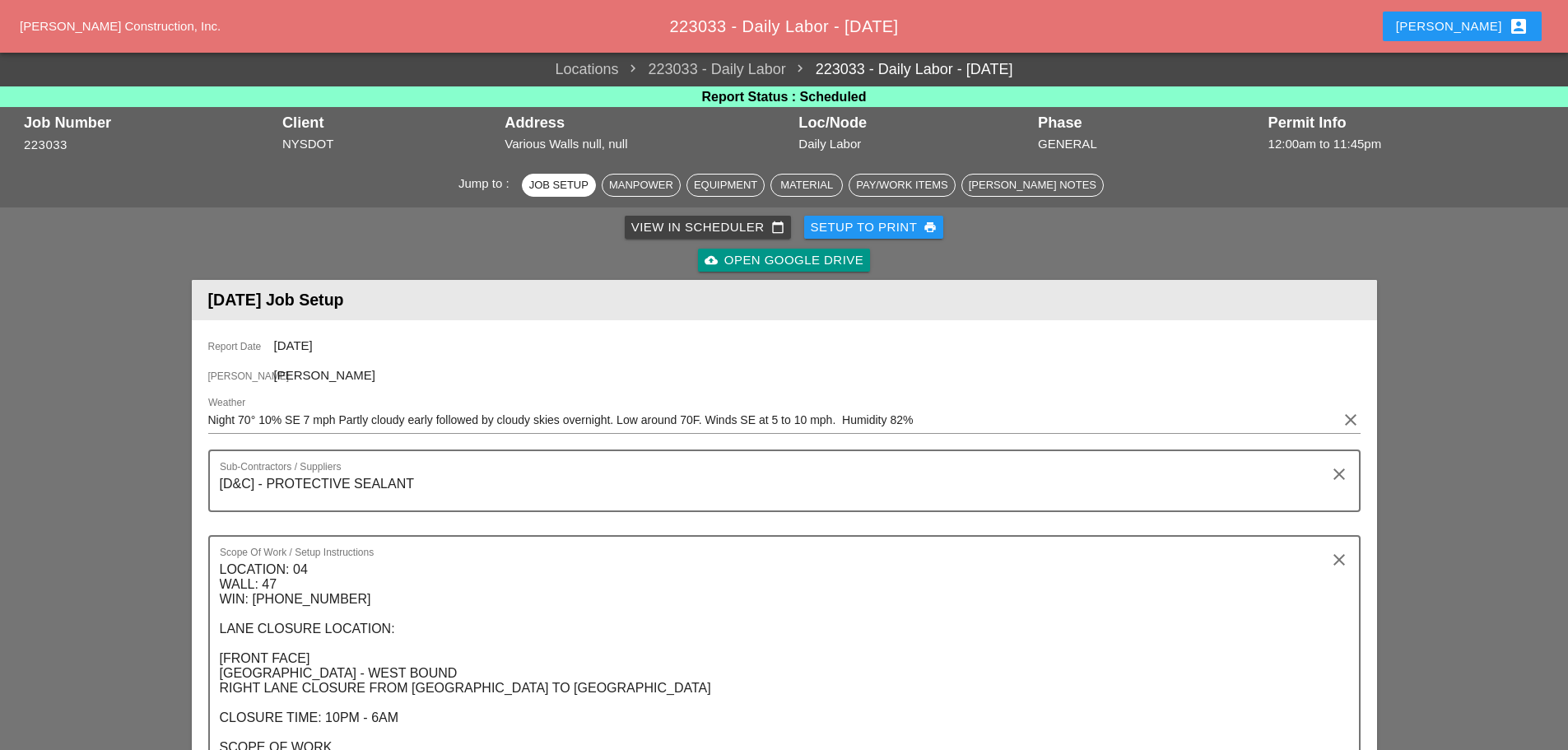
click at [671, 235] on div "View in Scheduler calendar_today" at bounding box center [708, 227] width 153 height 19
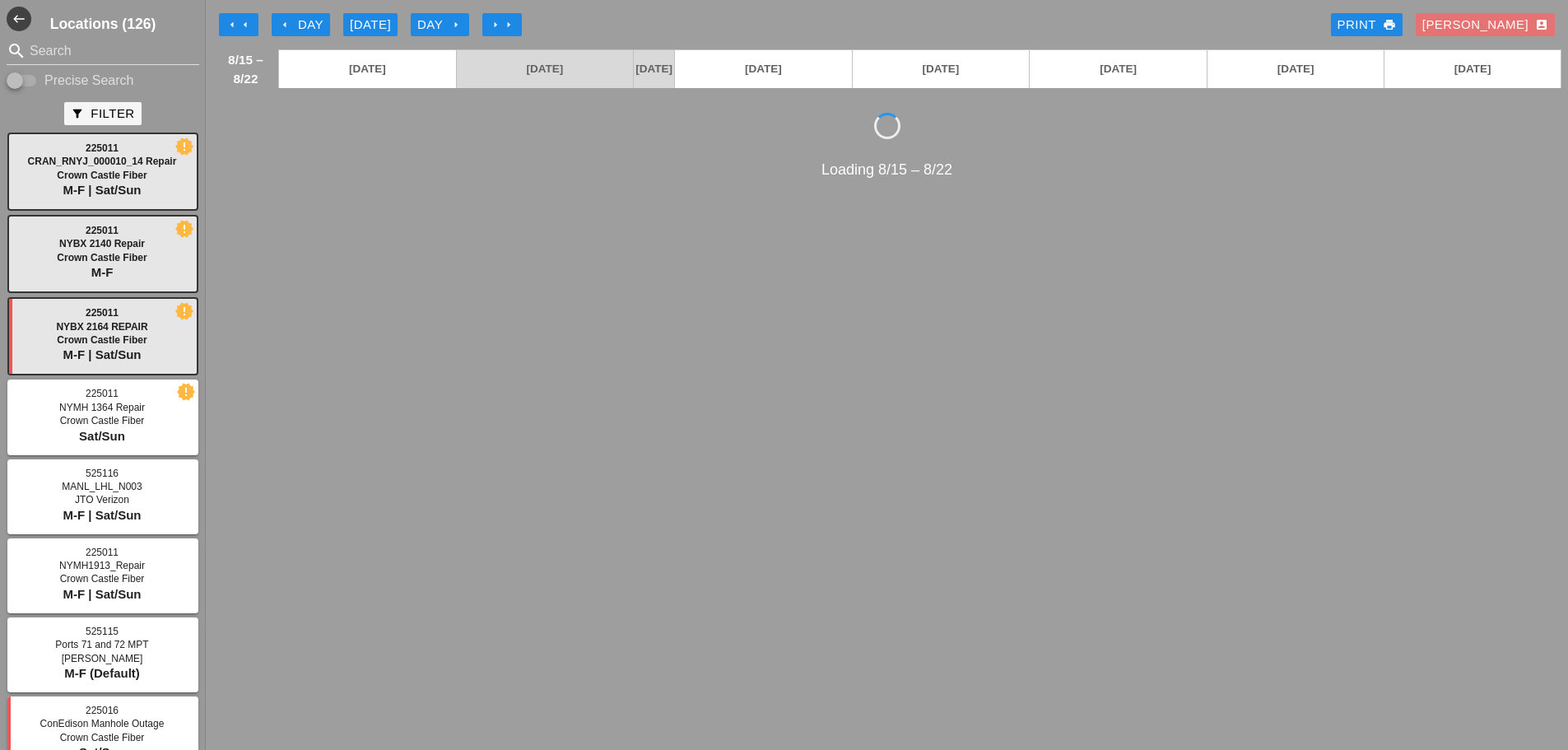
click at [301, 29] on div "arrow_left Day" at bounding box center [301, 24] width 45 height 19
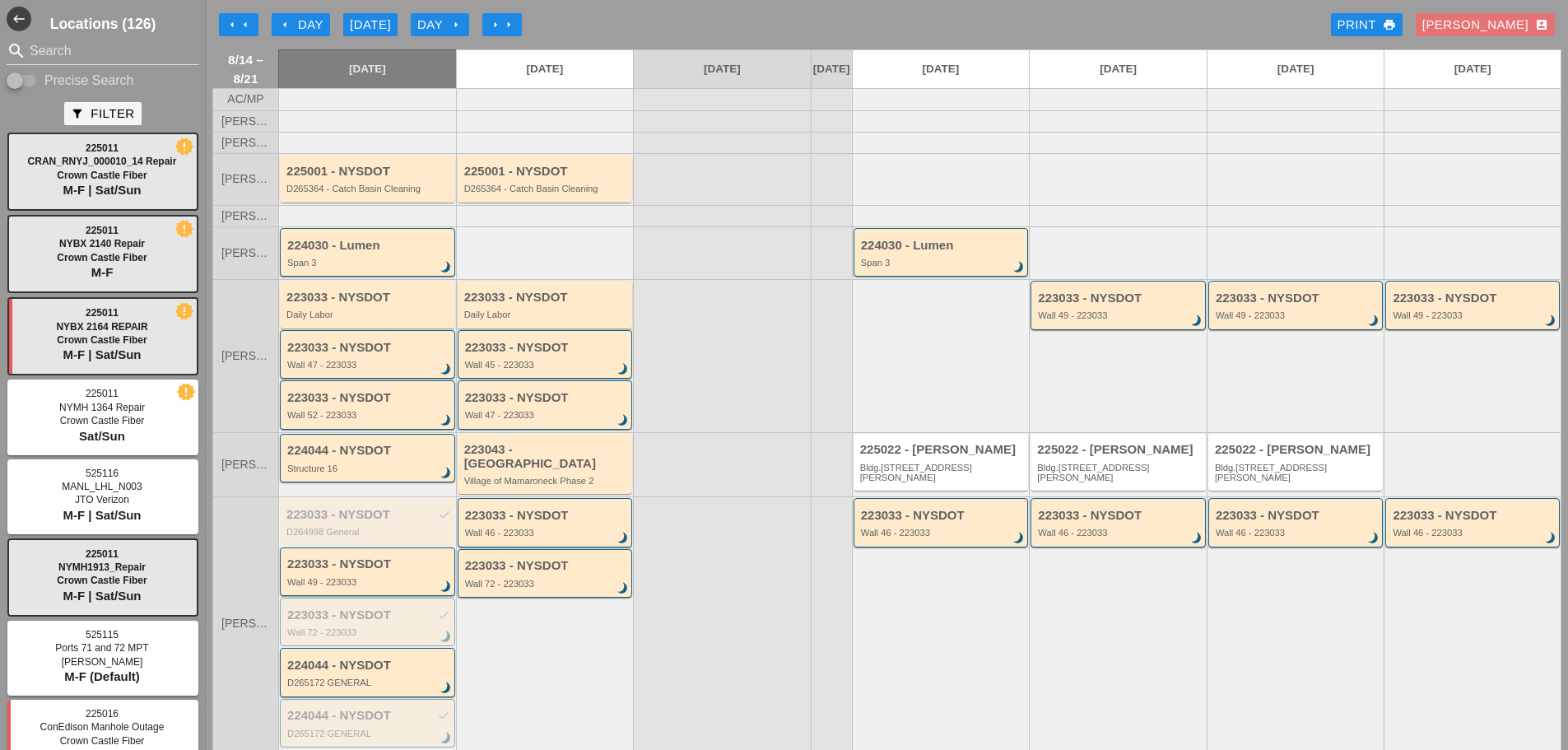
click at [494, 320] on div "Daily Labor" at bounding box center [546, 315] width 164 height 10
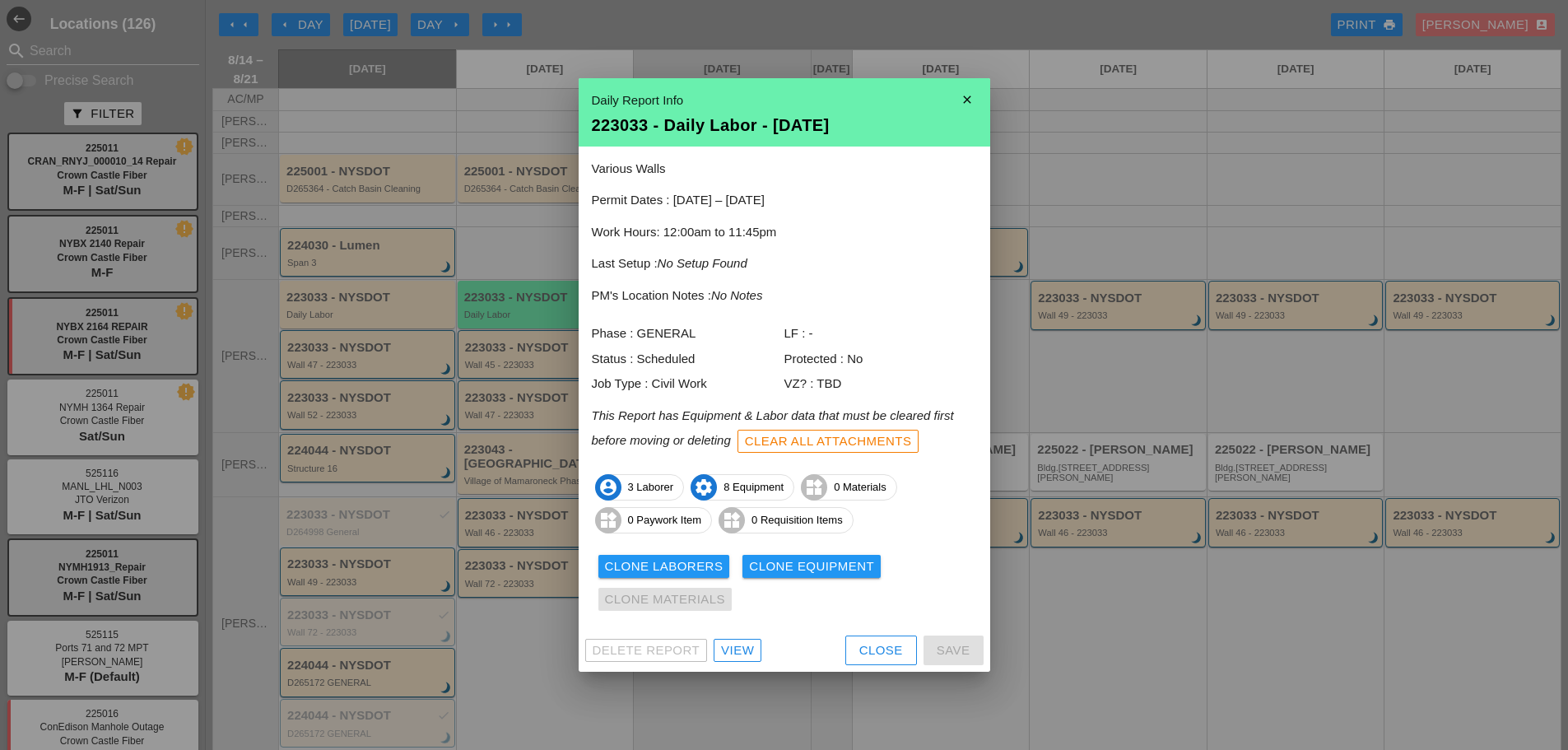
click at [874, 656] on div "Close" at bounding box center [881, 650] width 44 height 19
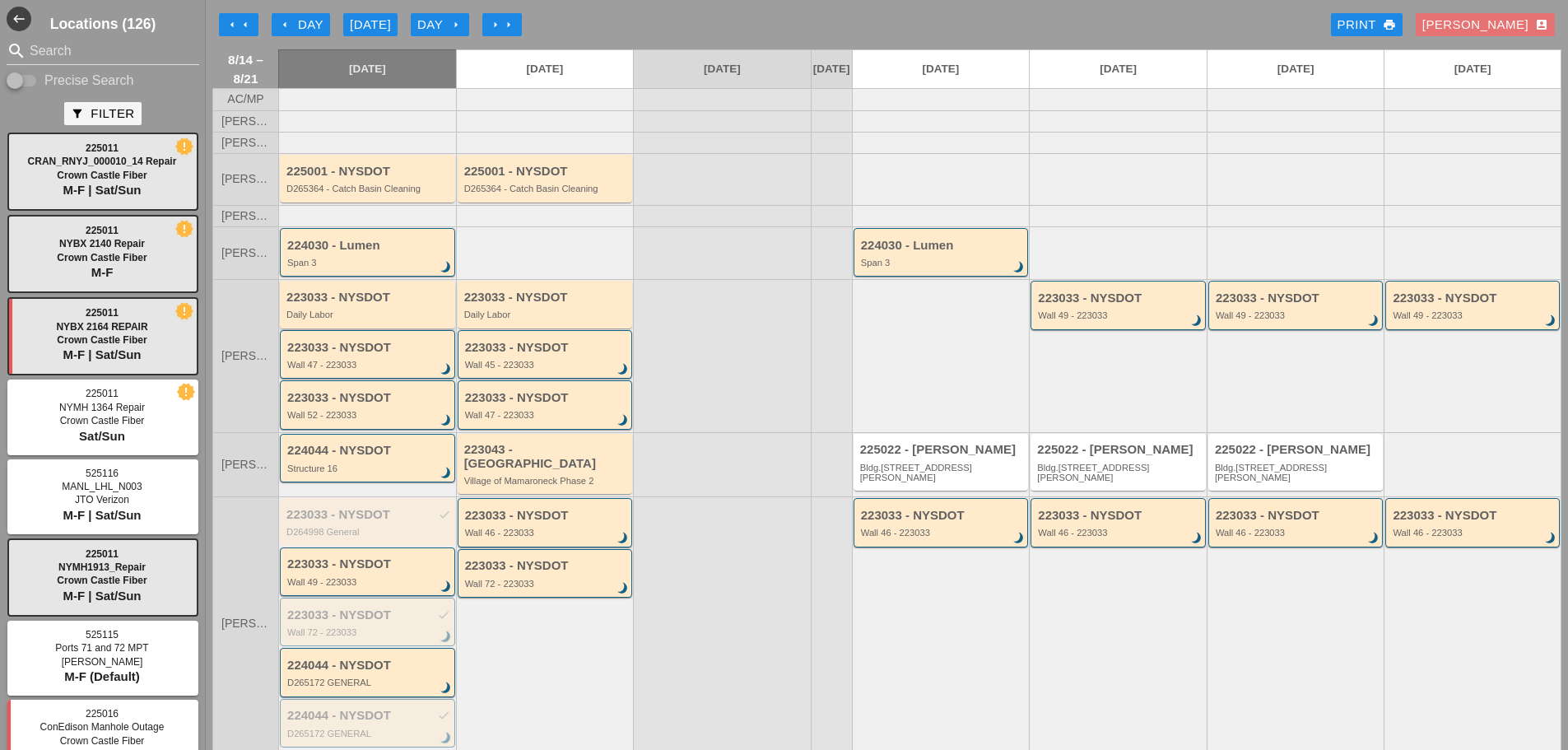
click at [373, 305] on div "223033 - NYSDOT" at bounding box center [369, 297] width 164 height 14
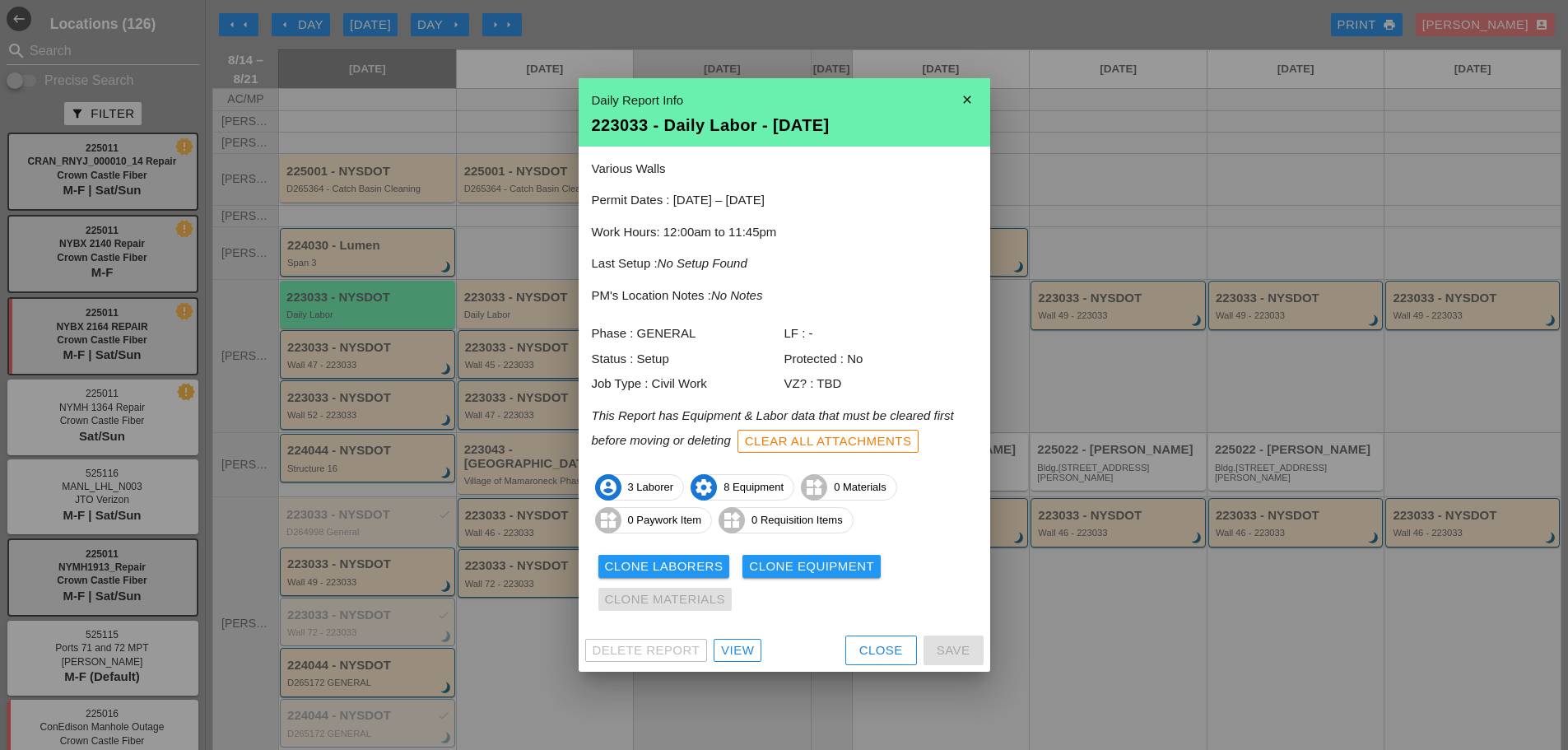
click at [881, 647] on div "Close" at bounding box center [881, 650] width 44 height 19
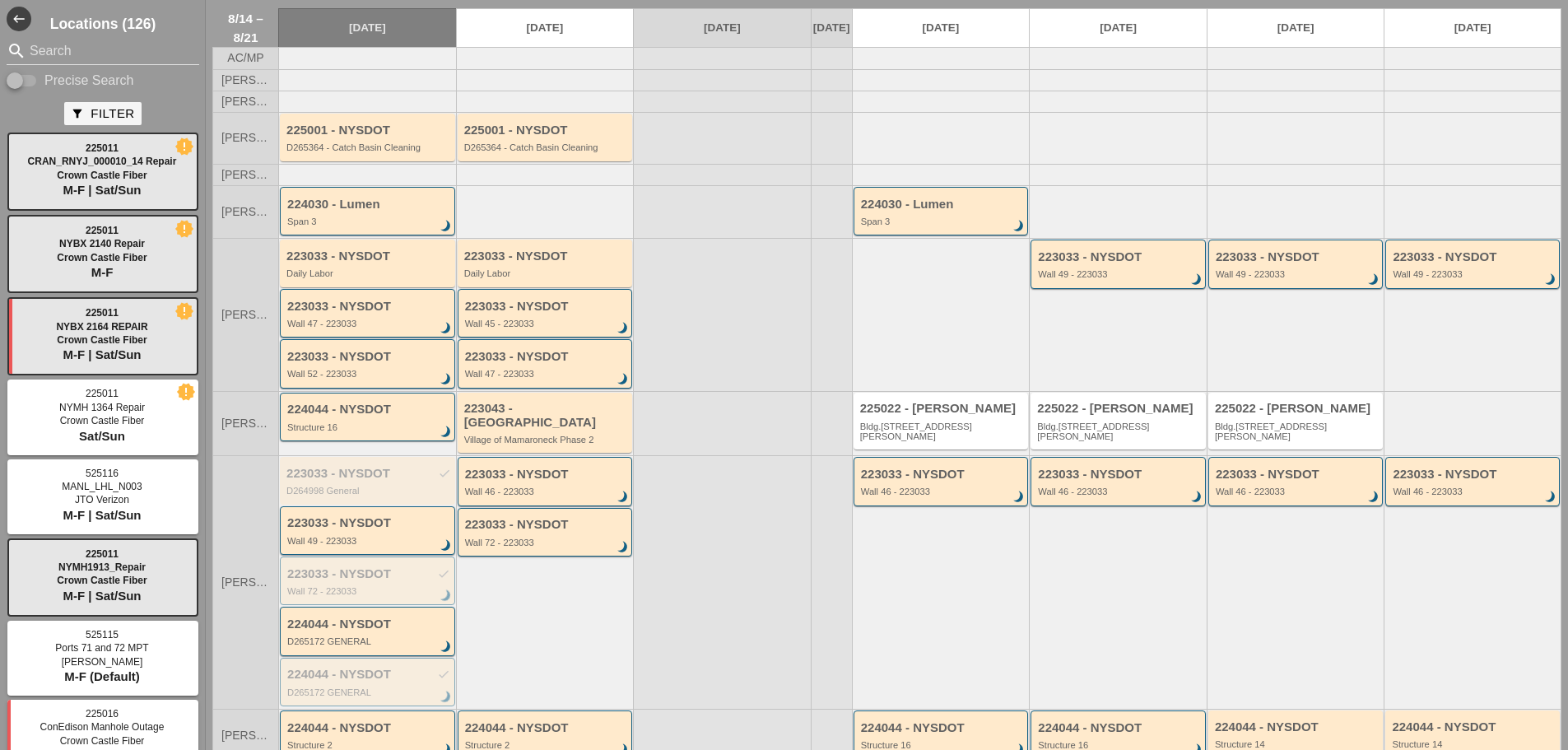
scroll to position [40, 0]
click at [130, 42] on input "Search" at bounding box center [103, 51] width 147 height 26
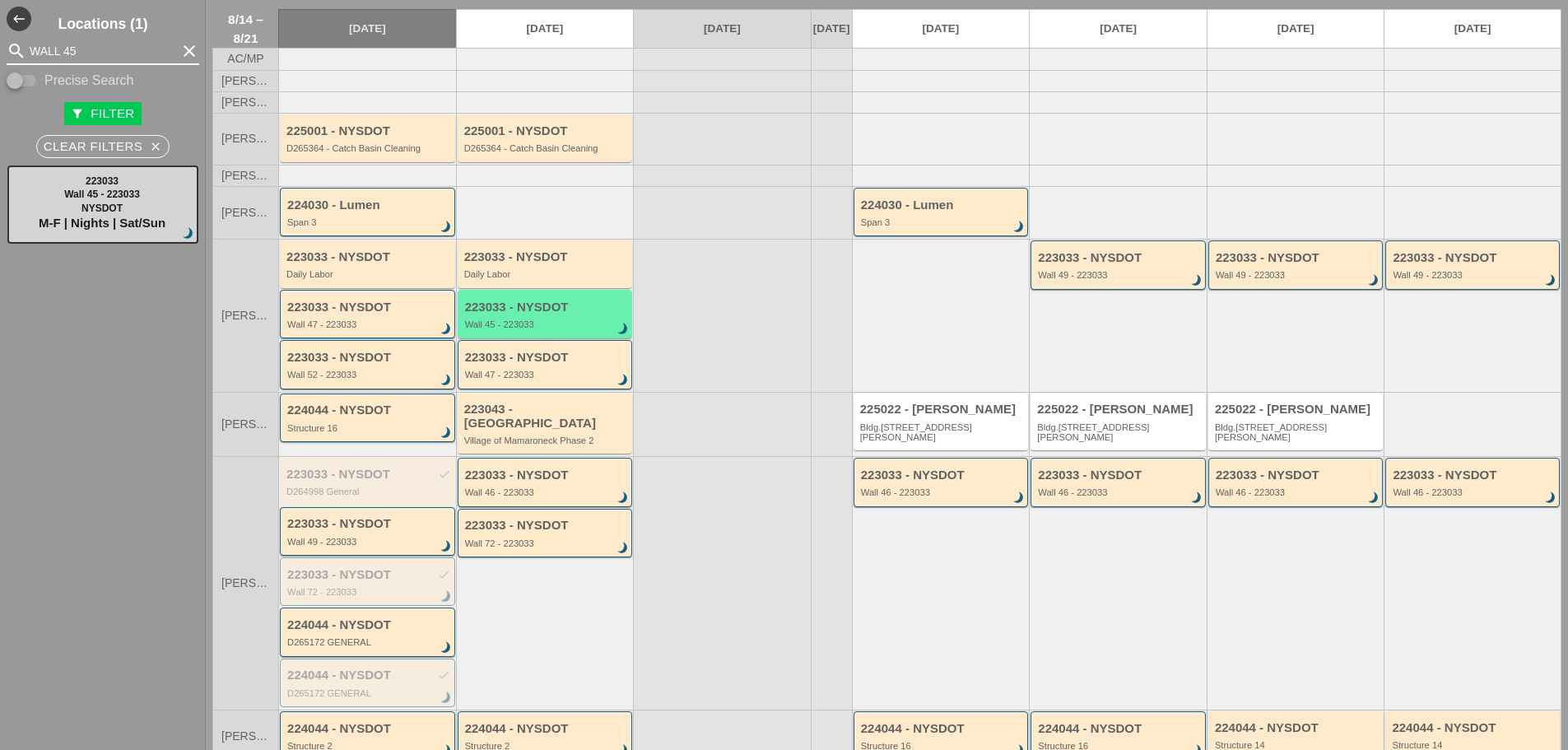
type input "WALL 45"
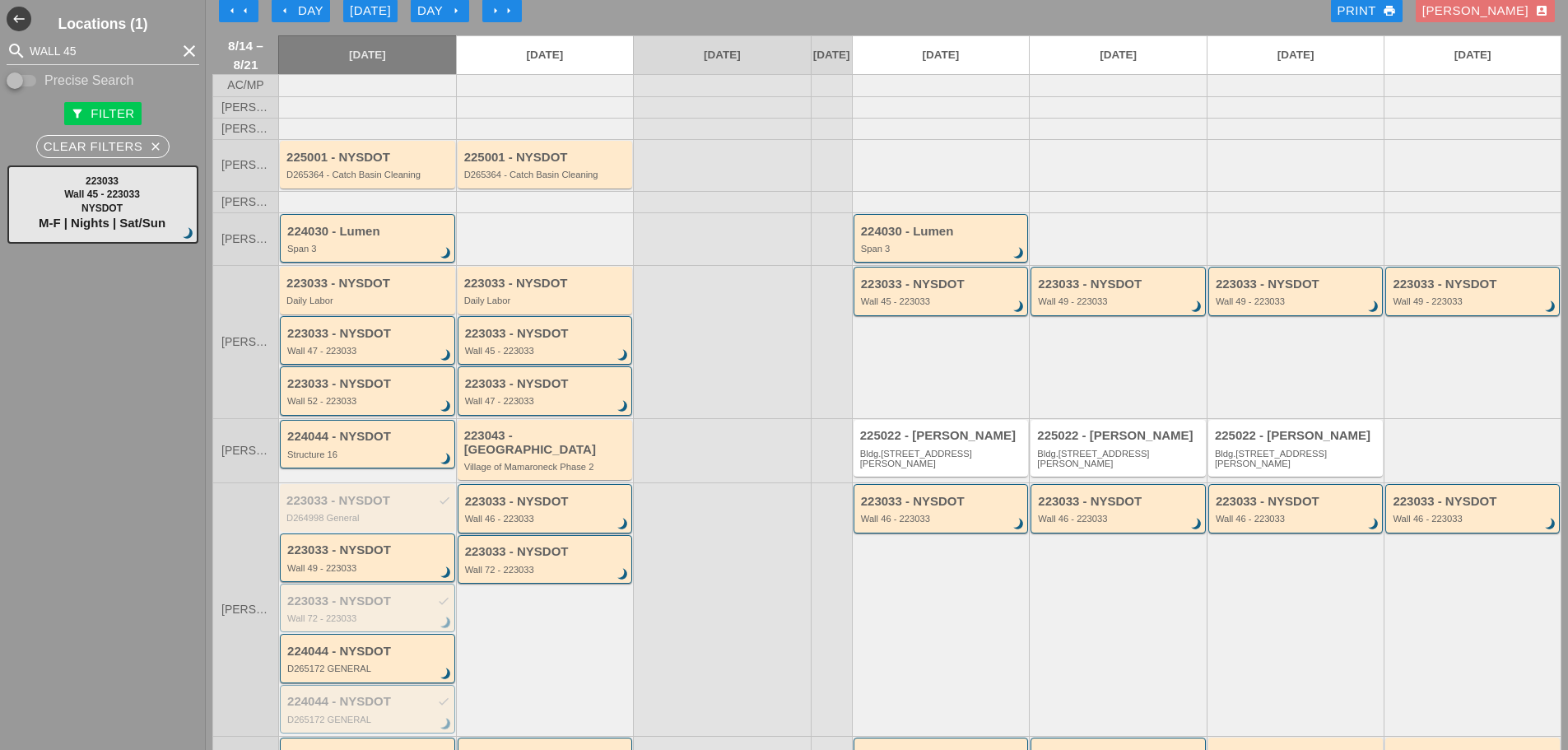
scroll to position [0, 0]
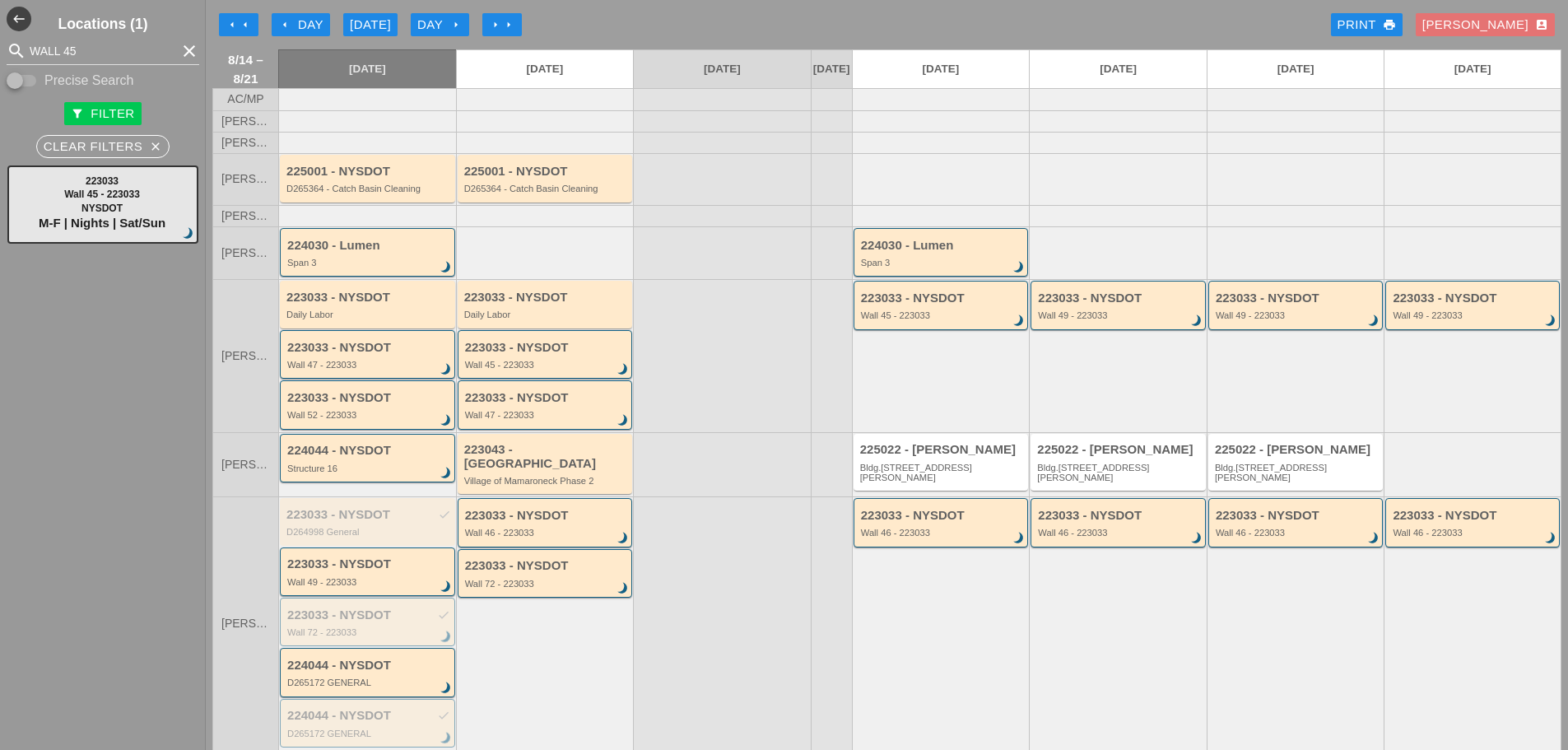
click at [299, 22] on div "arrow_left Day" at bounding box center [301, 24] width 45 height 19
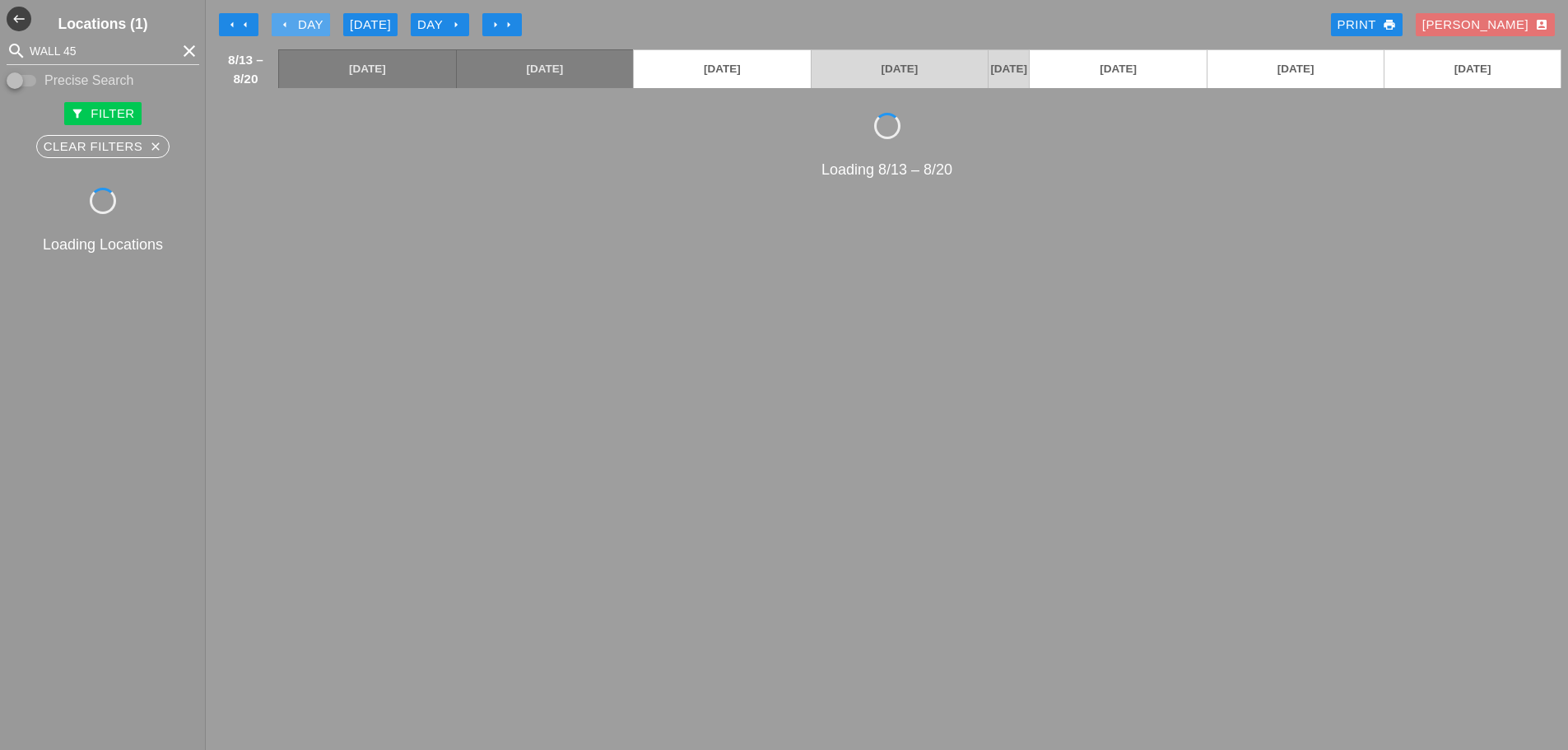
click at [299, 22] on div "arrow_left Day" at bounding box center [301, 24] width 45 height 19
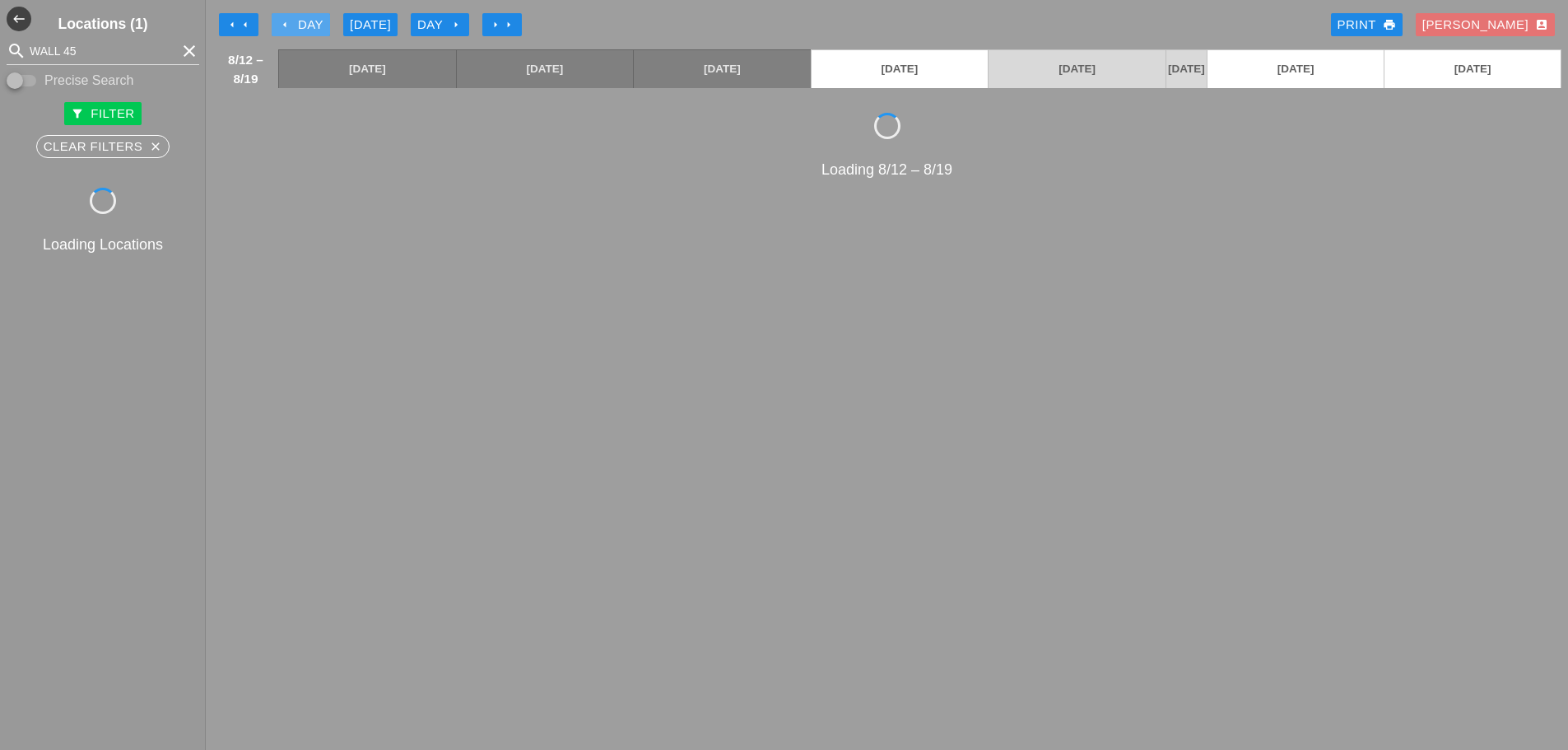
click at [299, 22] on div "arrow_left Day" at bounding box center [301, 24] width 45 height 19
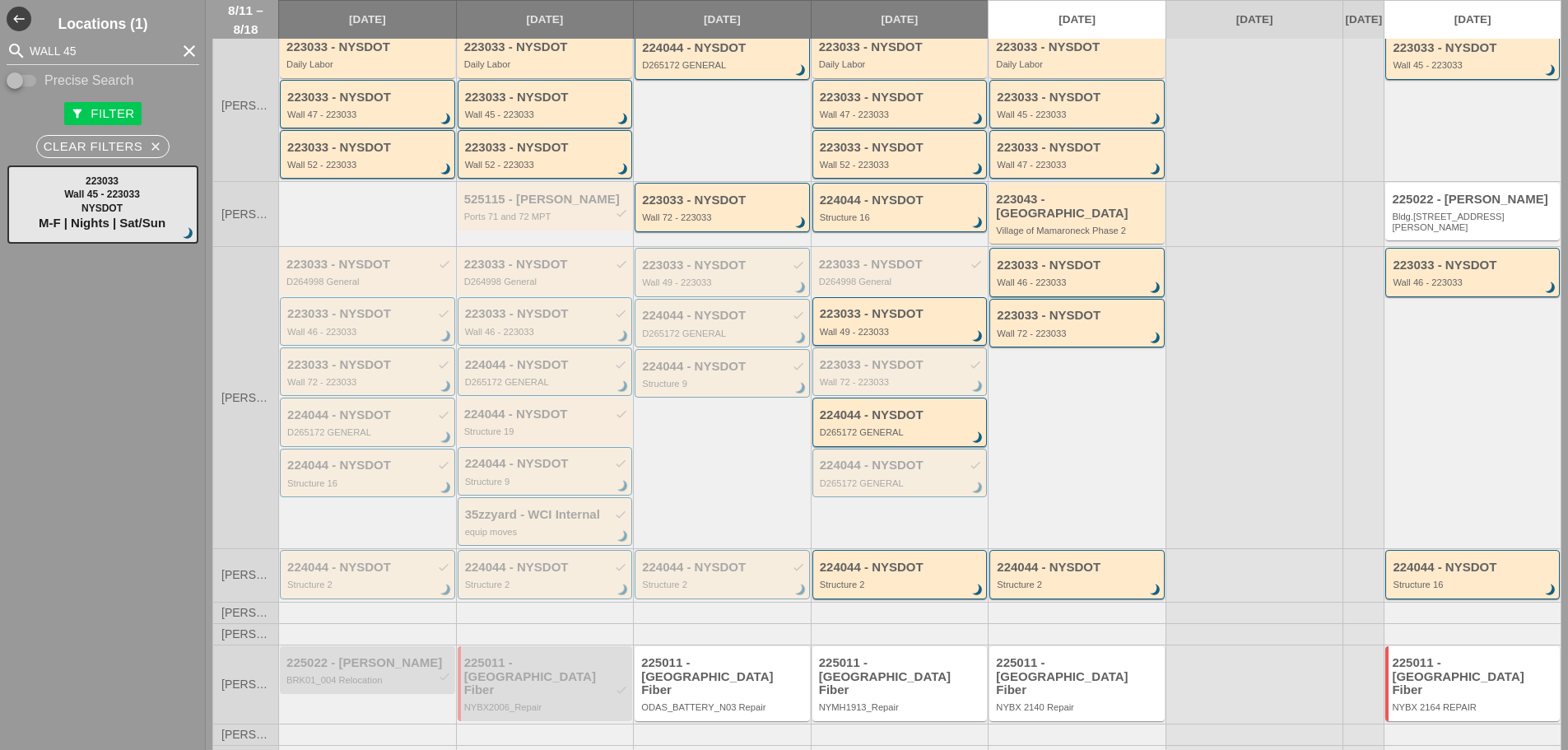
scroll to position [284, 0]
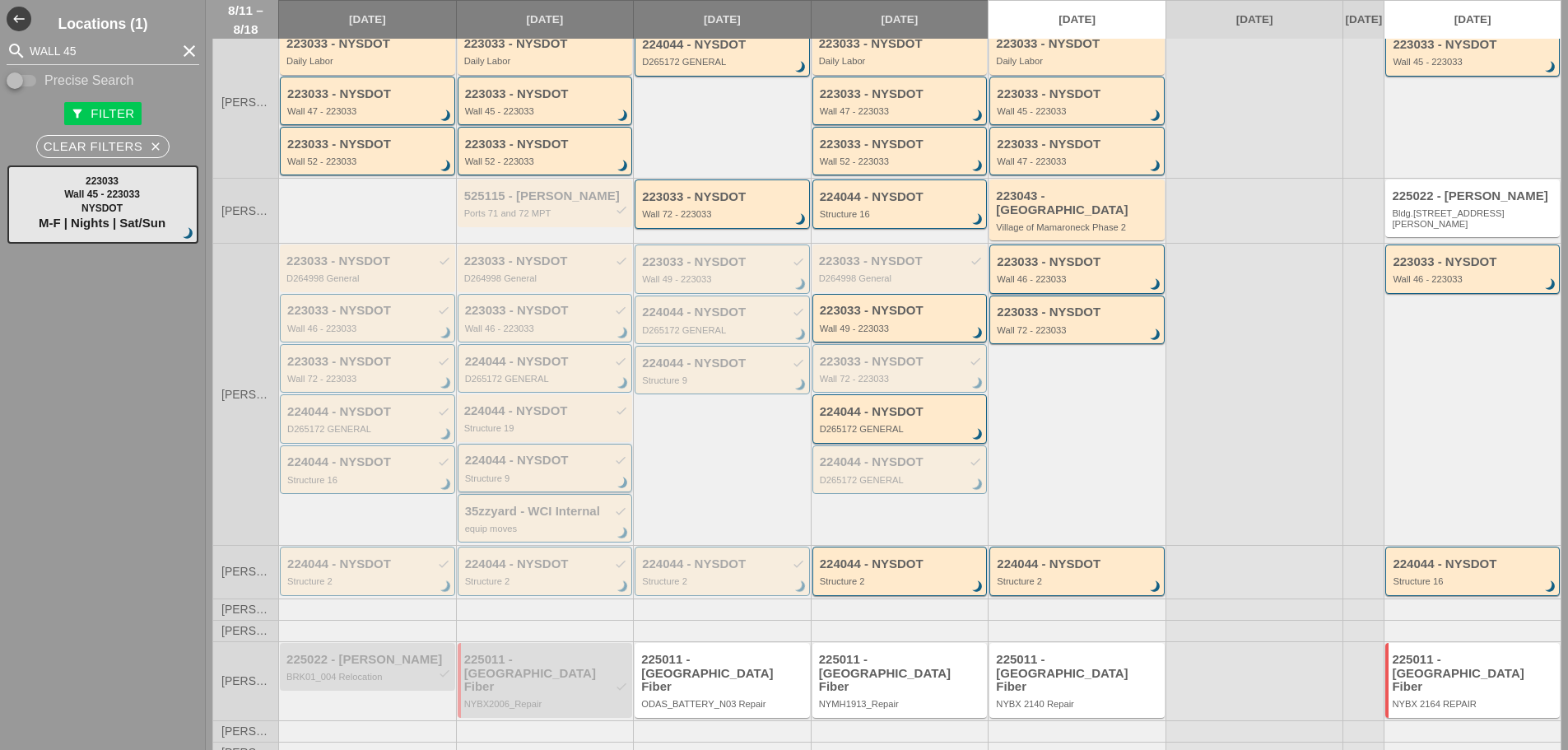
click at [513, 466] on div "224044 - NYSDOT check" at bounding box center [546, 461] width 163 height 14
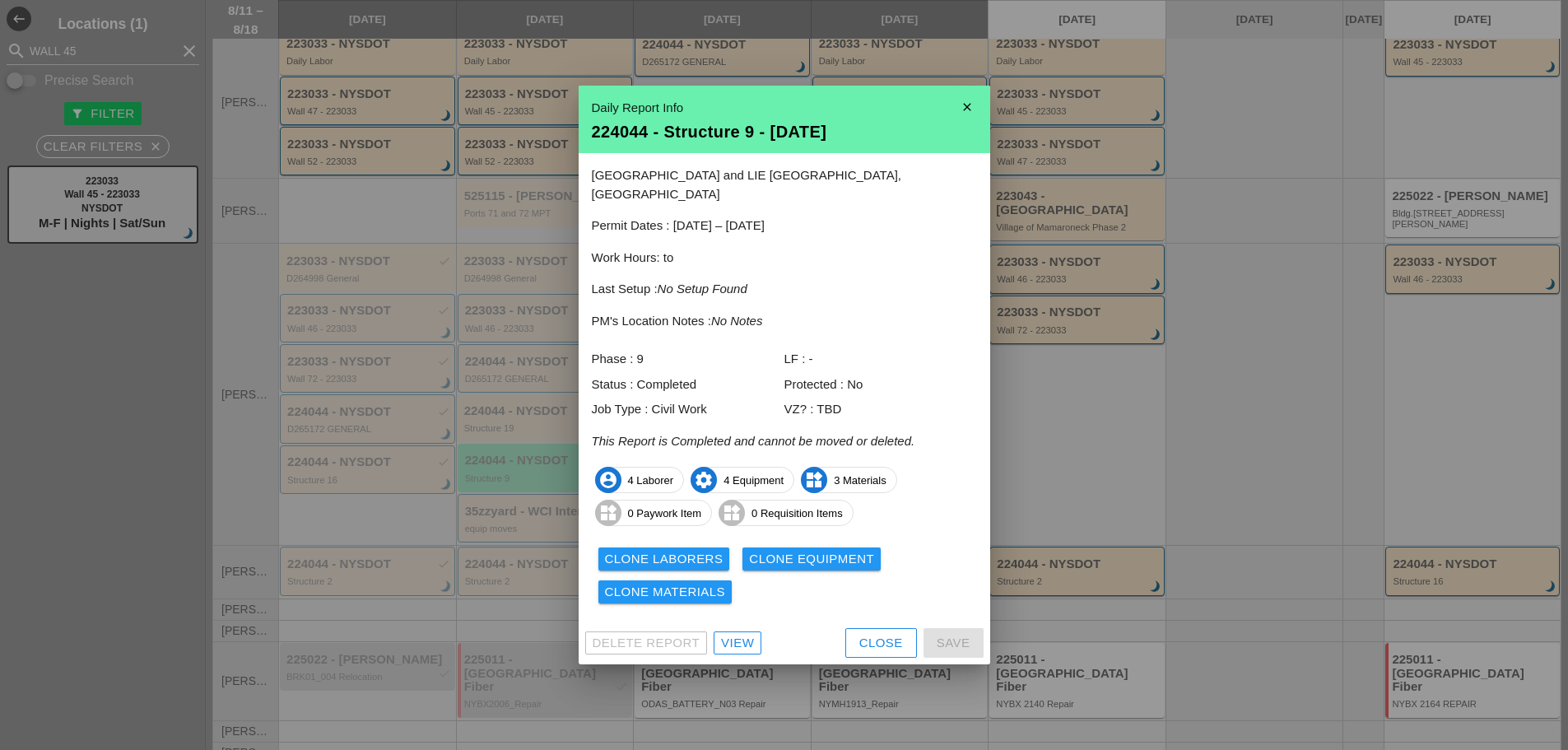
click at [731, 635] on div "View" at bounding box center [738, 643] width 33 height 19
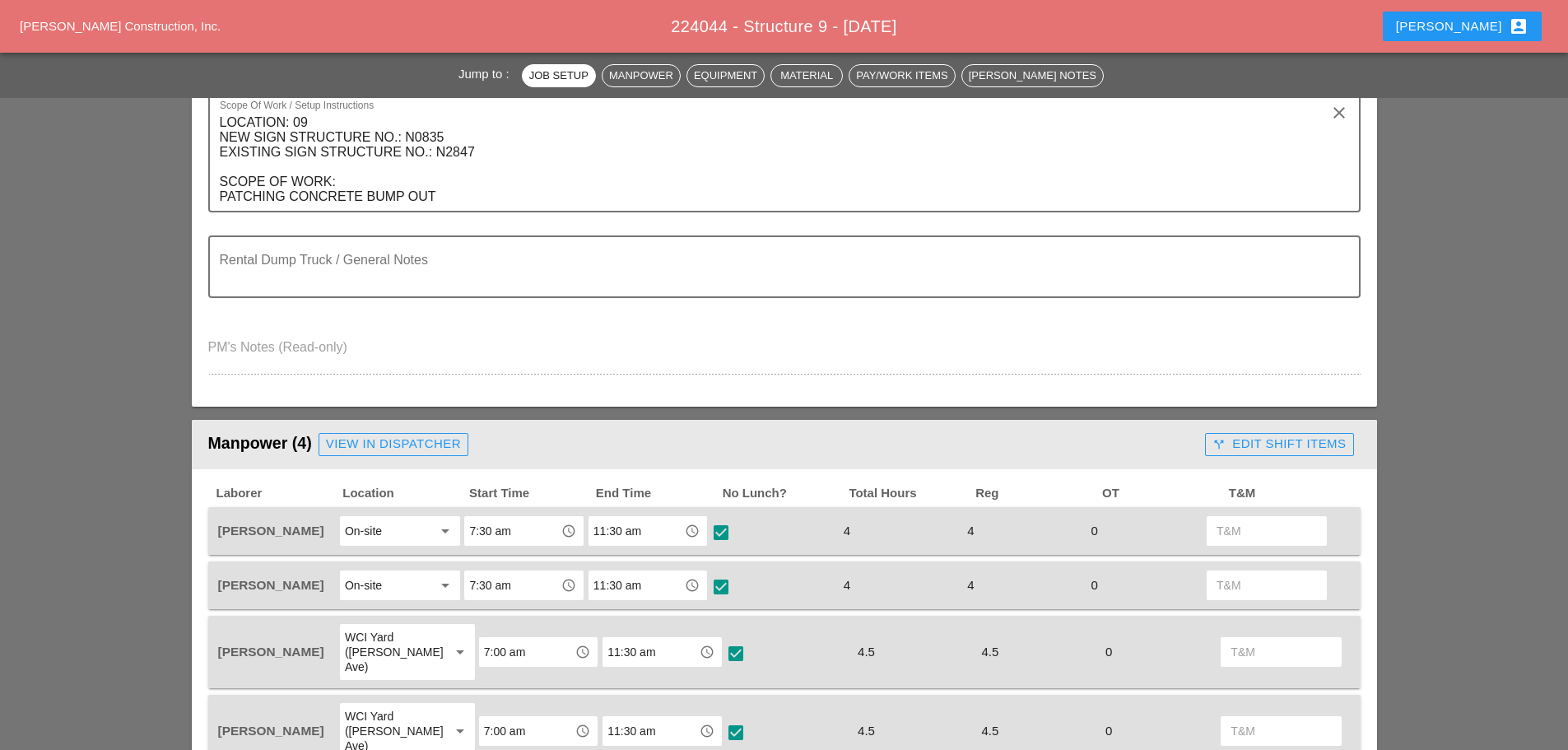
scroll to position [494, 0]
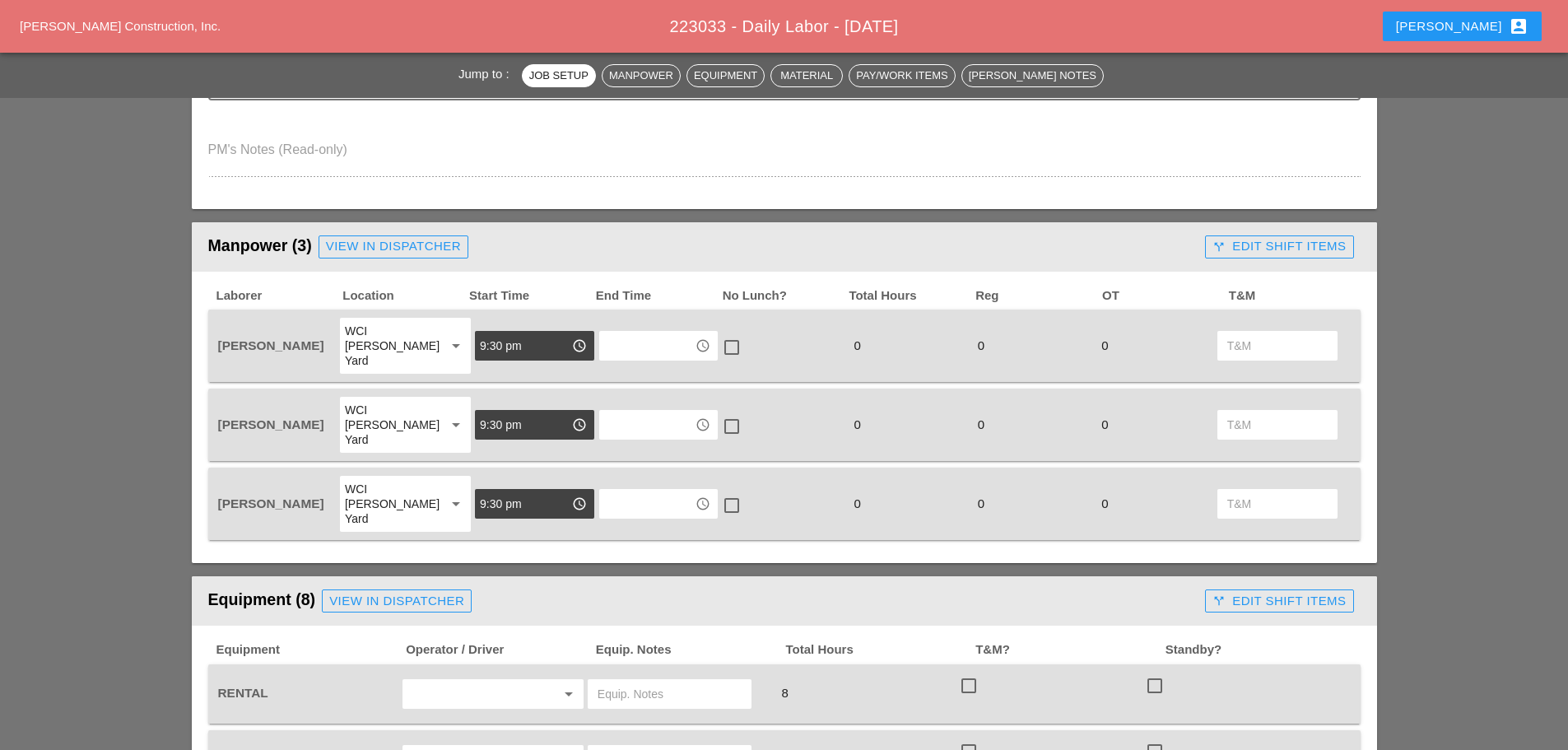
scroll to position [1153, 0]
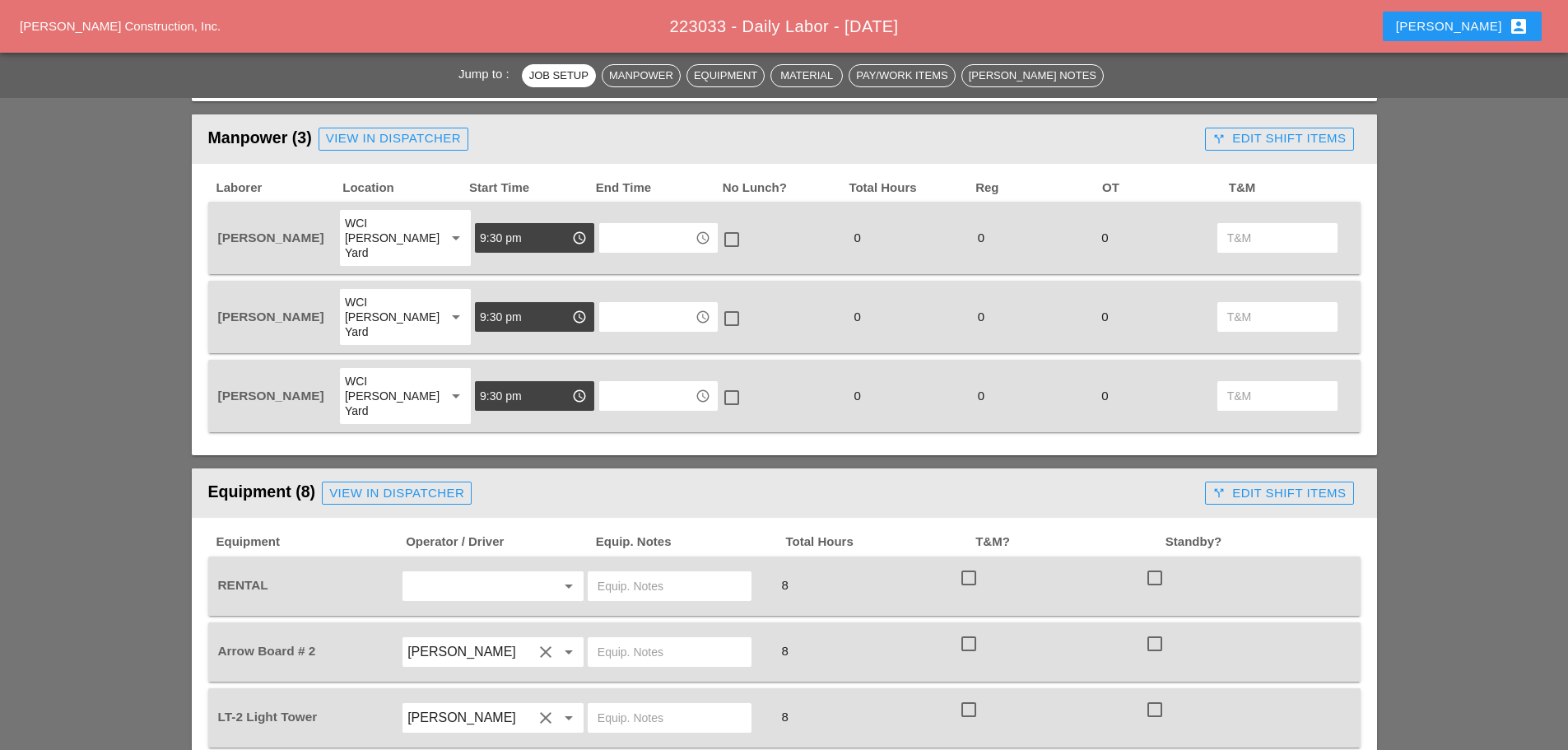
click at [619, 573] on input "text" at bounding box center [669, 586] width 144 height 26
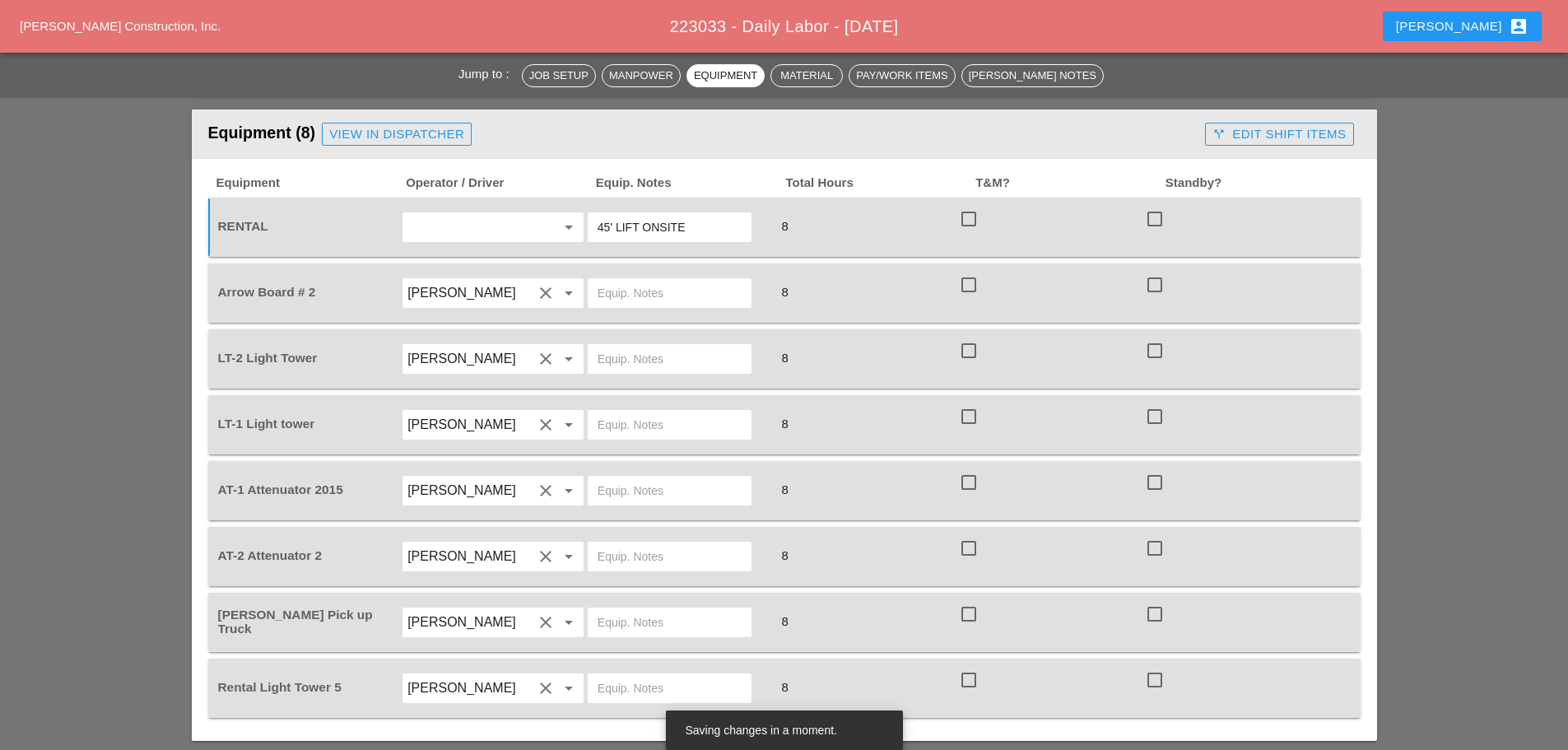
scroll to position [1482, 0]
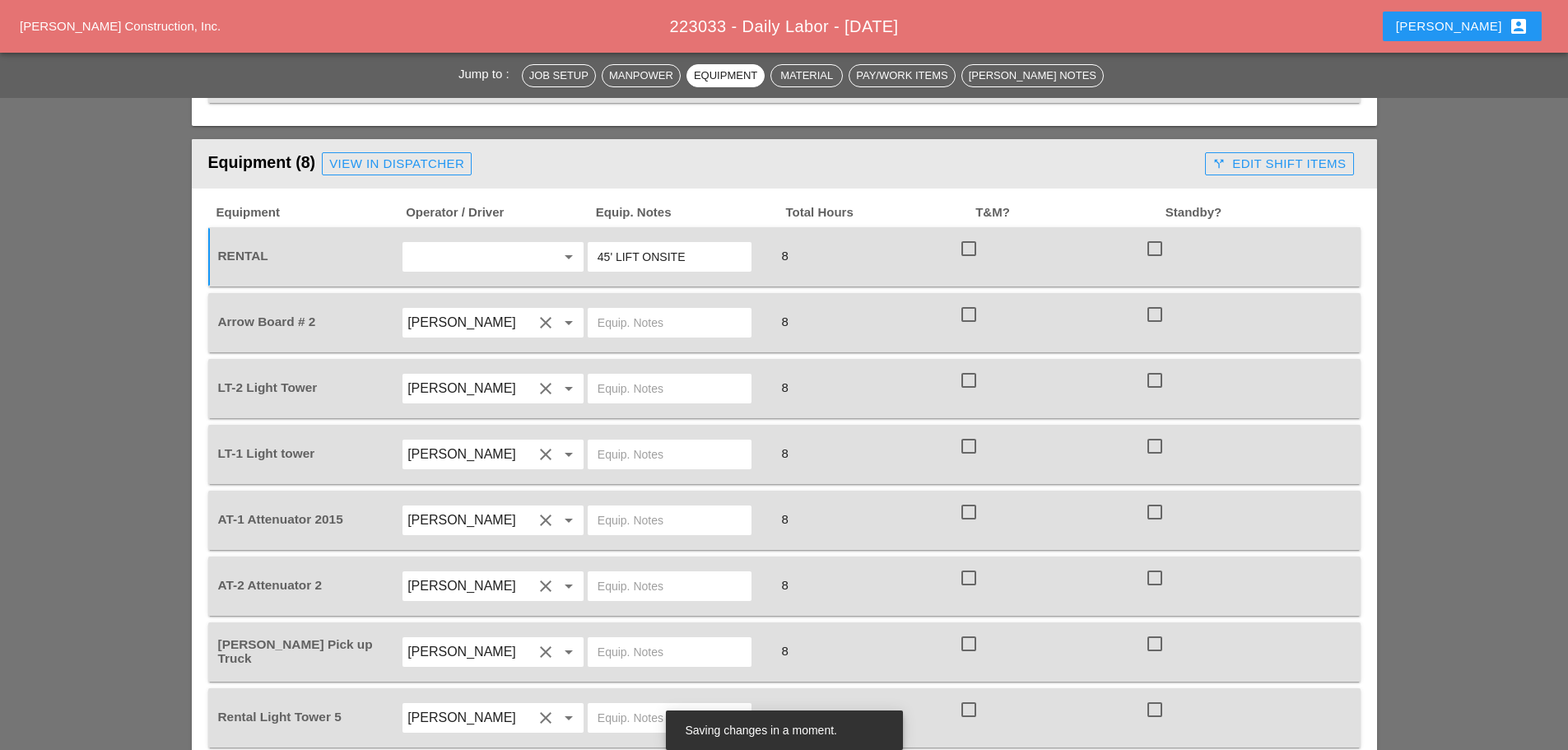
type input "45' LIFT ONSITE"
click at [594, 506] on div at bounding box center [670, 520] width 164 height 29
type input "BRUCKNER YARD"
click at [619, 640] on input "text" at bounding box center [669, 652] width 144 height 26
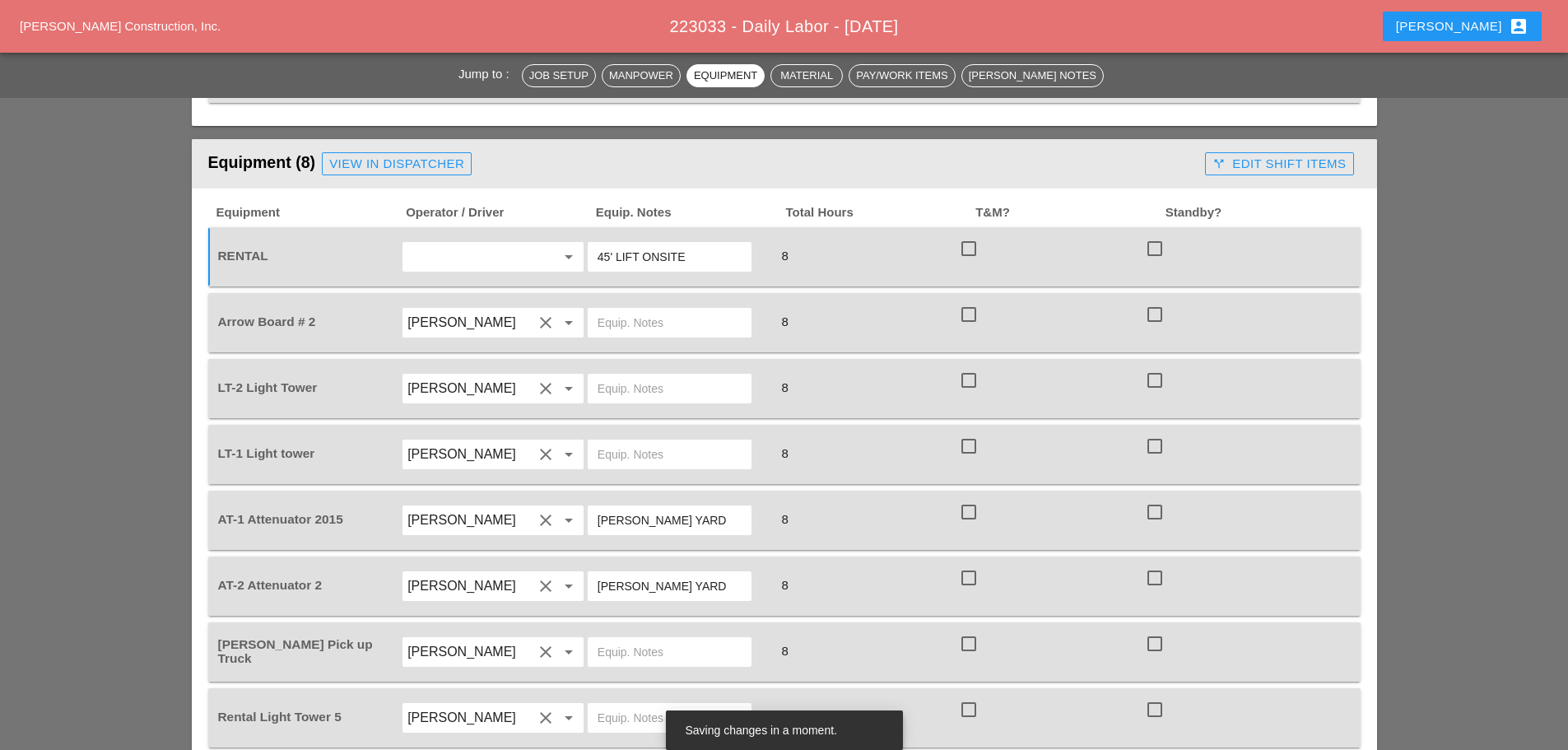
click at [601, 441] on input "text" at bounding box center [669, 454] width 144 height 26
type input "[PERSON_NAME] YARD"
click at [624, 375] on input "text" at bounding box center [669, 388] width 144 height 26
type input "SUBCONTRACTOR"
click at [613, 705] on input "text" at bounding box center [669, 718] width 144 height 26
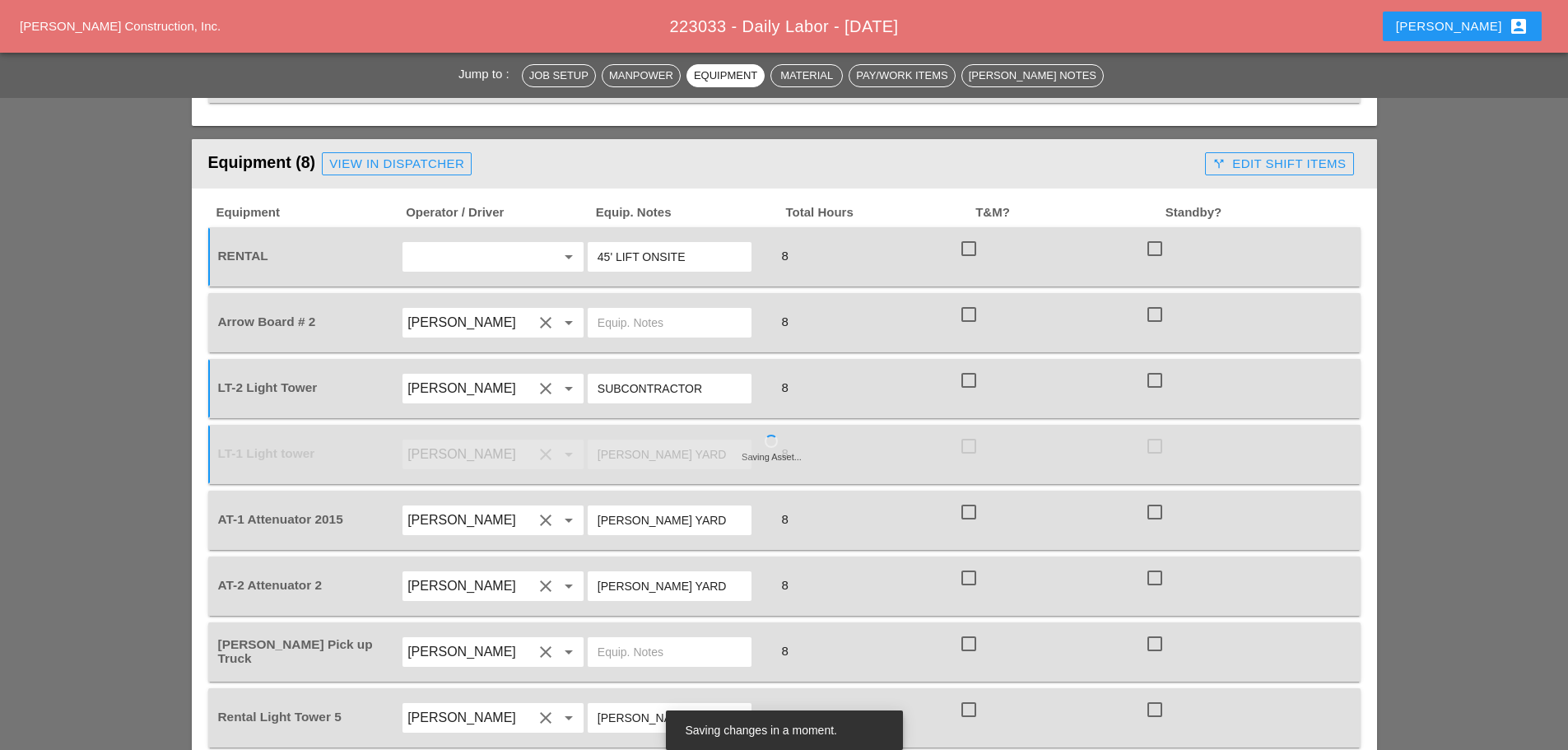
type input "[PERSON_NAME] YARD"
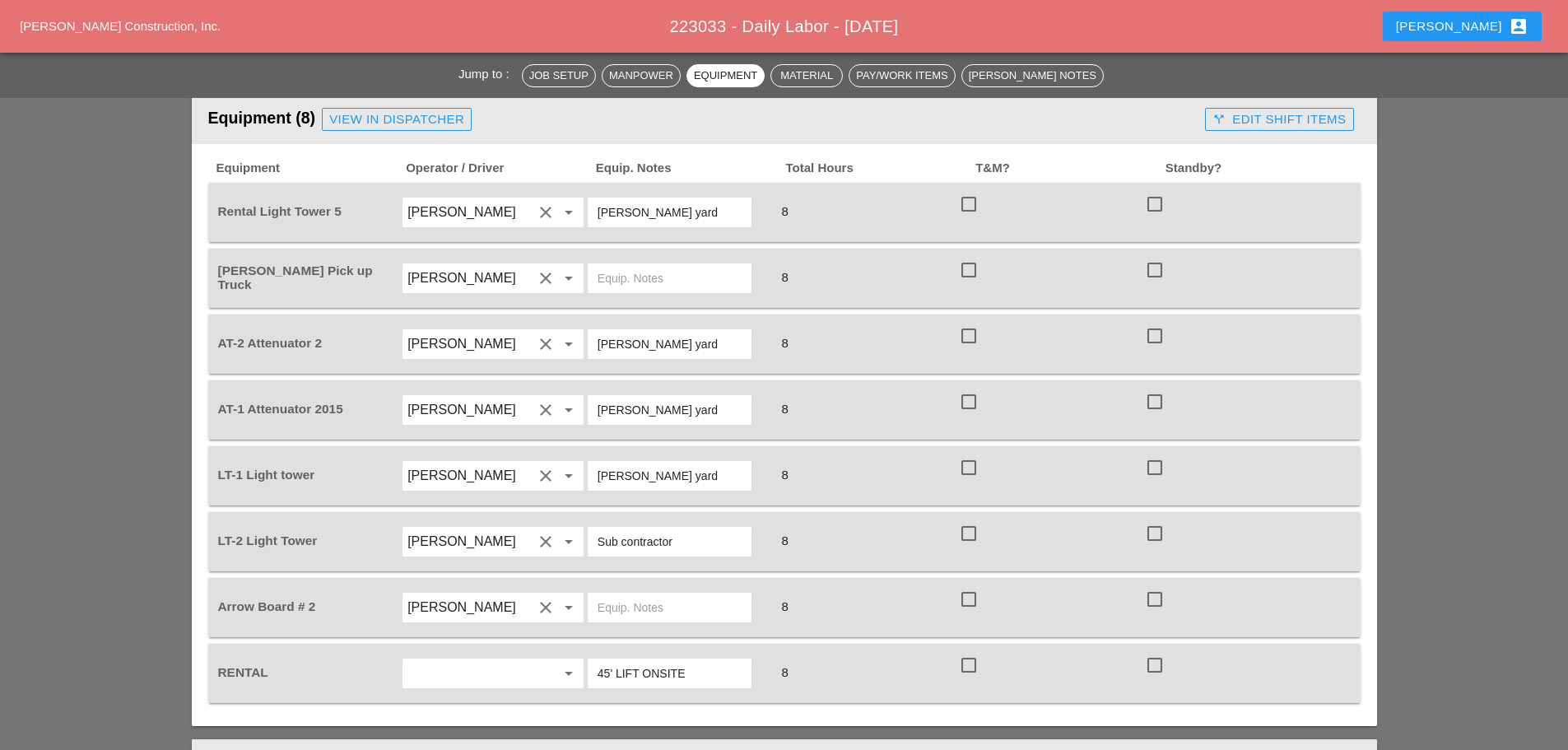
scroll to position [1482, 0]
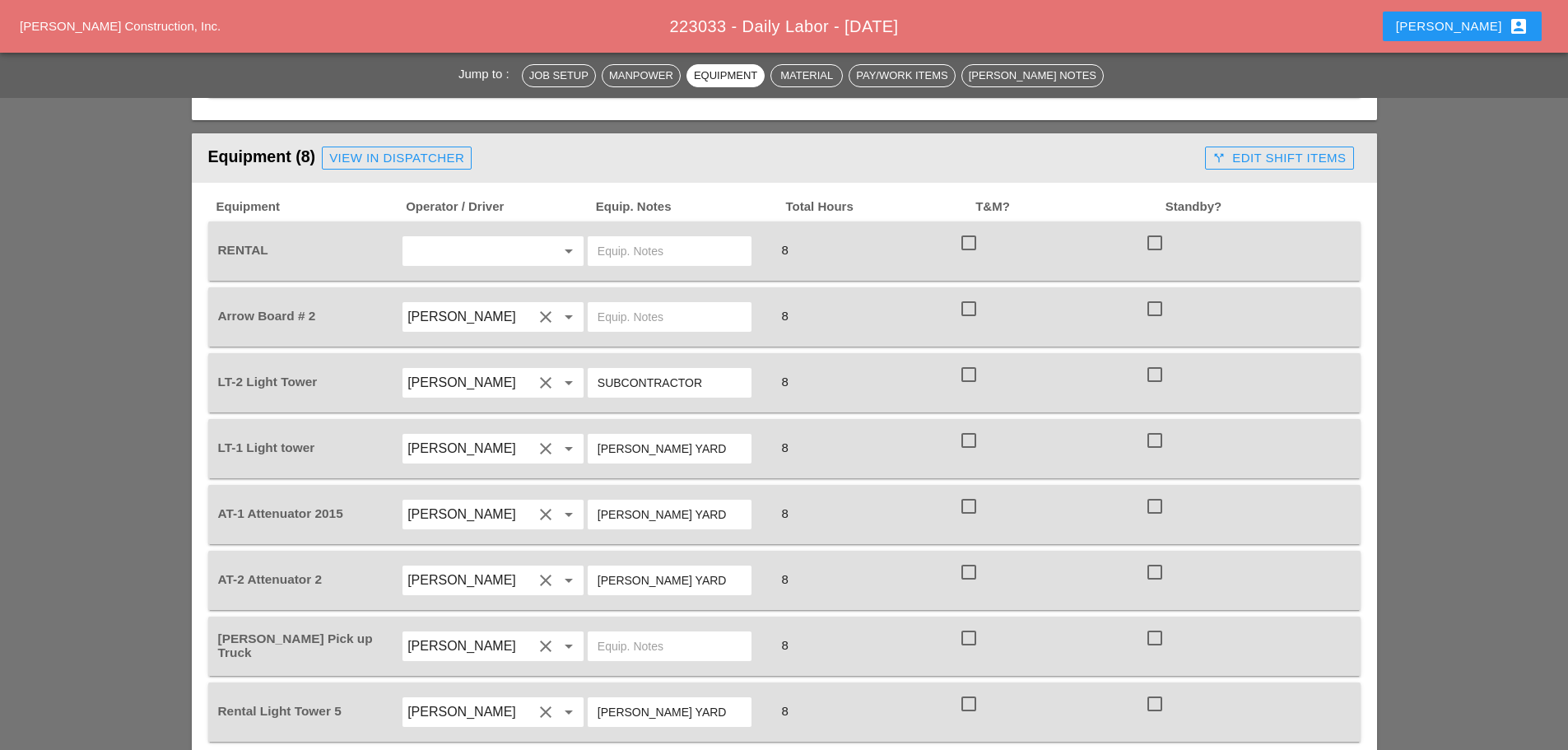
scroll to position [1400, 0]
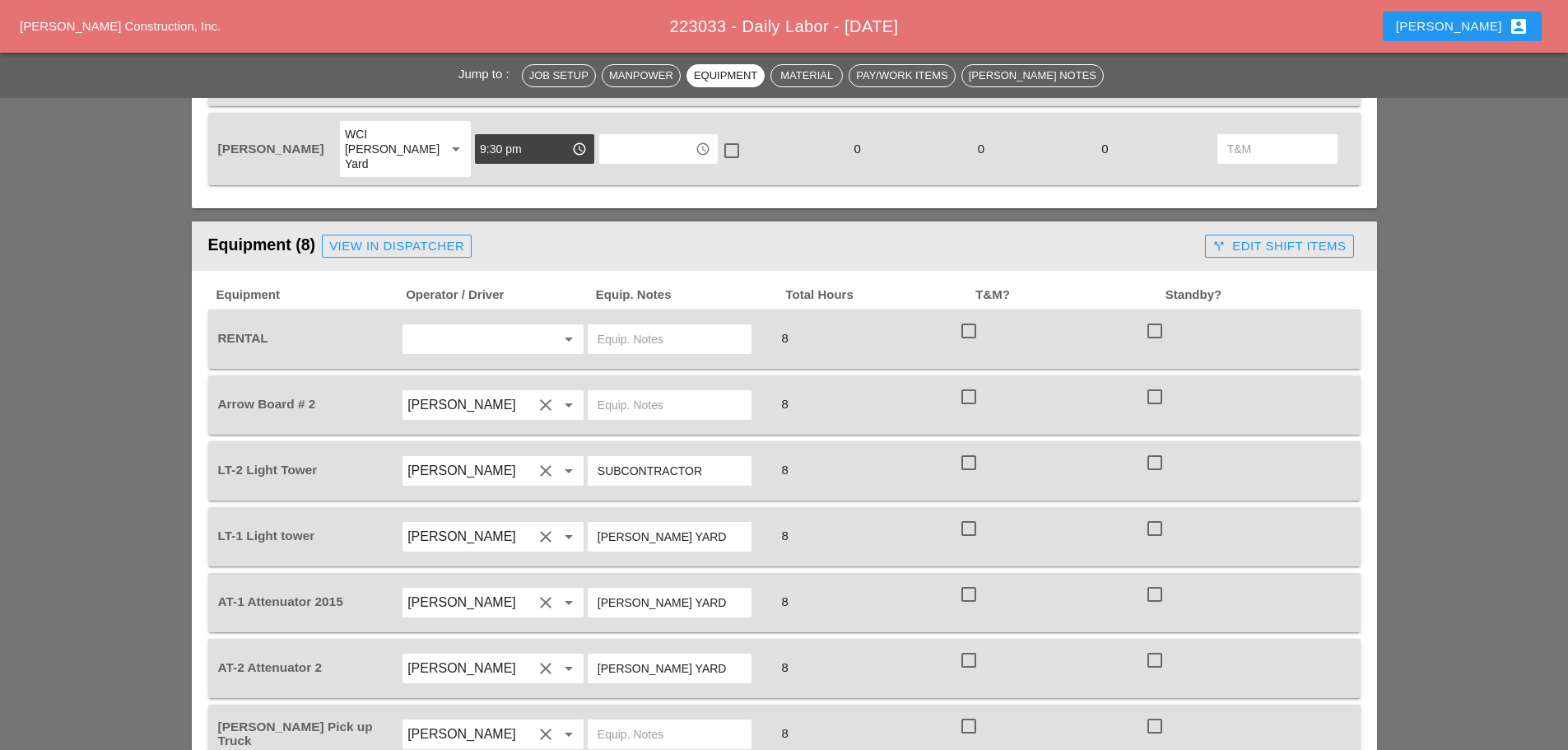
click at [608, 327] on input "text" at bounding box center [669, 339] width 144 height 26
type input "45' LIFT ONSITE"
